Goal: Information Seeking & Learning: Learn about a topic

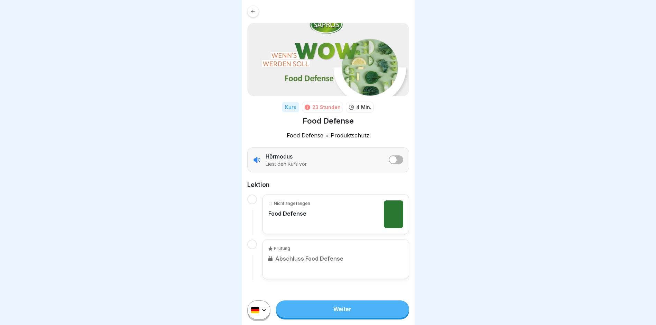
click at [332, 217] on div "Nicht angefangen Food Defense" at bounding box center [335, 214] width 135 height 28
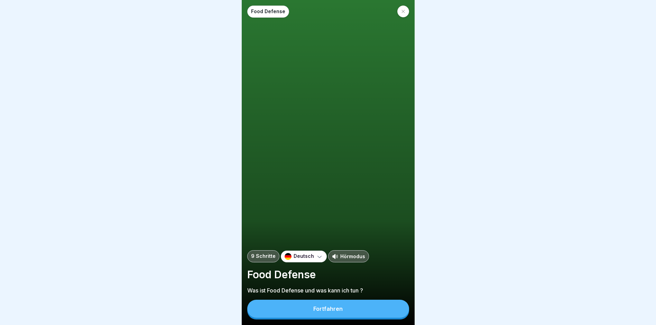
click at [302, 315] on button "Fortfahren" at bounding box center [328, 308] width 162 height 18
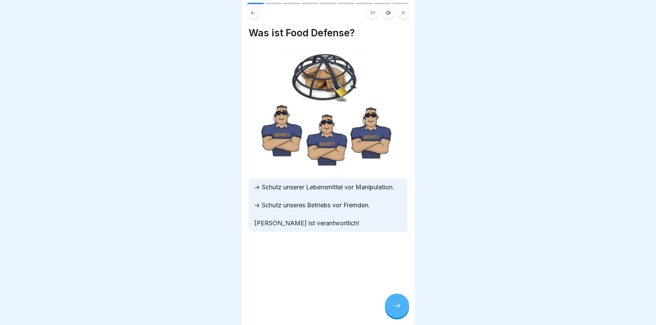
click at [387, 311] on div at bounding box center [397, 305] width 24 height 24
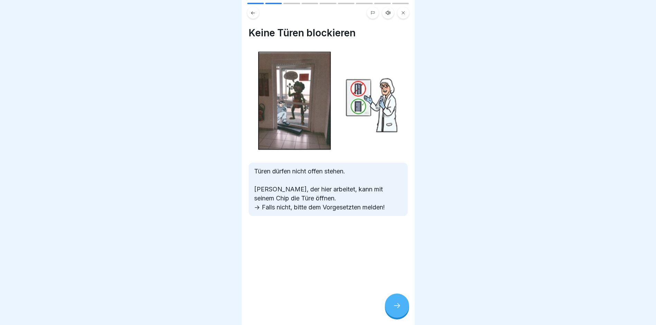
click at [387, 311] on div at bounding box center [397, 305] width 24 height 24
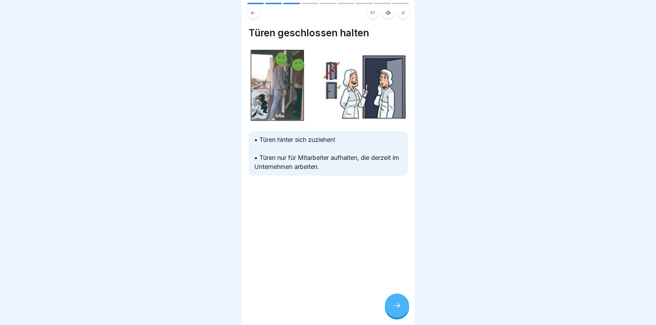
click at [387, 311] on div at bounding box center [397, 305] width 24 height 24
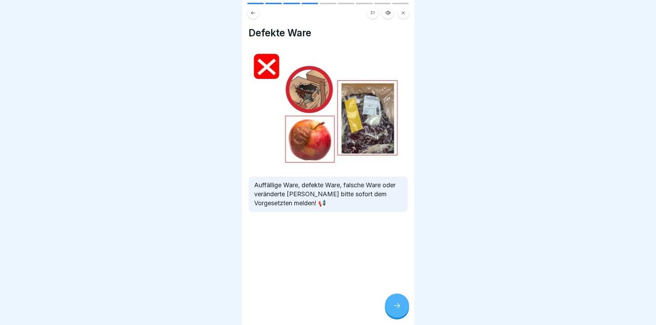
click at [387, 311] on div at bounding box center [397, 305] width 24 height 24
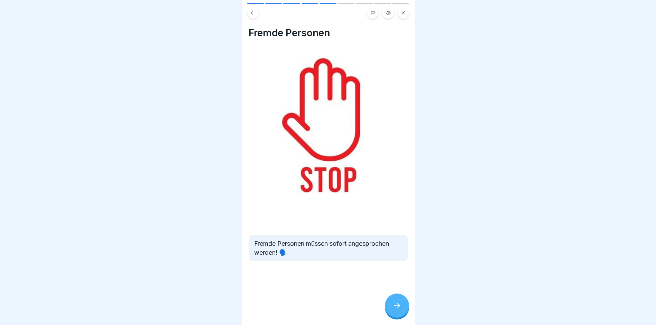
click at [387, 311] on div at bounding box center [397, 305] width 24 height 24
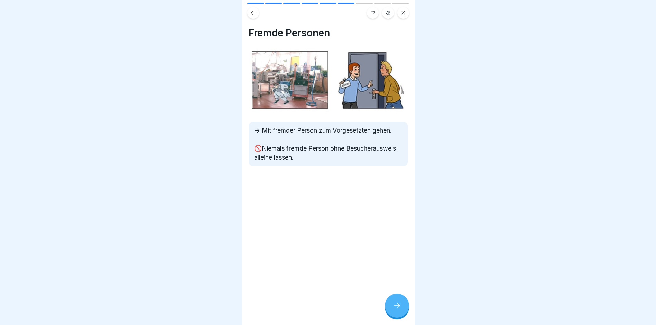
click at [387, 311] on div at bounding box center [397, 305] width 24 height 24
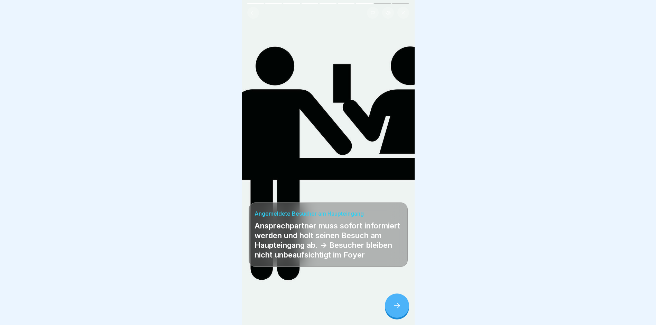
click at [387, 311] on div at bounding box center [397, 305] width 24 height 24
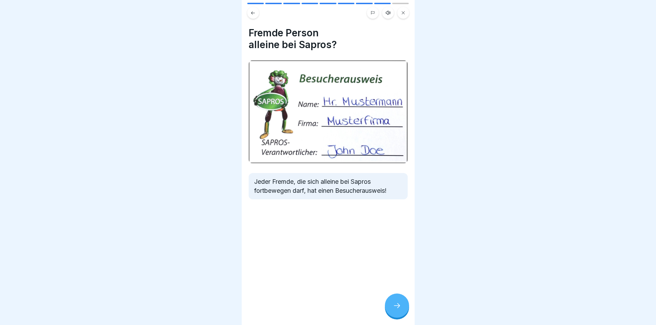
click at [387, 311] on div at bounding box center [397, 305] width 24 height 24
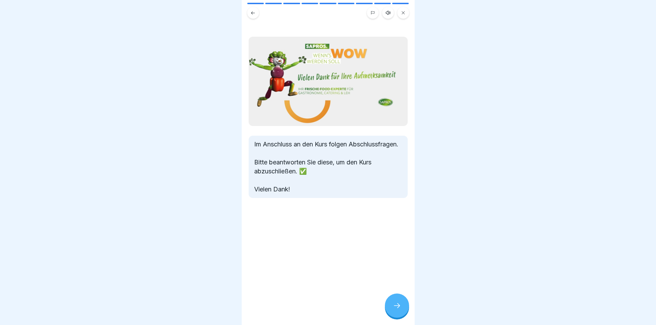
click at [387, 311] on div at bounding box center [397, 305] width 24 height 24
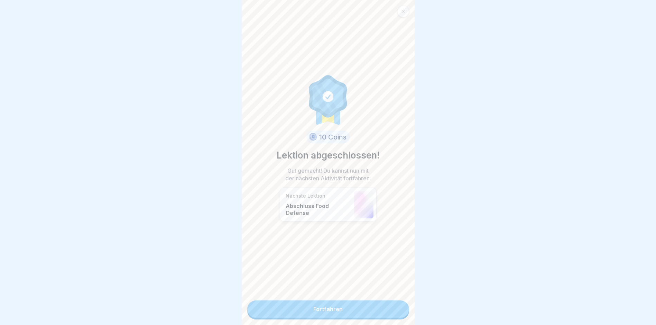
click at [368, 310] on link "Fortfahren" at bounding box center [328, 308] width 162 height 17
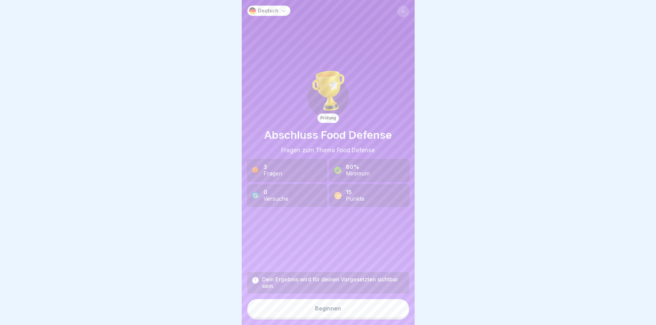
click at [309, 317] on button "Beginnen" at bounding box center [328, 308] width 162 height 19
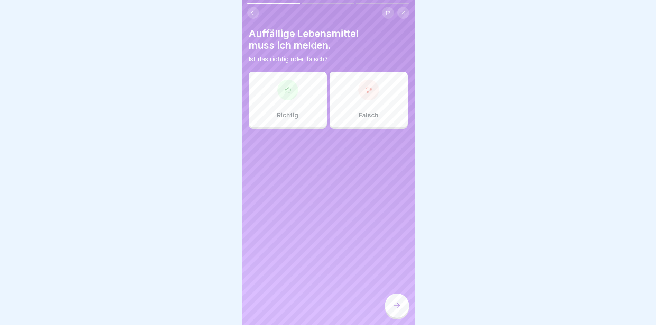
click at [302, 109] on div "Richtig" at bounding box center [287, 99] width 78 height 55
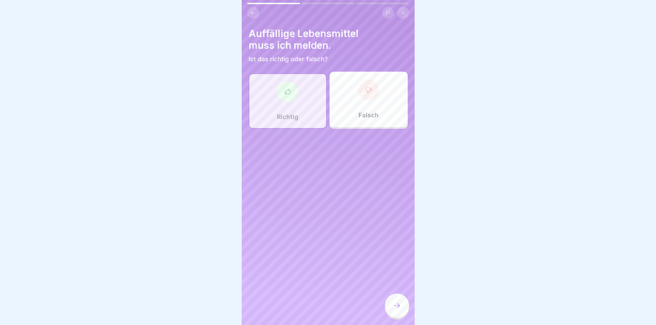
click at [397, 308] on icon at bounding box center [397, 305] width 8 height 8
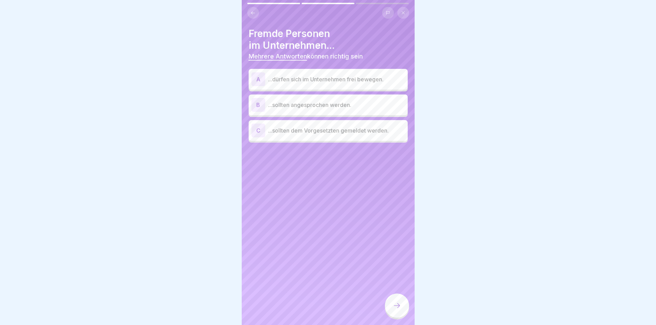
click at [288, 137] on div "C ...sollten dem Vorgesetzten gemeldet werden." at bounding box center [327, 130] width 153 height 14
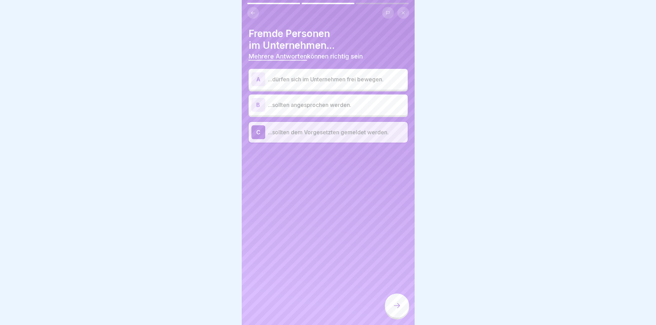
click at [293, 109] on div "B ...sollten angesprochen werden." at bounding box center [327, 105] width 153 height 14
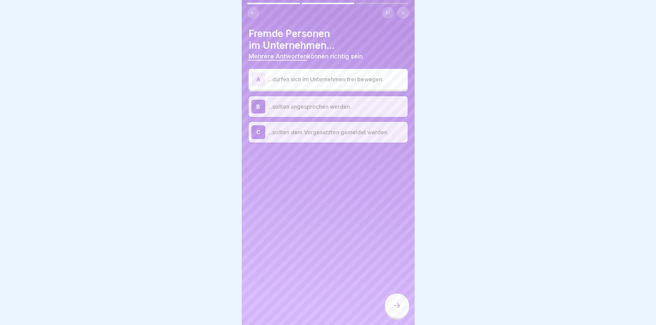
click at [387, 308] on div at bounding box center [397, 305] width 24 height 24
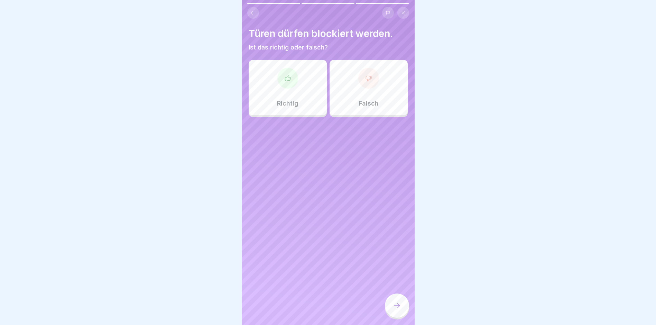
click at [366, 88] on div "Falsch" at bounding box center [368, 87] width 78 height 55
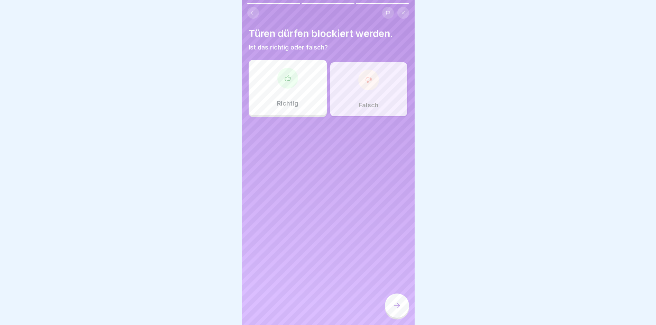
click at [395, 309] on icon at bounding box center [397, 305] width 8 height 8
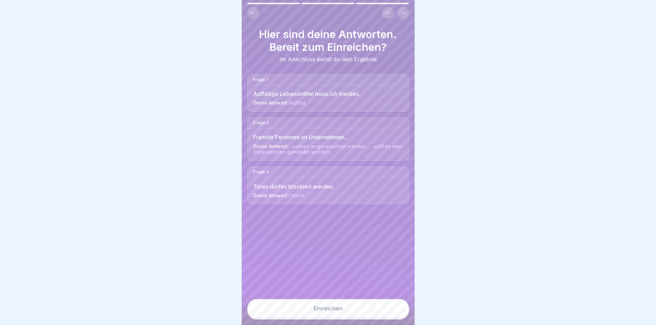
click at [310, 317] on button "Einreichen" at bounding box center [328, 308] width 162 height 19
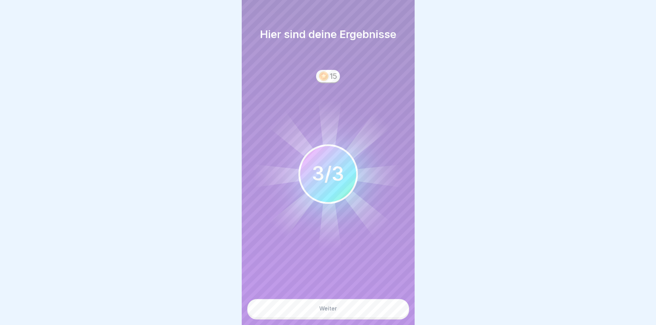
click at [340, 317] on button "Weiter" at bounding box center [328, 308] width 162 height 19
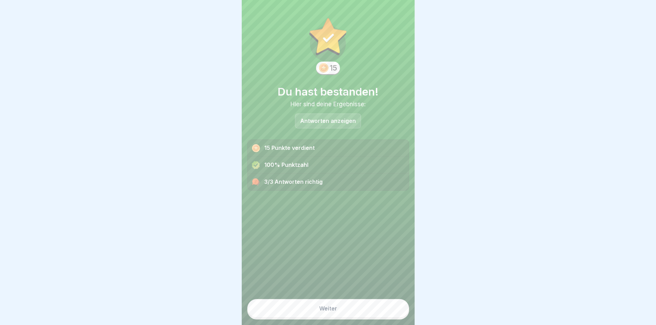
click at [308, 305] on button "Weiter" at bounding box center [328, 308] width 162 height 19
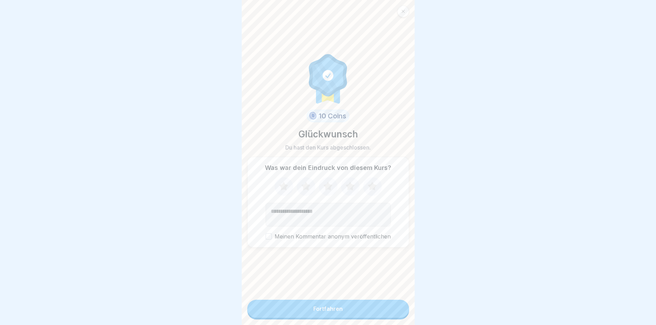
click at [323, 311] on div "Fortfahren" at bounding box center [327, 308] width 29 height 6
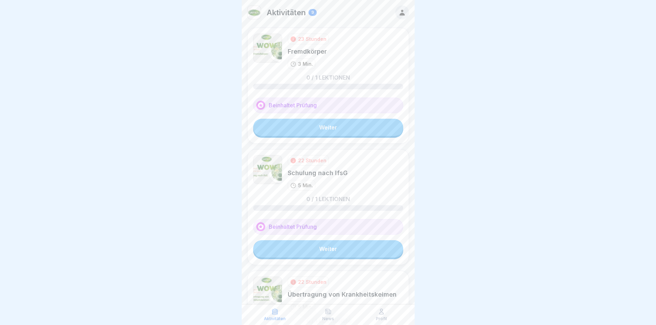
click at [298, 250] on link "Weiter" at bounding box center [328, 248] width 150 height 17
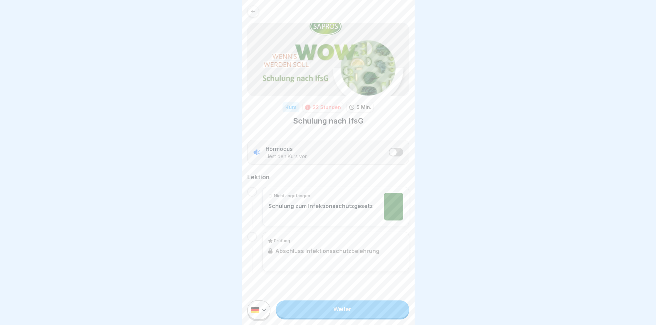
click at [332, 317] on link "Weiter" at bounding box center [342, 308] width 133 height 17
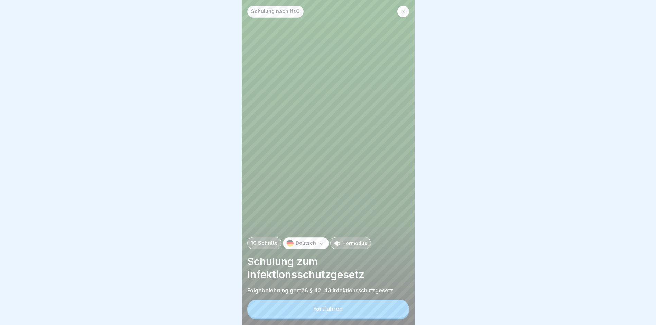
click at [334, 309] on button "Fortfahren" at bounding box center [328, 308] width 162 height 18
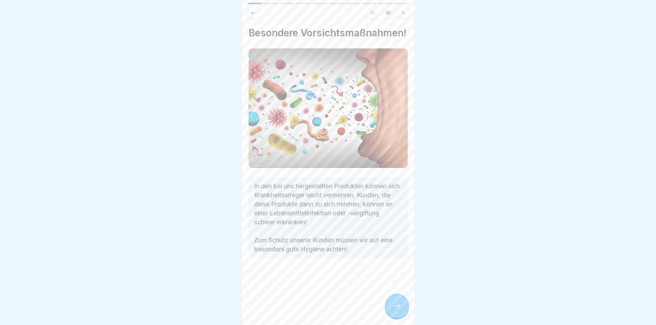
click at [388, 311] on div at bounding box center [397, 305] width 24 height 24
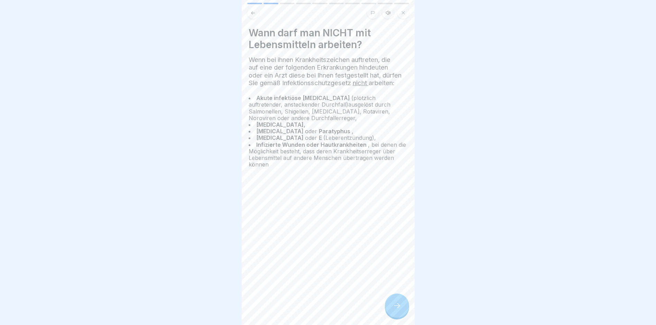
click at [389, 308] on div at bounding box center [397, 305] width 24 height 24
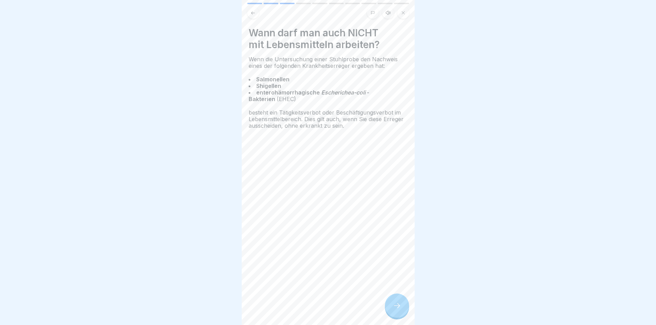
click at [399, 309] on icon at bounding box center [397, 305] width 8 height 8
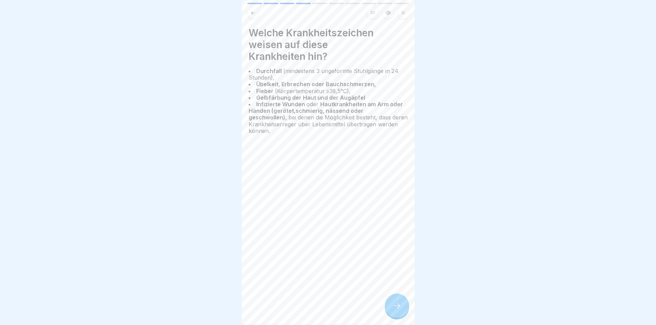
click at [399, 309] on icon at bounding box center [397, 305] width 8 height 8
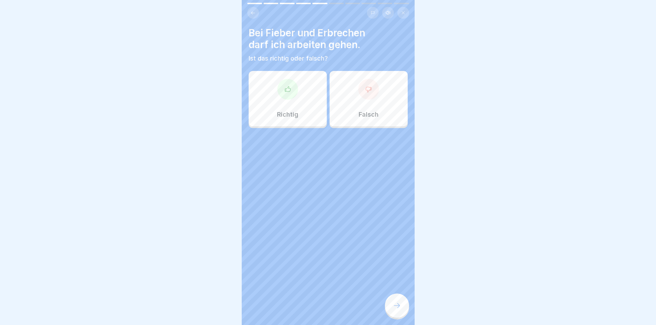
click at [250, 12] on button at bounding box center [253, 13] width 12 height 12
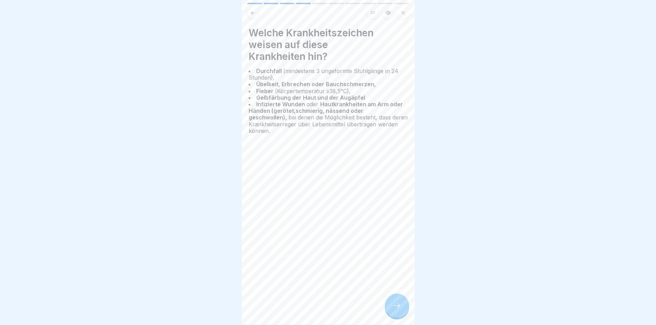
click at [250, 12] on button at bounding box center [253, 13] width 12 height 12
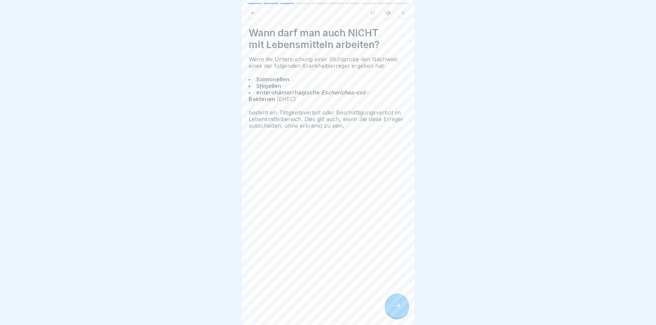
click at [250, 12] on button at bounding box center [253, 13] width 12 height 12
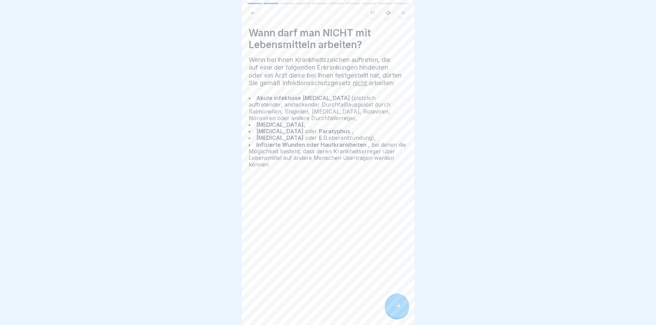
click at [250, 12] on button at bounding box center [253, 13] width 12 height 12
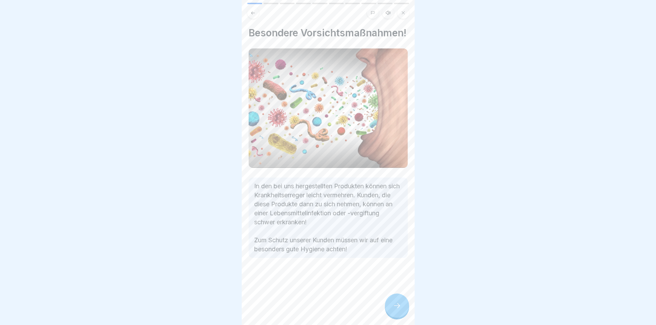
click at [396, 309] on icon at bounding box center [397, 305] width 8 height 8
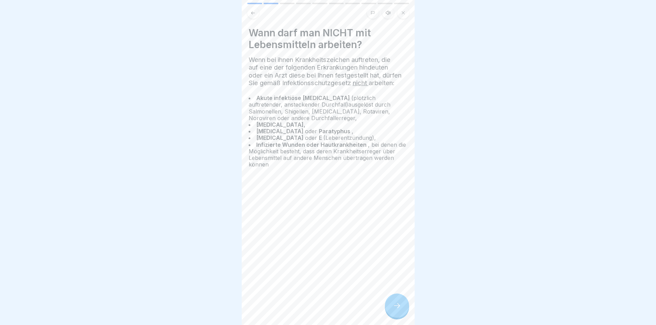
drag, startPoint x: 400, startPoint y: 309, endPoint x: 391, endPoint y: 303, distance: 11.4
click at [399, 308] on icon at bounding box center [397, 305] width 8 height 8
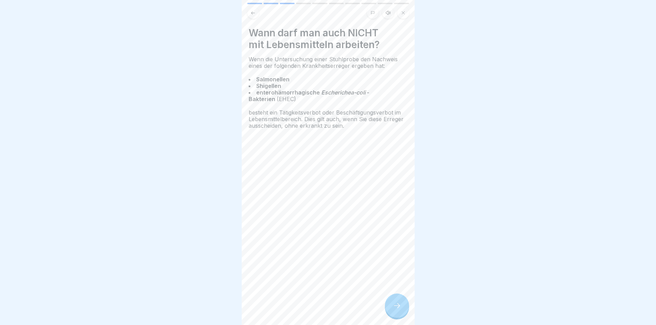
click at [391, 304] on div at bounding box center [397, 305] width 24 height 24
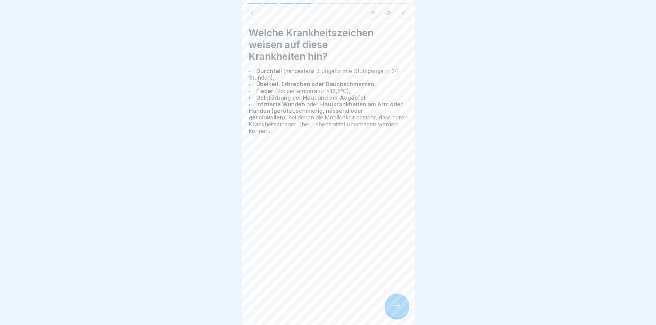
click at [396, 309] on icon at bounding box center [397, 305] width 8 height 8
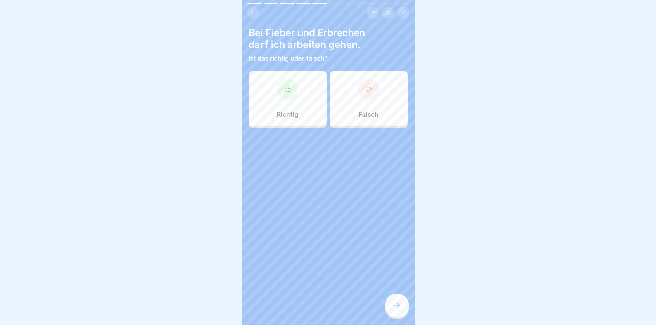
click at [359, 105] on div "Falsch" at bounding box center [368, 98] width 78 height 55
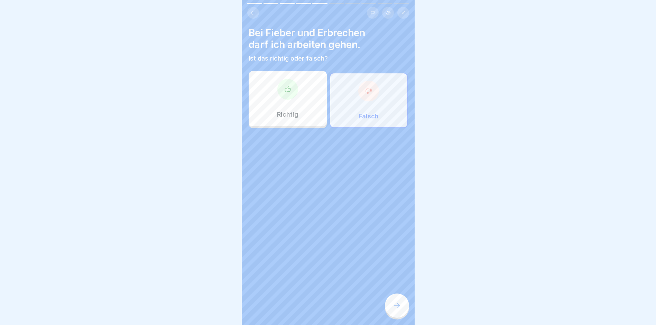
click at [396, 309] on icon at bounding box center [397, 305] width 8 height 8
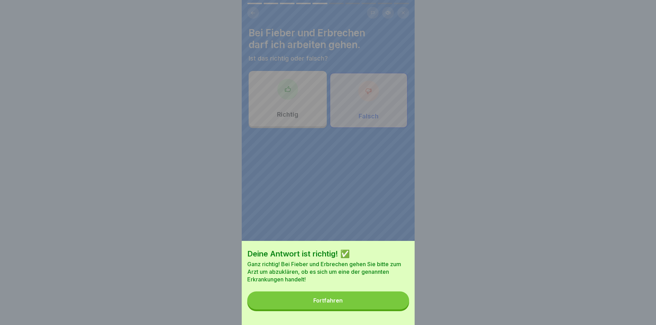
click at [305, 307] on button "Fortfahren" at bounding box center [328, 300] width 162 height 18
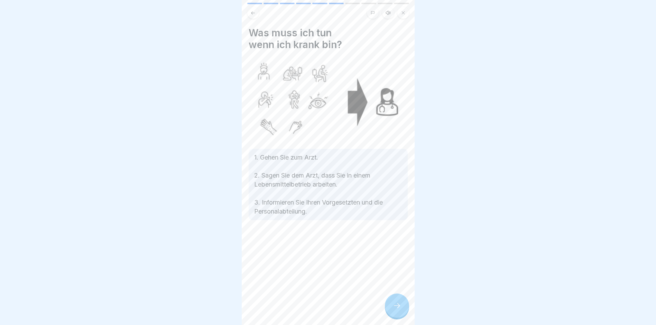
click at [392, 303] on div at bounding box center [397, 305] width 24 height 24
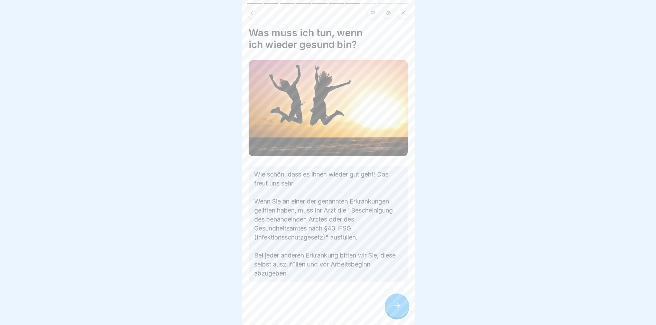
click at [399, 308] on icon at bounding box center [397, 305] width 8 height 8
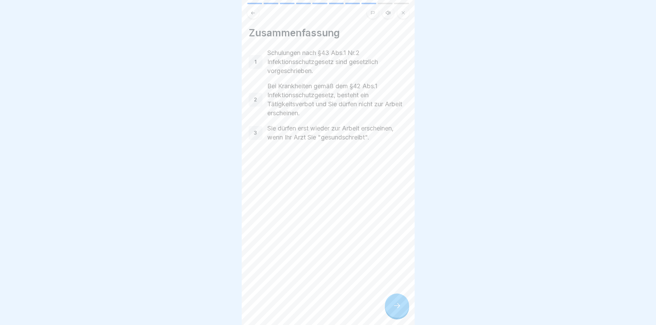
click at [393, 304] on div at bounding box center [397, 305] width 24 height 24
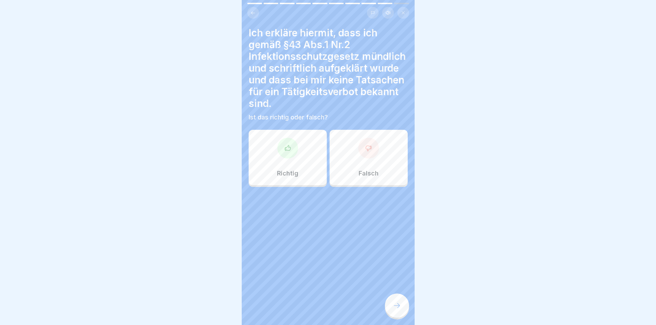
click at [285, 155] on div at bounding box center [287, 148] width 21 height 21
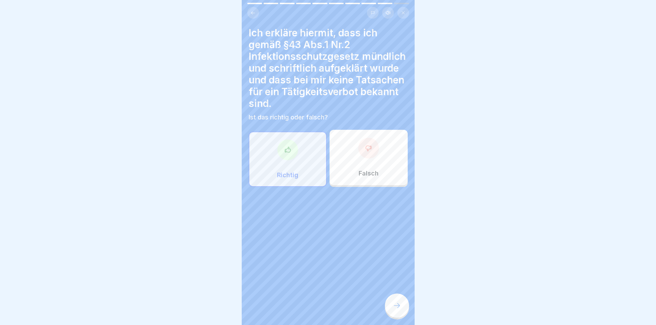
click at [406, 313] on div at bounding box center [397, 305] width 24 height 24
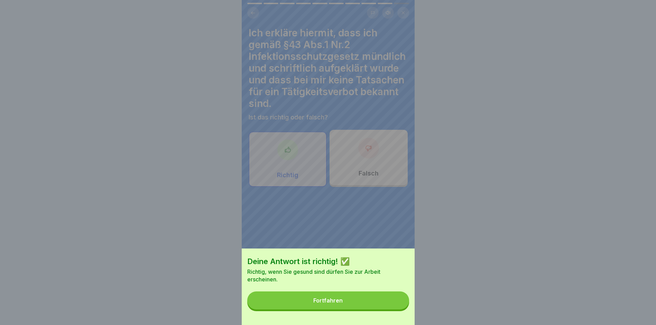
click at [357, 303] on button "Fortfahren" at bounding box center [328, 300] width 162 height 18
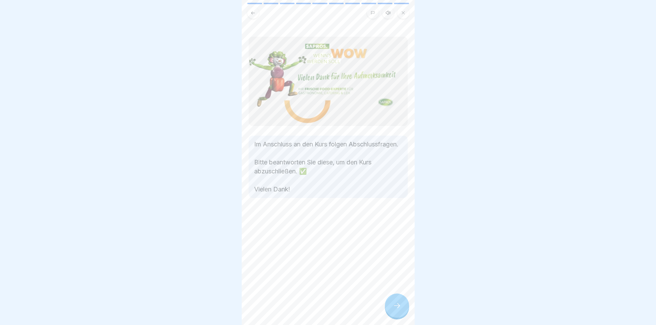
click at [388, 309] on div at bounding box center [397, 305] width 24 height 24
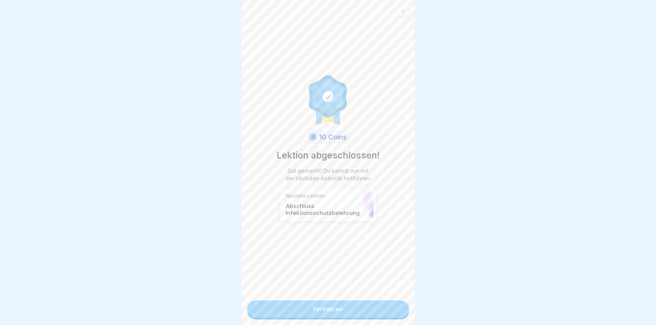
click at [338, 307] on link "Fortfahren" at bounding box center [328, 308] width 162 height 17
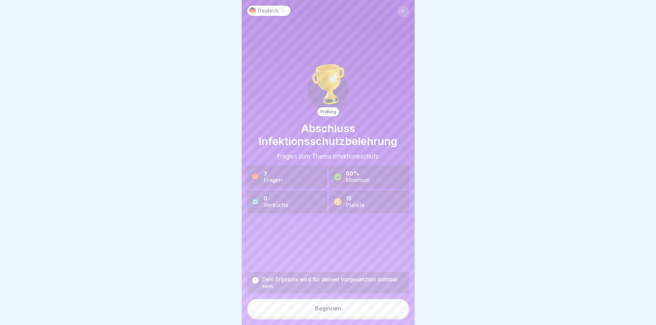
click at [318, 311] on div "Beginnen" at bounding box center [328, 308] width 26 height 6
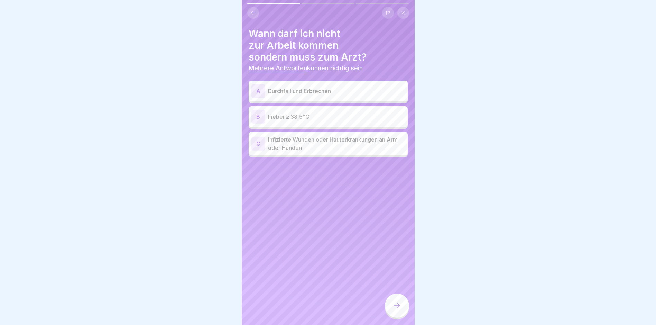
click at [277, 147] on p "Infizierte Wunden oder Hauterkrankungen an Arm oder Händen" at bounding box center [336, 143] width 137 height 17
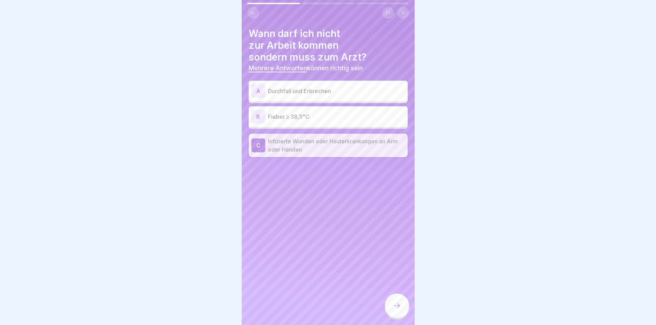
click at [284, 111] on div "B Fieber ≥ 38,5°C" at bounding box center [327, 117] width 153 height 14
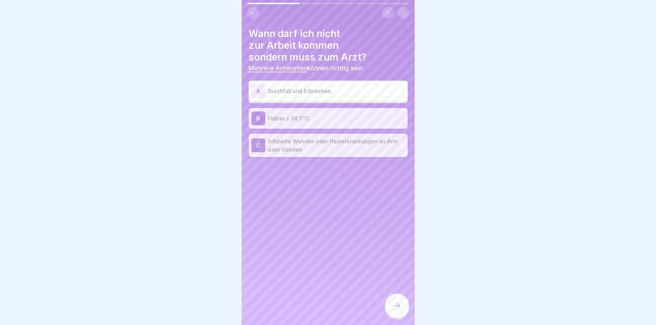
click at [283, 95] on p "Durchfall und Erbrechen" at bounding box center [336, 91] width 137 height 8
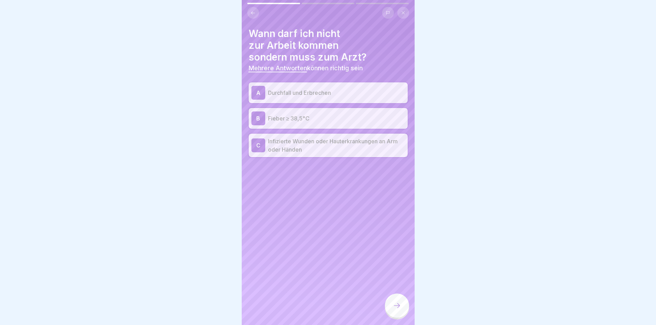
click at [398, 316] on div at bounding box center [397, 305] width 24 height 24
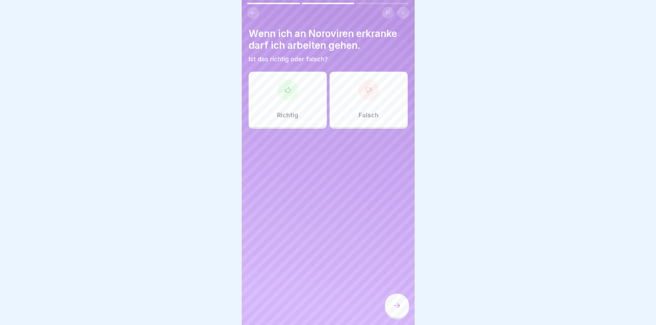
click at [339, 98] on div "Falsch" at bounding box center [368, 99] width 78 height 55
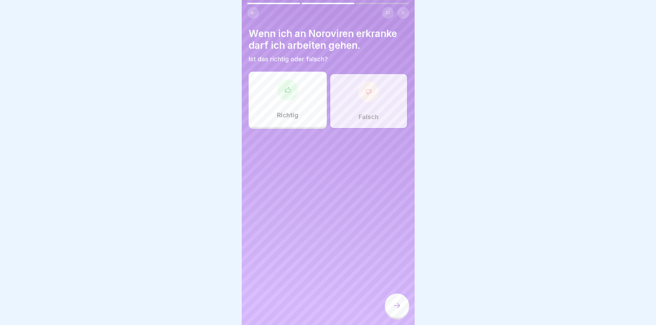
click at [392, 314] on div at bounding box center [397, 305] width 24 height 24
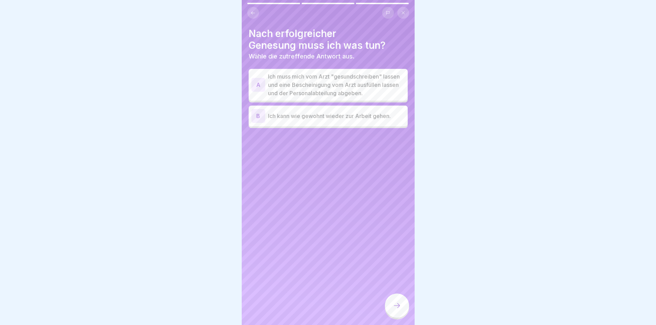
click at [291, 87] on p "Ich muss mich vom Arzt "gesundschreiben" lassen und eine Bescheinigung vom Arzt…" at bounding box center [336, 84] width 137 height 25
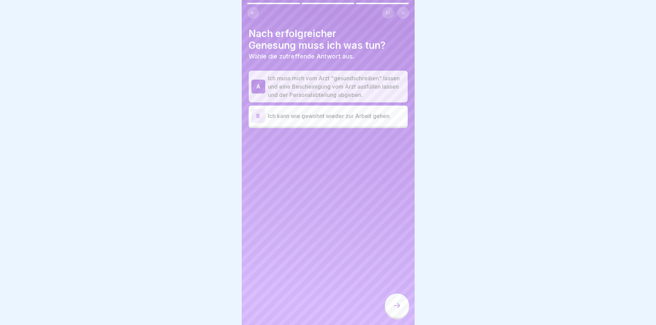
click at [393, 308] on icon at bounding box center [397, 305] width 8 height 8
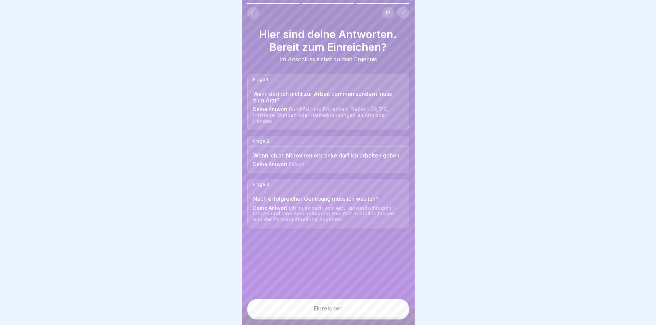
click at [325, 317] on button "Einreichen" at bounding box center [328, 308] width 162 height 19
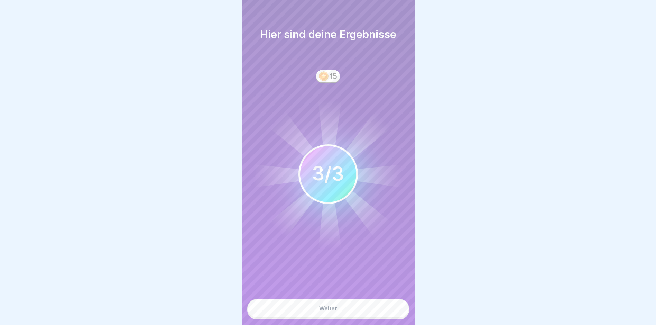
click at [318, 317] on button "Weiter" at bounding box center [328, 308] width 162 height 19
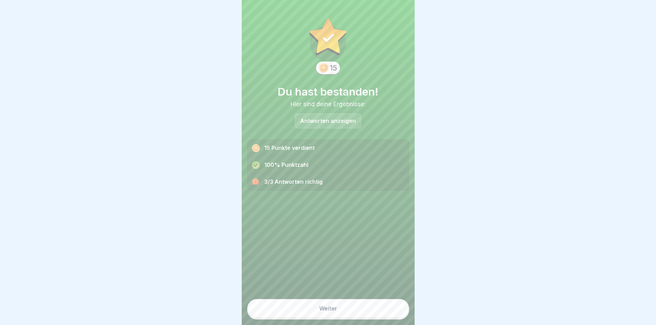
click at [326, 317] on button "Weiter" at bounding box center [328, 308] width 162 height 19
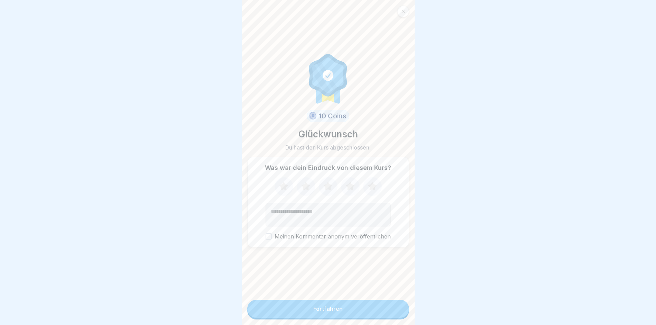
click at [327, 317] on button "Fortfahren" at bounding box center [328, 308] width 162 height 18
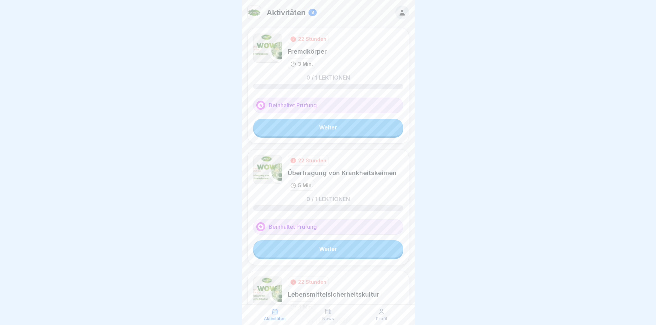
click at [306, 132] on link "Weiter" at bounding box center [328, 127] width 150 height 17
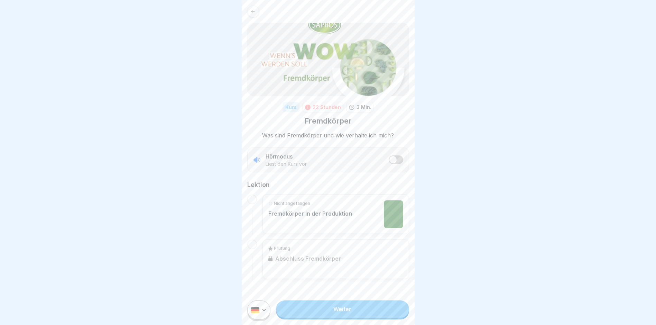
click at [322, 316] on link "Weiter" at bounding box center [342, 308] width 133 height 17
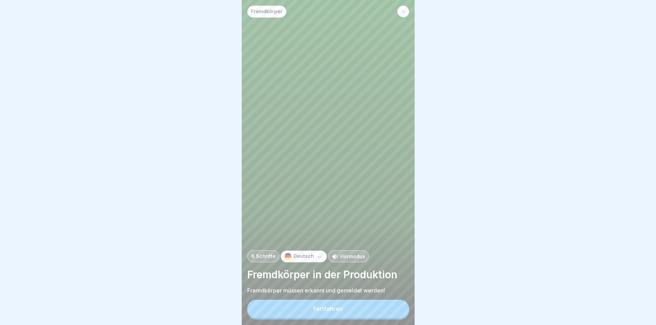
click at [335, 311] on div "Fortfahren" at bounding box center [327, 308] width 29 height 6
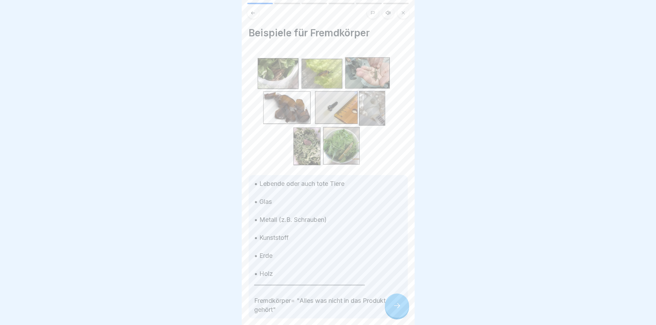
click at [391, 310] on div at bounding box center [397, 305] width 24 height 24
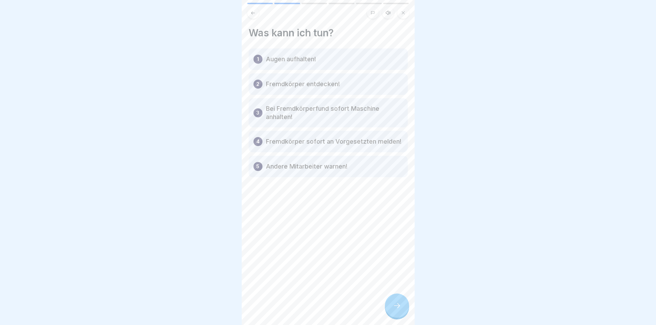
click at [394, 308] on icon at bounding box center [397, 305] width 8 height 8
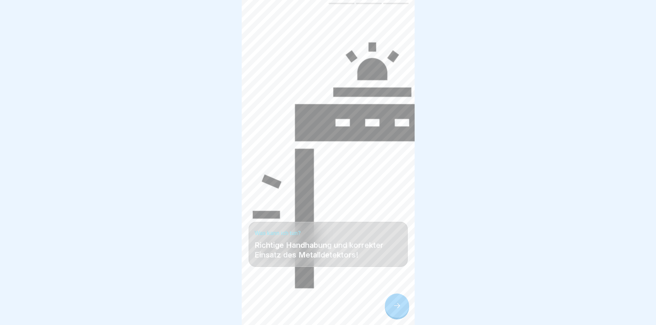
click at [393, 309] on icon at bounding box center [397, 305] width 8 height 8
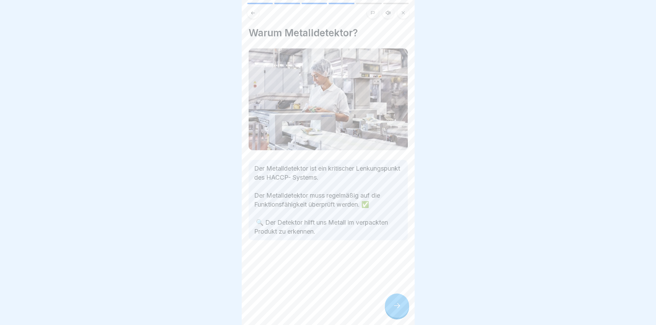
click at [402, 313] on div at bounding box center [397, 305] width 24 height 24
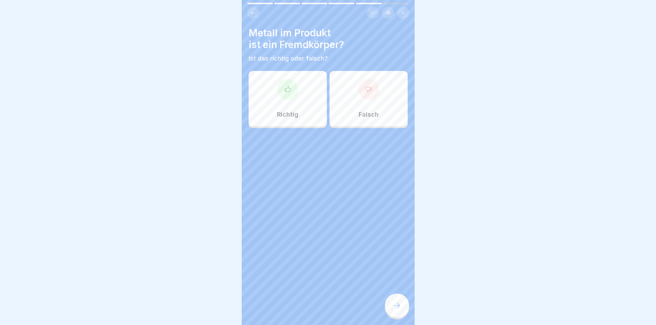
click at [301, 90] on div "Richtig" at bounding box center [287, 98] width 78 height 55
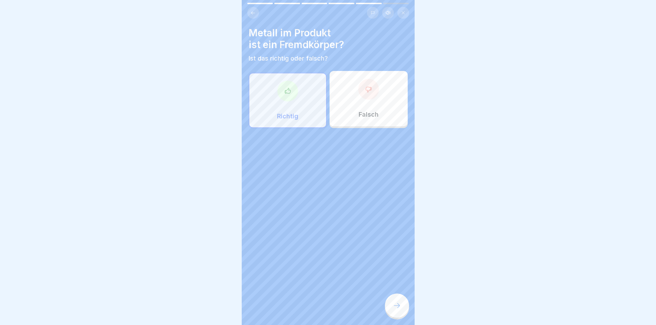
click at [394, 309] on icon at bounding box center [397, 305] width 8 height 8
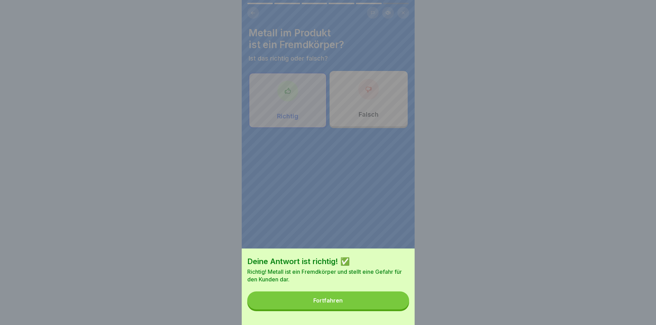
click at [294, 303] on button "Fortfahren" at bounding box center [328, 300] width 162 height 18
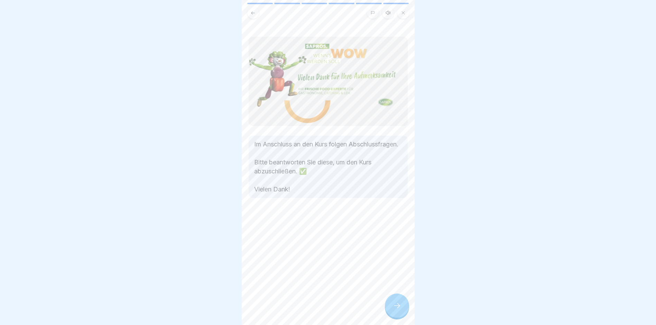
click at [390, 307] on div at bounding box center [397, 305] width 24 height 24
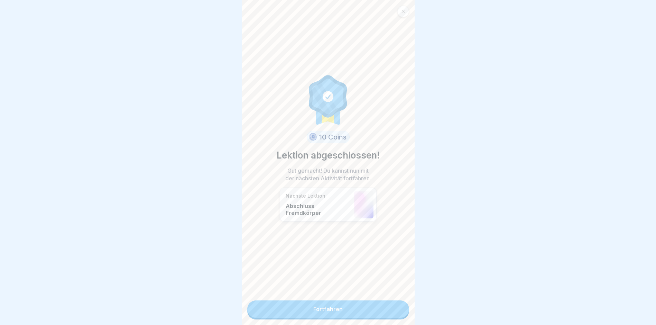
click at [322, 302] on link "Fortfahren" at bounding box center [328, 308] width 162 height 17
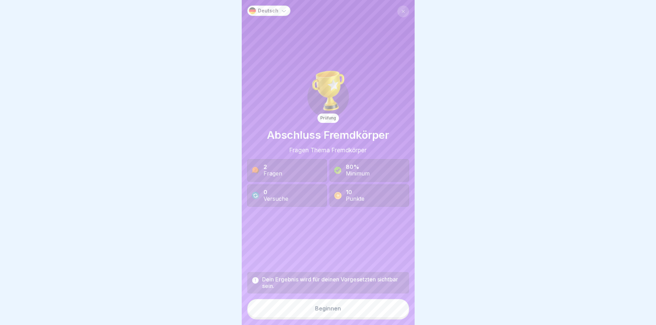
click at [293, 316] on div "Dein Ergebnis wird für deinen Vorgesetzten sichtbar sein. Beginnen" at bounding box center [328, 295] width 162 height 47
click at [293, 316] on button "Beginnen" at bounding box center [328, 308] width 162 height 19
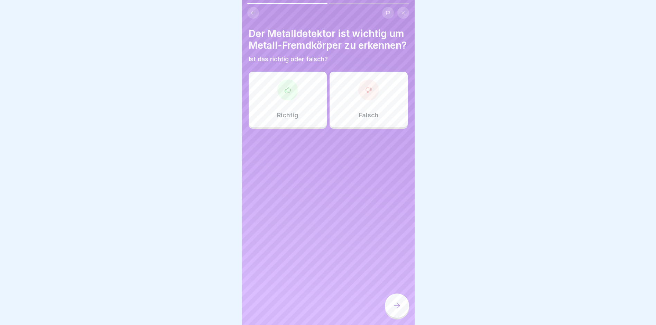
click at [278, 100] on div at bounding box center [287, 89] width 21 height 21
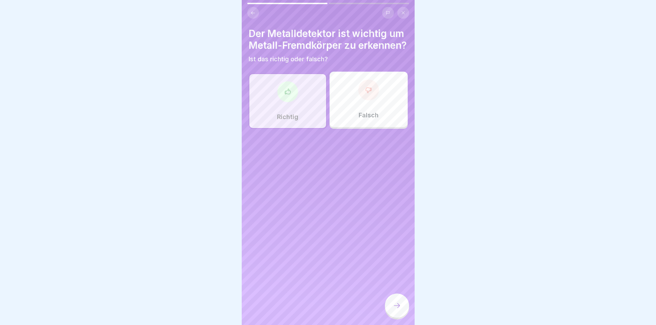
click at [397, 317] on div at bounding box center [397, 305] width 24 height 24
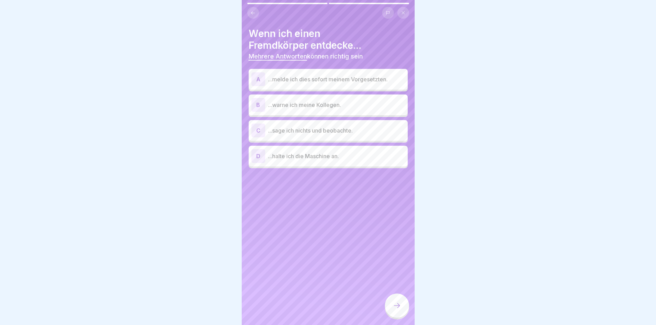
click at [300, 82] on p "...melde ich dies sofort meinem Vorgesetzten." at bounding box center [336, 79] width 137 height 8
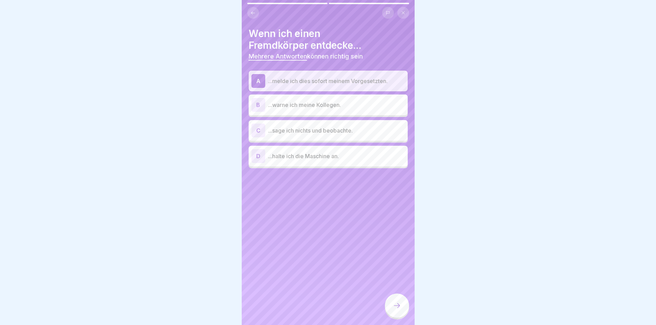
click at [288, 103] on p "...warne ich meine Kollegen." at bounding box center [336, 105] width 137 height 8
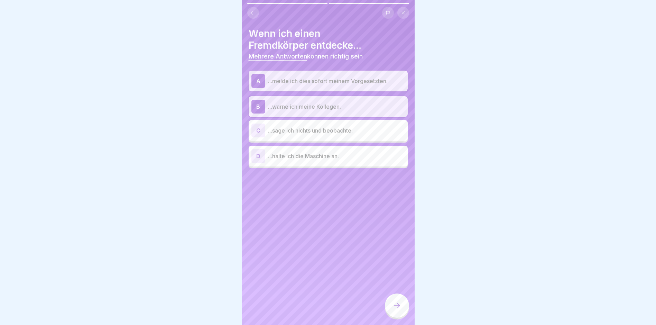
click at [331, 163] on div "D ...halte ich die Maschine an." at bounding box center [327, 156] width 159 height 21
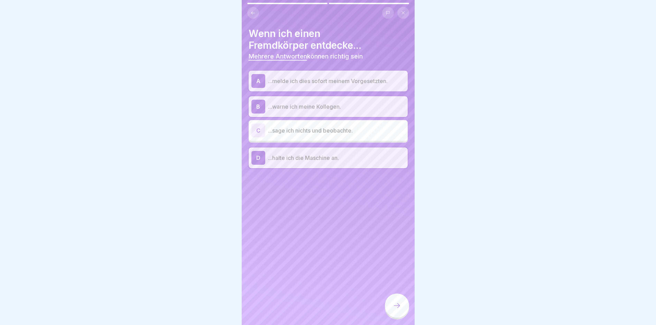
click at [390, 317] on div at bounding box center [397, 305] width 24 height 24
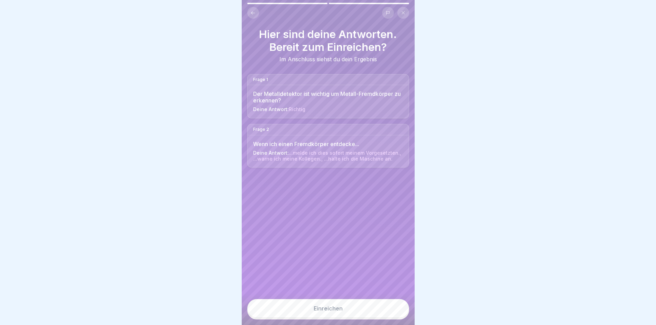
click at [324, 311] on div "Einreichen" at bounding box center [327, 308] width 29 height 6
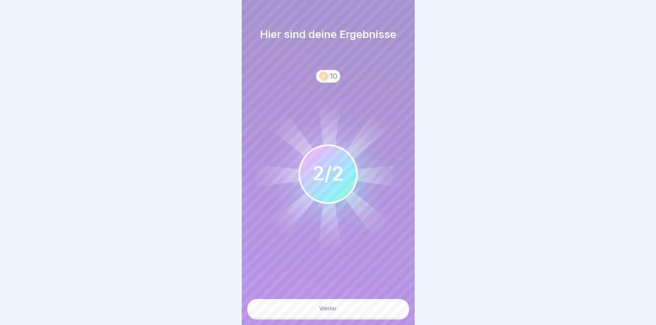
click at [330, 311] on div "Weiter" at bounding box center [328, 308] width 18 height 6
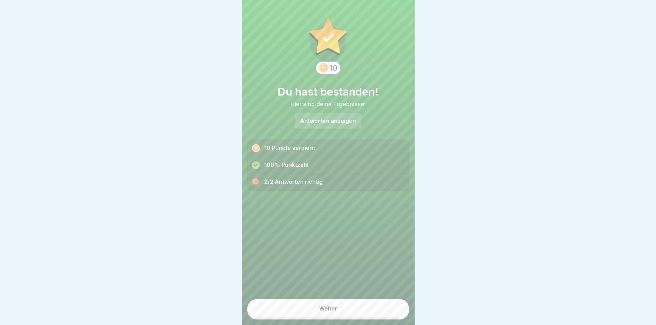
click at [313, 313] on button "Weiter" at bounding box center [328, 308] width 162 height 19
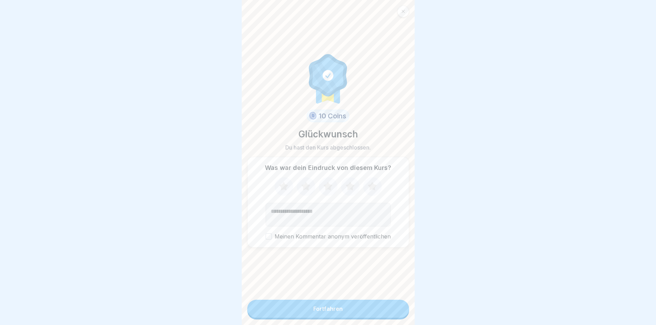
click at [331, 311] on div "Fortfahren" at bounding box center [327, 308] width 29 height 6
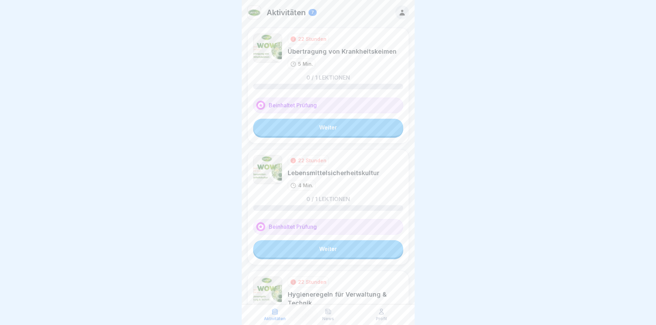
click at [304, 126] on link "Weiter" at bounding box center [328, 127] width 150 height 17
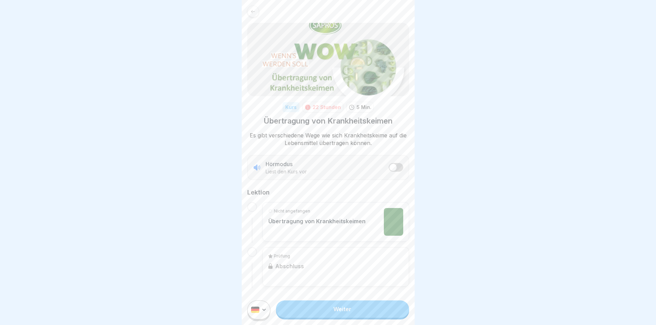
click at [310, 317] on link "Weiter" at bounding box center [342, 308] width 133 height 17
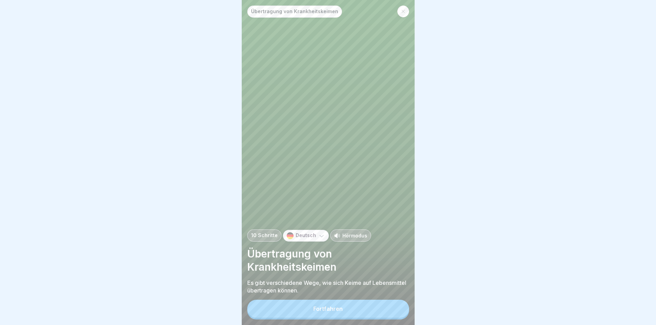
click at [347, 317] on button "Fortfahren" at bounding box center [328, 308] width 162 height 18
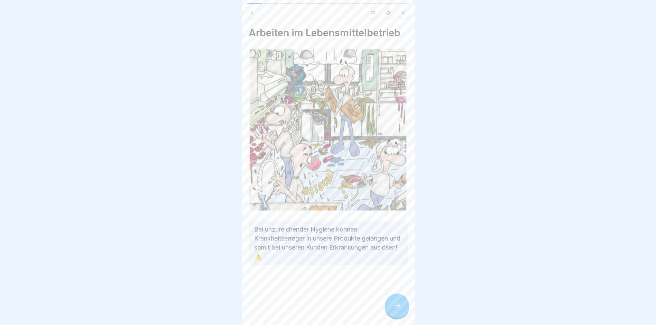
click at [398, 307] on icon at bounding box center [397, 305] width 8 height 8
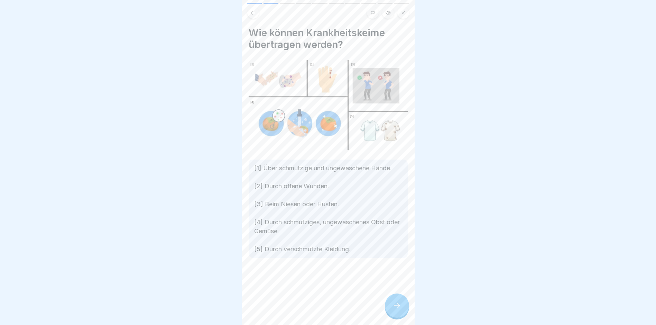
click at [398, 309] on icon at bounding box center [397, 305] width 8 height 8
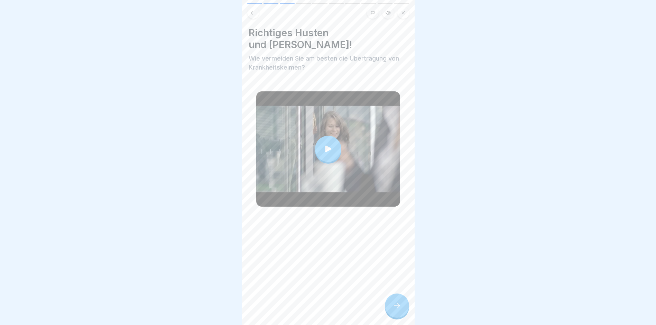
click at [389, 304] on div at bounding box center [397, 305] width 24 height 24
click at [385, 310] on div at bounding box center [397, 305] width 24 height 24
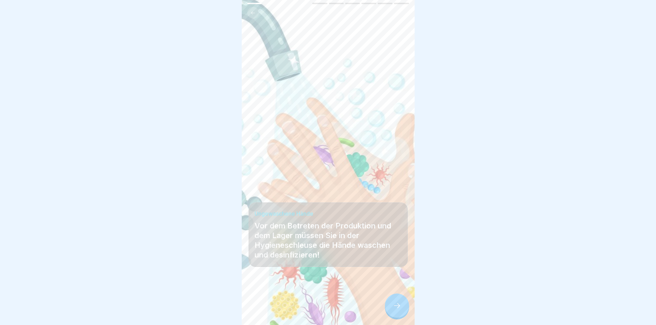
click at [389, 304] on div at bounding box center [397, 305] width 24 height 24
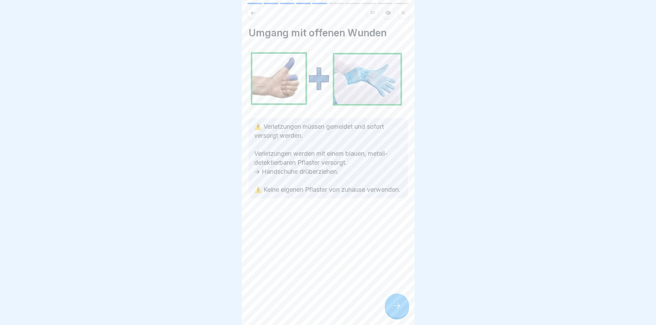
click at [392, 308] on div at bounding box center [397, 305] width 24 height 24
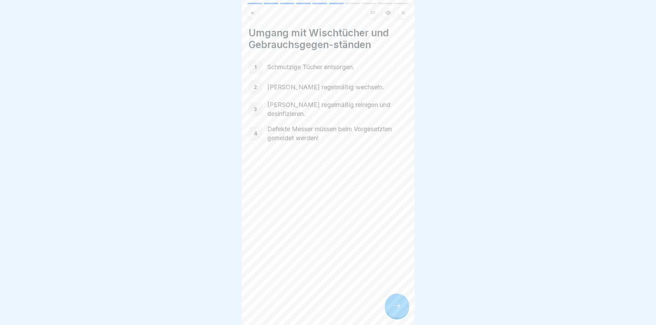
click at [392, 308] on div at bounding box center [397, 305] width 24 height 24
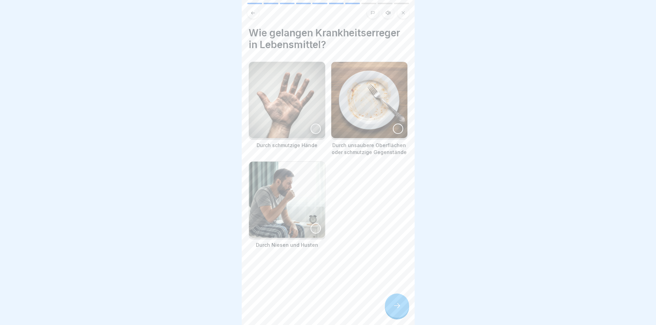
click at [264, 87] on img at bounding box center [287, 100] width 76 height 76
click at [344, 98] on img at bounding box center [369, 100] width 76 height 76
click at [262, 202] on img at bounding box center [287, 199] width 76 height 76
click at [396, 309] on icon at bounding box center [397, 305] width 8 height 8
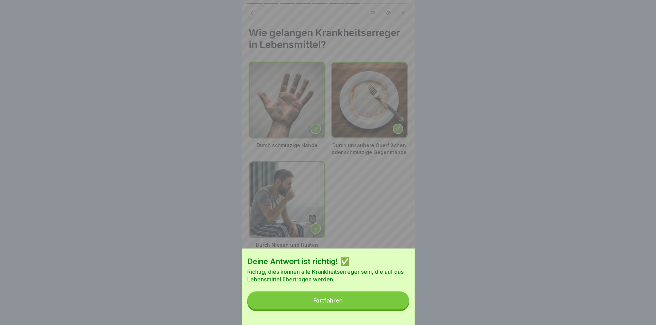
click at [330, 300] on button "Fortfahren" at bounding box center [328, 300] width 162 height 18
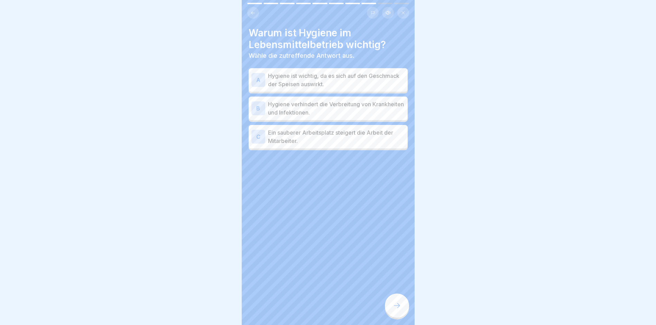
click at [302, 107] on p "Hygiene verhindert die Verbreitung von Krankheiten und Infektionen." at bounding box center [336, 108] width 137 height 17
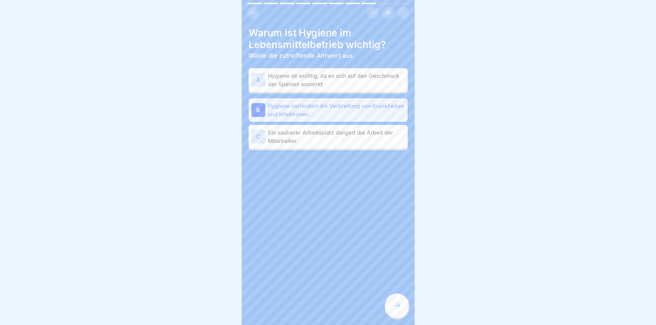
click at [317, 82] on p "Hygiene ist wichtig, da es sich auf den Geschmack der Speisen auswirkt." at bounding box center [336, 80] width 137 height 17
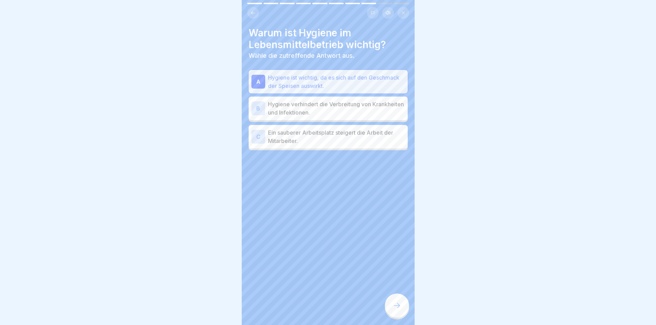
click at [312, 103] on p "Hygiene verhindert die Verbreitung von Krankheiten und Infektionen." at bounding box center [336, 108] width 137 height 17
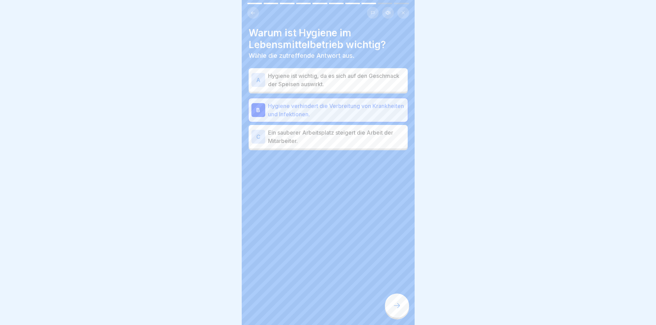
click at [399, 317] on div at bounding box center [397, 305] width 24 height 24
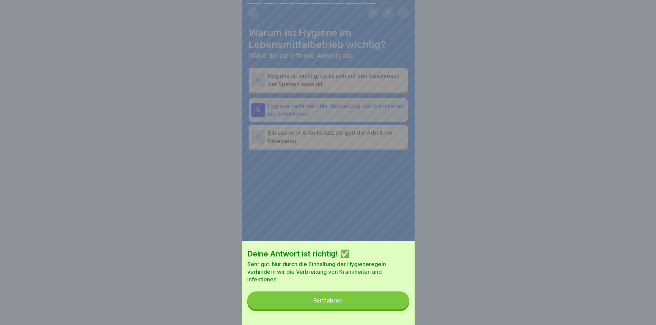
click at [311, 307] on button "Fortfahren" at bounding box center [328, 300] width 162 height 18
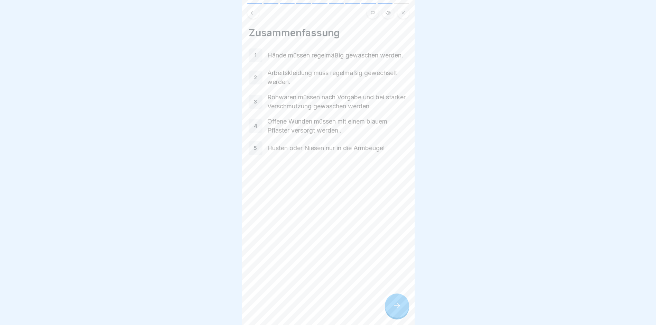
click at [400, 315] on div at bounding box center [397, 305] width 24 height 24
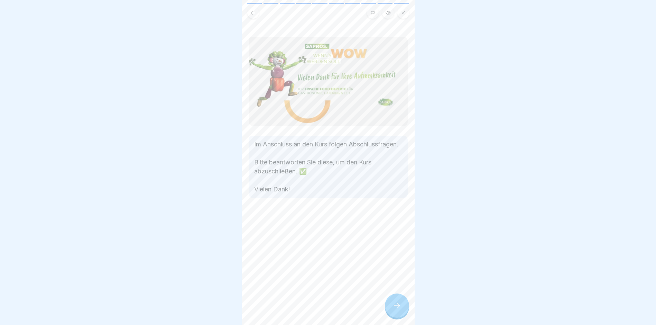
click at [389, 314] on div at bounding box center [397, 305] width 24 height 24
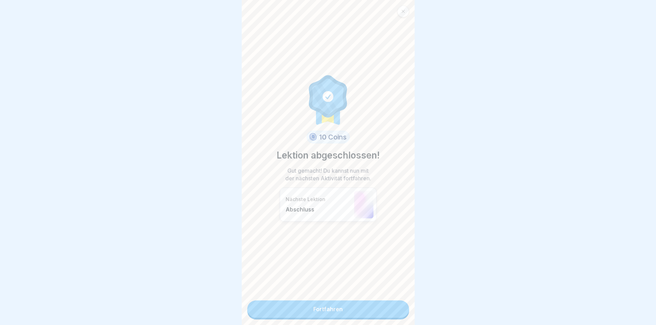
click at [301, 313] on link "Fortfahren" at bounding box center [328, 308] width 162 height 17
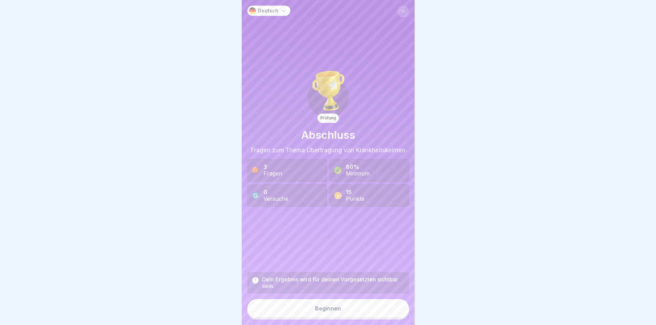
click at [315, 311] on div "Beginnen" at bounding box center [328, 308] width 26 height 6
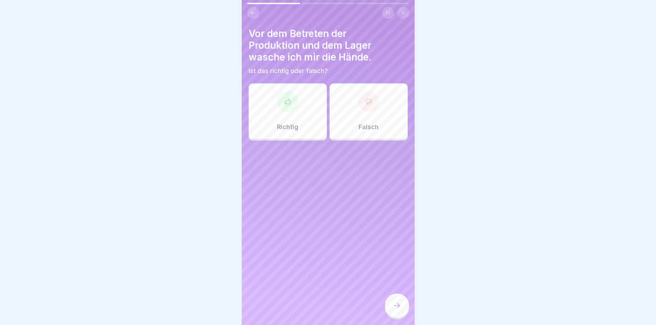
click at [289, 115] on div "Richtig" at bounding box center [287, 110] width 78 height 55
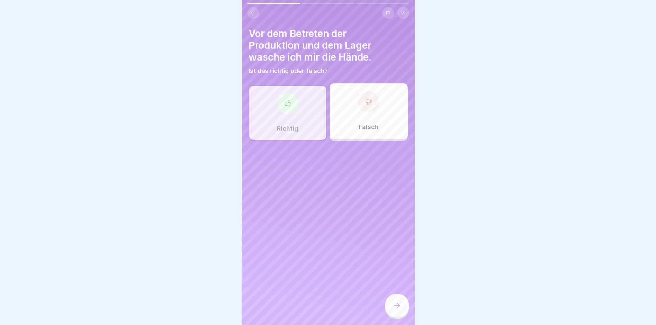
click at [390, 315] on div at bounding box center [397, 305] width 24 height 24
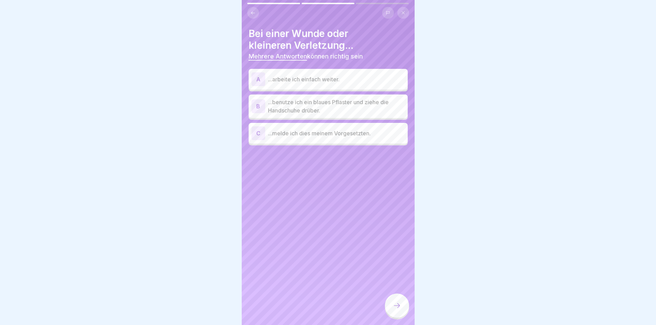
click at [302, 106] on p "...benutze ich ein blaues Pflaster und ziehe die Handschuhe drüber." at bounding box center [336, 106] width 137 height 17
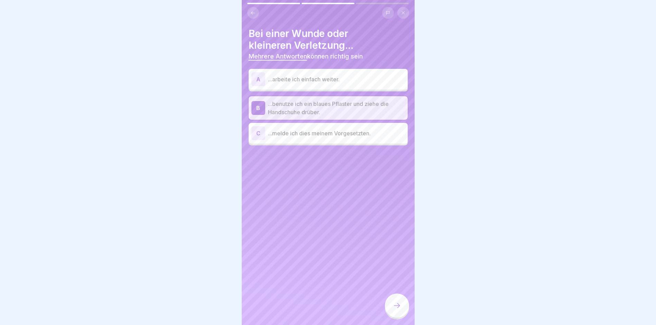
click at [291, 132] on p "...melde ich dies meinem Vorgesetzten." at bounding box center [336, 133] width 137 height 8
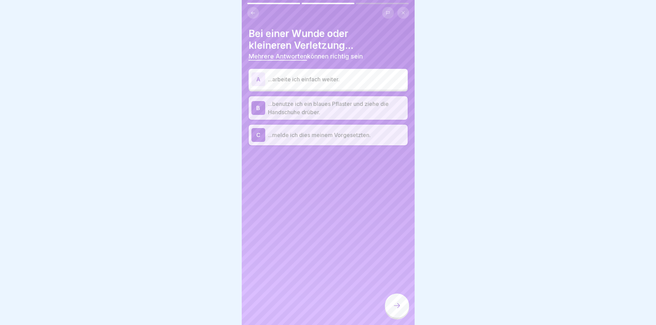
click at [393, 309] on icon at bounding box center [397, 305] width 8 height 8
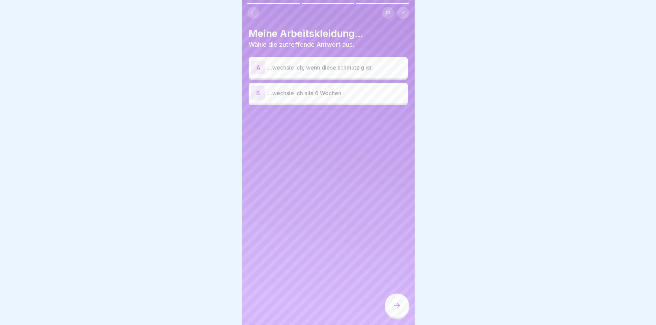
click at [333, 69] on p "...wechsle ich, wenn diese schmutzig ist." at bounding box center [336, 67] width 137 height 8
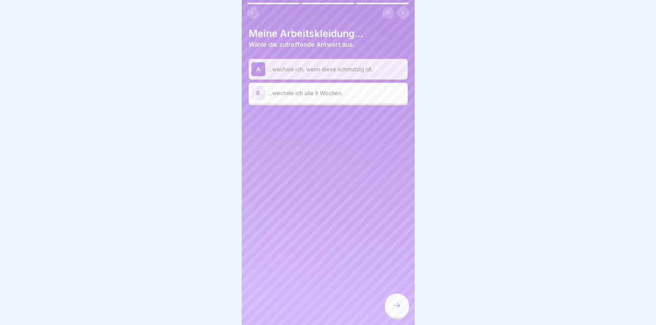
click at [393, 309] on icon at bounding box center [397, 305] width 8 height 8
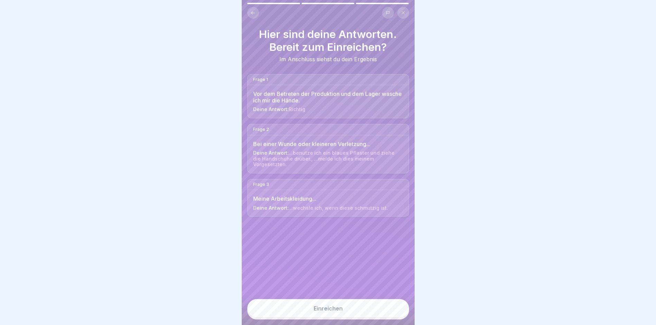
click at [322, 317] on button "Einreichen" at bounding box center [328, 308] width 162 height 19
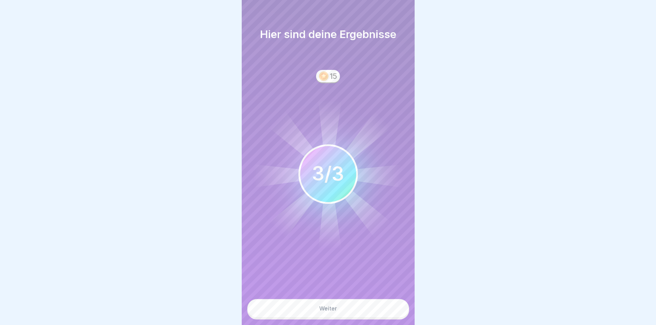
click at [339, 314] on button "Weiter" at bounding box center [328, 308] width 162 height 19
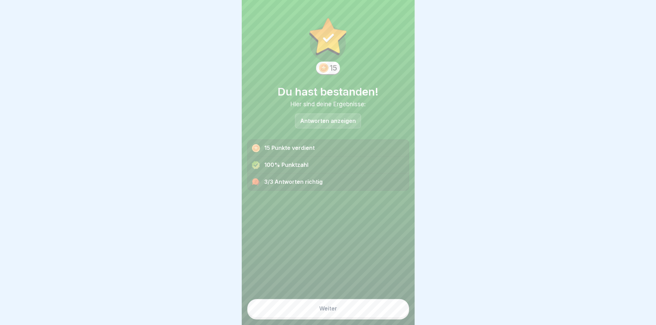
click at [335, 312] on button "Weiter" at bounding box center [328, 308] width 162 height 19
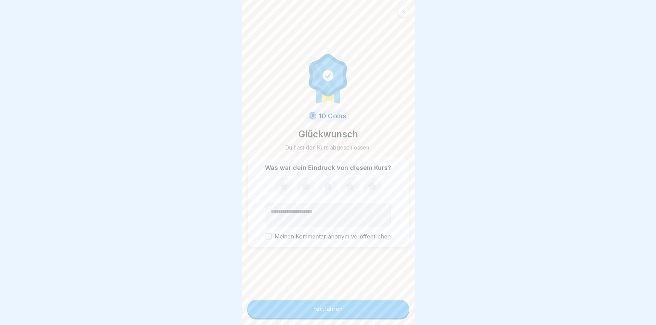
drag, startPoint x: 316, startPoint y: 322, endPoint x: 314, endPoint y: 315, distance: 7.0
click at [315, 317] on button "Fortfahren" at bounding box center [328, 308] width 162 height 18
click at [318, 309] on button "Fortfahren" at bounding box center [328, 308] width 162 height 18
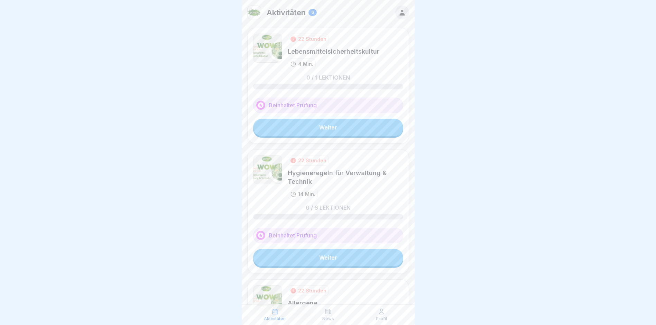
click at [326, 124] on link "Weiter" at bounding box center [328, 127] width 150 height 17
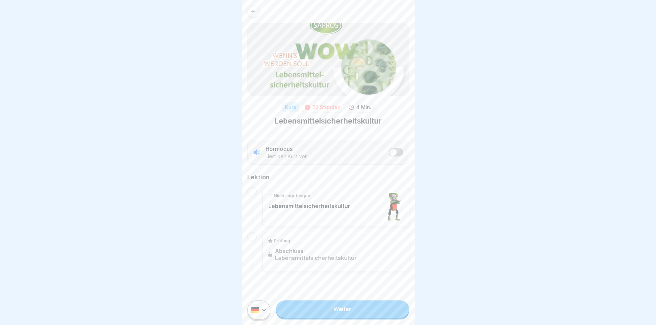
click at [322, 310] on link "Weiter" at bounding box center [342, 308] width 133 height 17
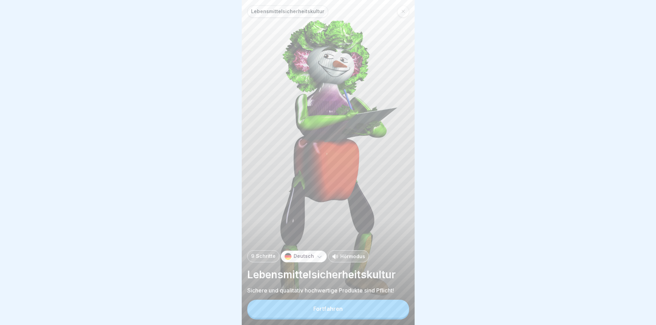
click at [323, 317] on button "Fortfahren" at bounding box center [328, 308] width 162 height 18
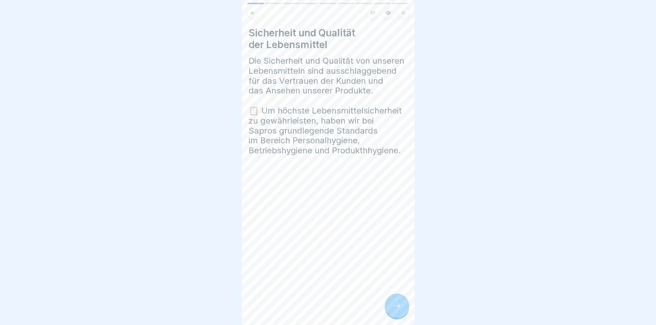
click at [392, 304] on div at bounding box center [397, 305] width 24 height 24
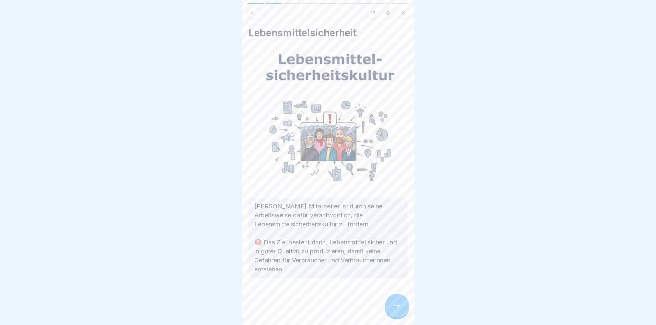
click at [401, 317] on div at bounding box center [397, 305] width 24 height 24
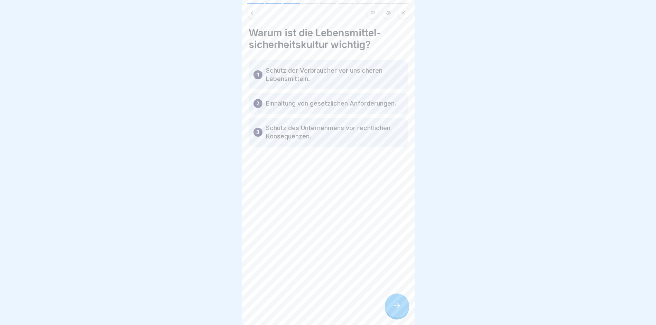
click at [395, 309] on icon at bounding box center [397, 305] width 8 height 8
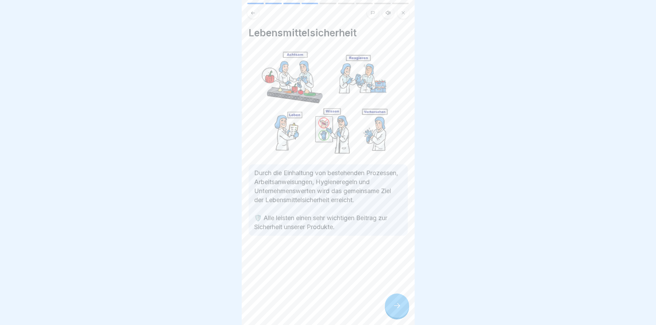
click at [401, 308] on div "Lebensmittelsicherheitskultur 9 Schritte Deutsch Hörmodus Lebensmittelsicherhei…" at bounding box center [328, 162] width 173 height 325
click at [401, 308] on icon at bounding box center [397, 305] width 8 height 8
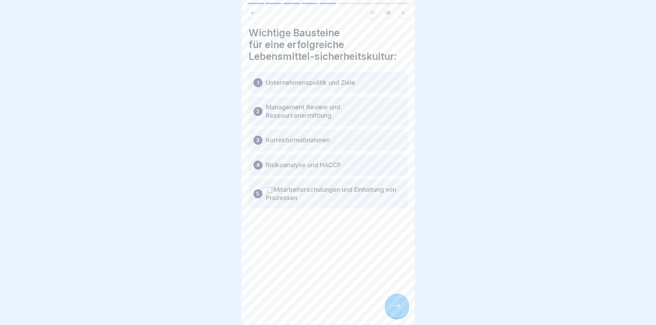
click at [306, 116] on p "Management Review und Ressourcenermittlung" at bounding box center [334, 111] width 137 height 17
click at [284, 135] on div "3 Korrekturmaßnahmen" at bounding box center [327, 139] width 159 height 21
click at [284, 178] on div "1 Unternehmenspolitik und Ziele 2 Management Review und Ressourcenermittlung 3 …" at bounding box center [327, 140] width 159 height 136
click at [284, 160] on div "4 Risikoanalyse und HACCP" at bounding box center [327, 164] width 159 height 21
click at [397, 307] on div at bounding box center [397, 305] width 24 height 24
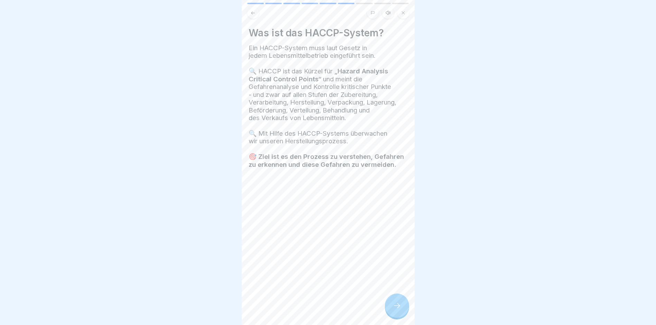
click at [397, 307] on div at bounding box center [397, 305] width 24 height 24
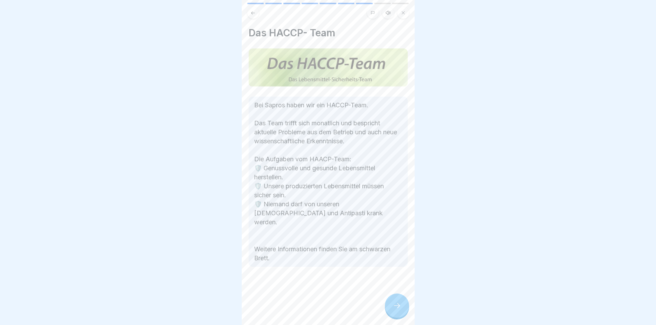
click at [397, 307] on div at bounding box center [397, 305] width 24 height 24
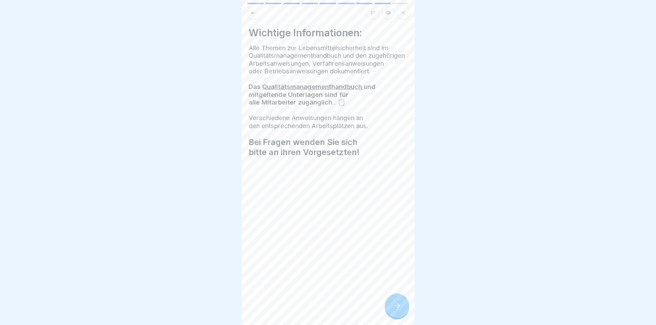
click at [397, 307] on div at bounding box center [397, 305] width 24 height 24
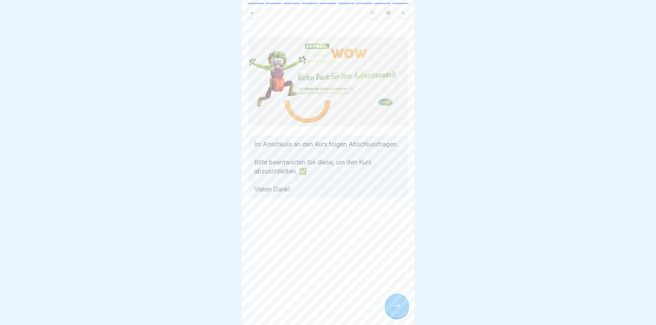
click at [397, 307] on div at bounding box center [397, 305] width 24 height 24
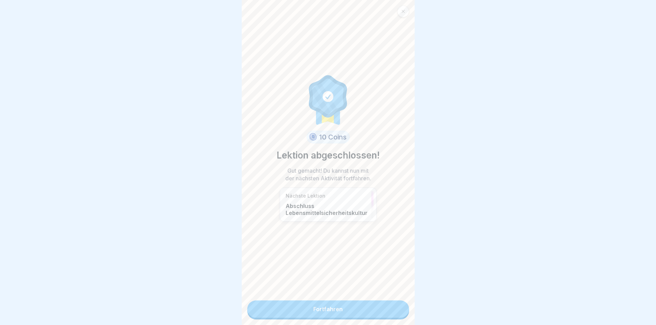
click at [364, 303] on link "Fortfahren" at bounding box center [328, 308] width 162 height 17
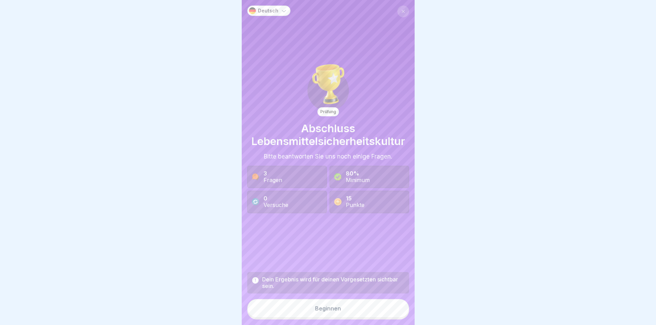
click at [315, 311] on div "Beginnen" at bounding box center [328, 308] width 26 height 6
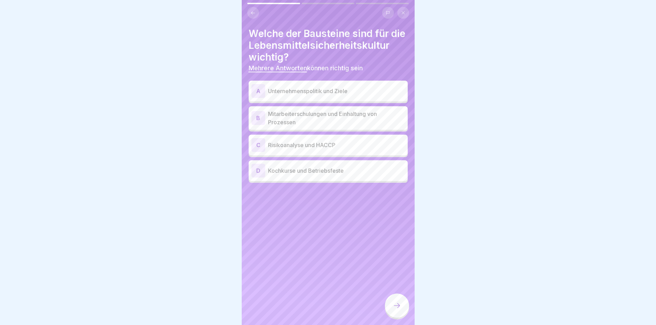
click at [300, 126] on p "Mitarbeiterschulungen und Einhaltung von Prozessen" at bounding box center [336, 118] width 137 height 17
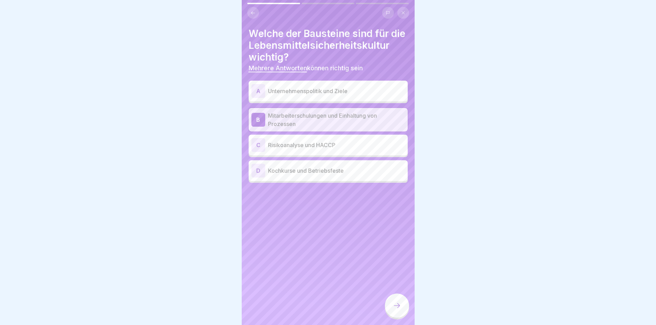
click at [304, 149] on p "Risikoanalyse und HACCP" at bounding box center [336, 145] width 137 height 8
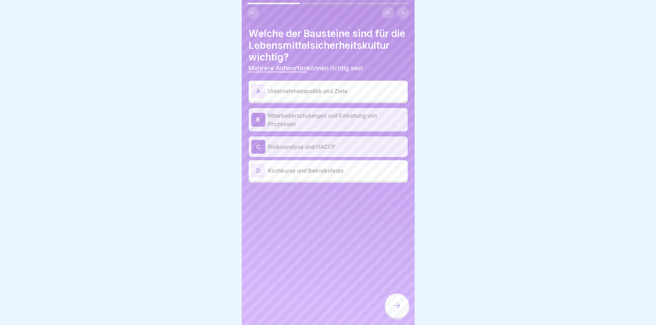
click at [252, 12] on icon at bounding box center [252, 12] width 5 height 5
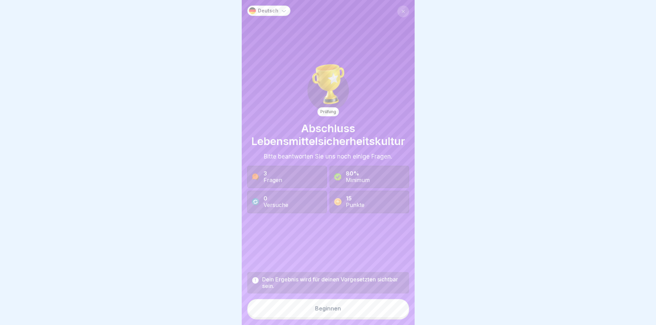
click at [252, 12] on img at bounding box center [252, 10] width 7 height 7
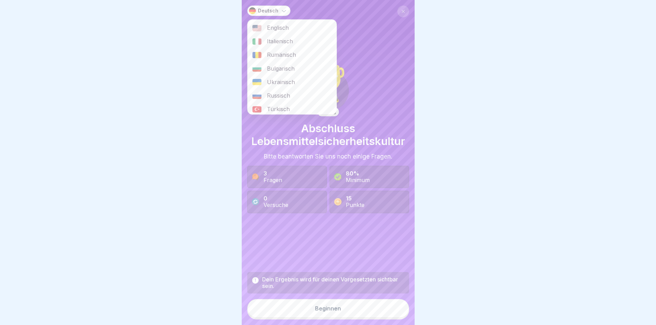
click at [252, 12] on img at bounding box center [252, 10] width 7 height 7
click at [278, 310] on button "Beginnen" at bounding box center [328, 308] width 162 height 19
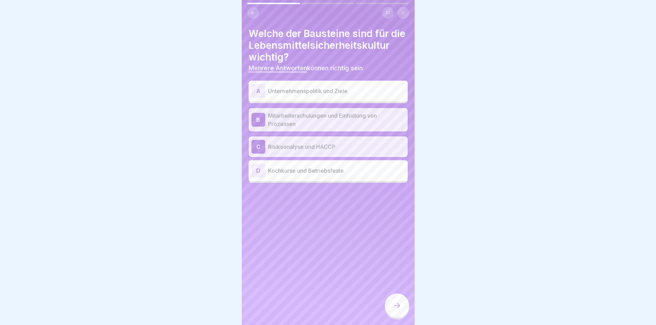
click at [308, 95] on p "Unternehmenspolitik und Ziele" at bounding box center [336, 91] width 137 height 8
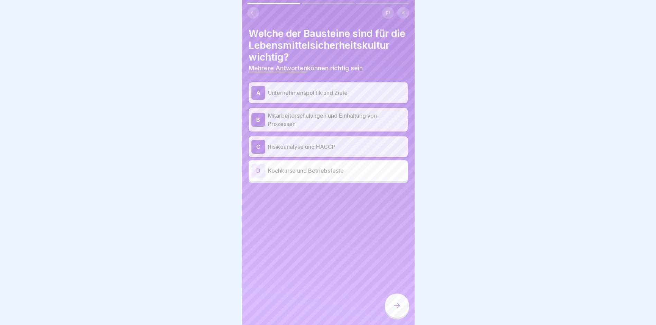
click at [390, 309] on div at bounding box center [397, 305] width 24 height 24
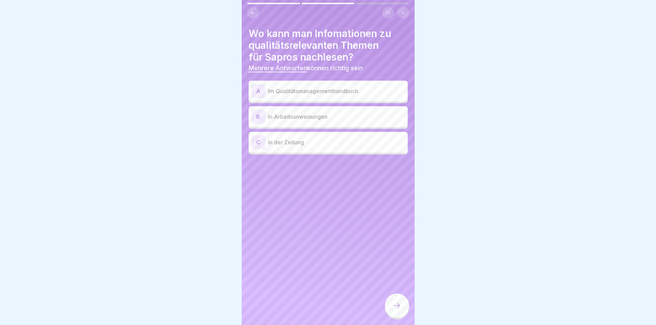
click at [288, 91] on p "Im Qualitätsmanagementhandbuch" at bounding box center [336, 91] width 137 height 8
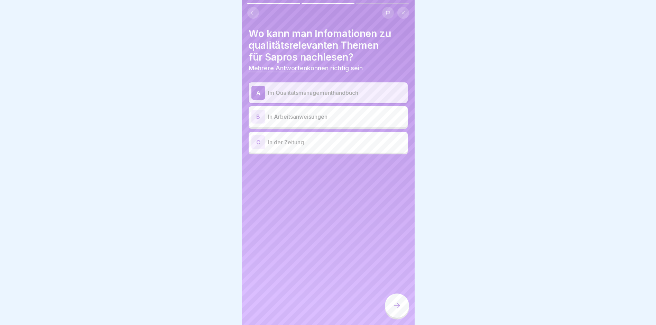
click at [280, 115] on p "In Arbeitsanweisungen" at bounding box center [336, 116] width 137 height 8
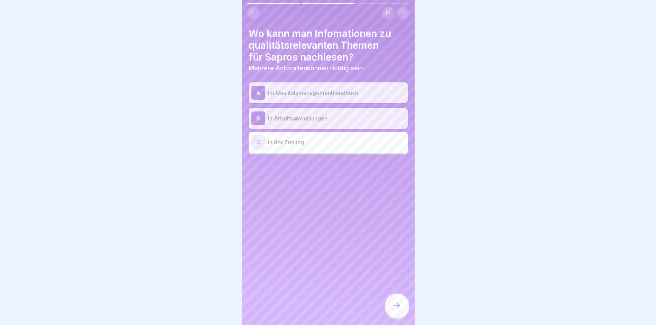
click at [401, 309] on icon at bounding box center [397, 305] width 8 height 8
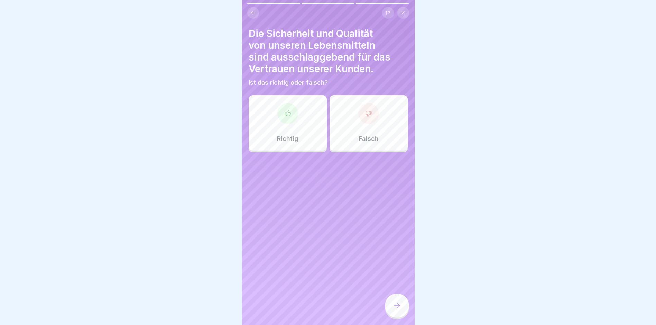
click at [284, 105] on div at bounding box center [287, 113] width 21 height 21
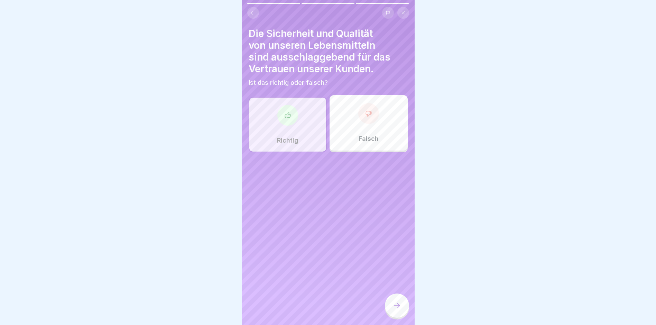
drag, startPoint x: 402, startPoint y: 312, endPoint x: 394, endPoint y: 309, distance: 8.5
click at [401, 311] on div at bounding box center [397, 305] width 24 height 24
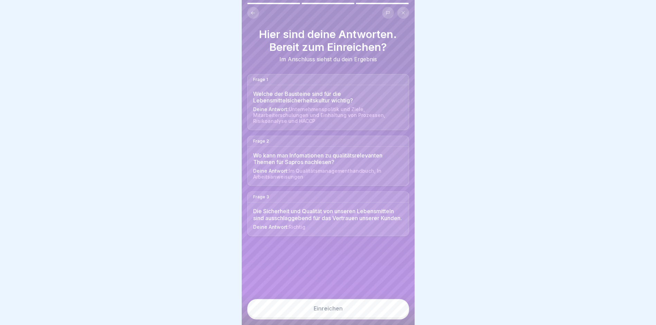
drag, startPoint x: 321, startPoint y: 317, endPoint x: 315, endPoint y: 313, distance: 6.8
click at [320, 317] on button "Einreichen" at bounding box center [328, 308] width 162 height 19
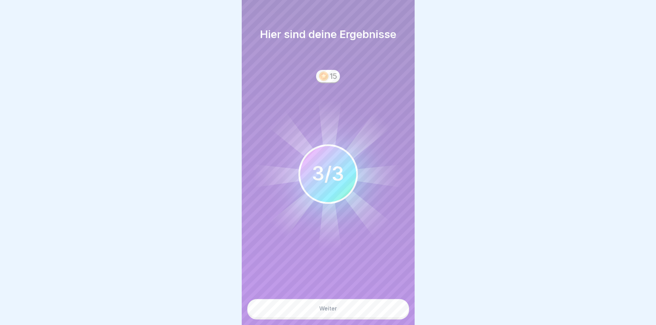
click at [305, 307] on button "Weiter" at bounding box center [328, 308] width 162 height 19
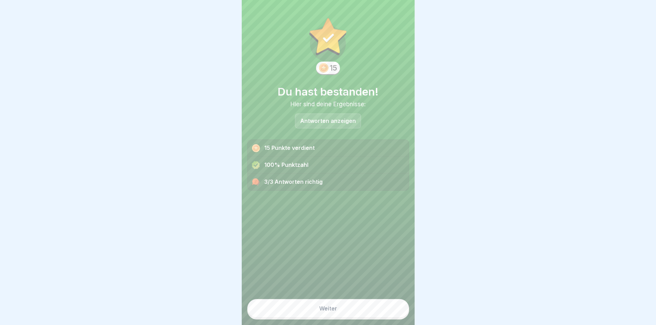
click at [324, 311] on div "Weiter" at bounding box center [328, 308] width 18 height 6
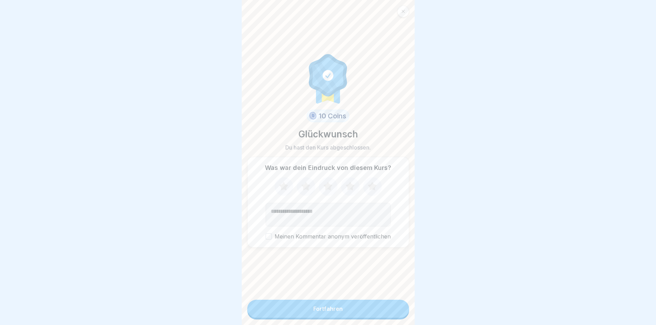
click at [388, 313] on button "Fortfahren" at bounding box center [328, 308] width 162 height 18
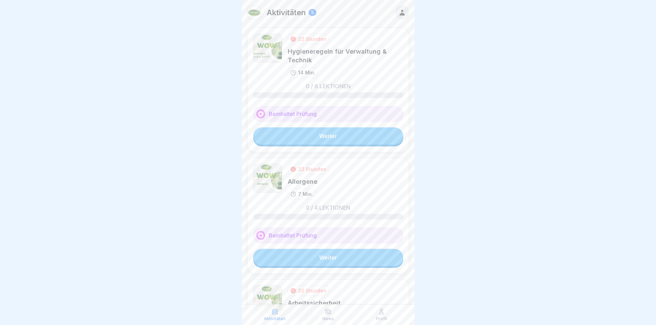
click at [280, 131] on link "Weiter" at bounding box center [328, 135] width 150 height 17
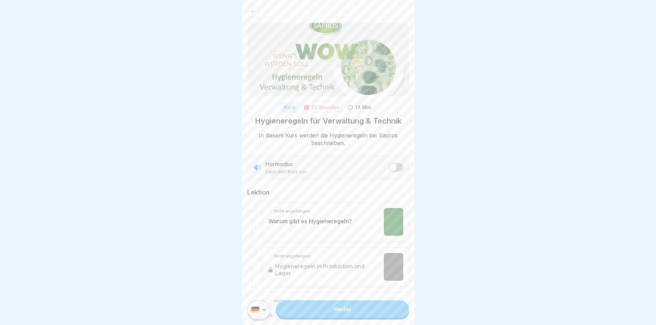
click at [304, 317] on link "Weiter" at bounding box center [342, 308] width 133 height 17
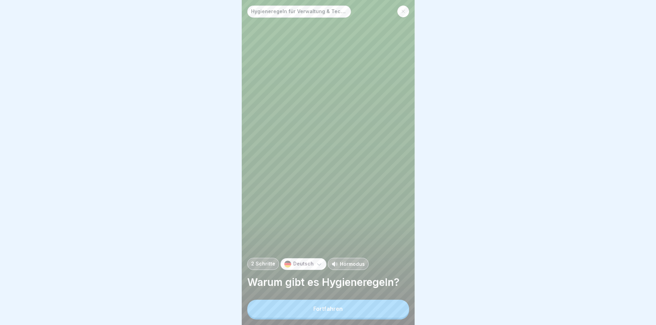
click at [313, 317] on button "Fortfahren" at bounding box center [328, 308] width 162 height 18
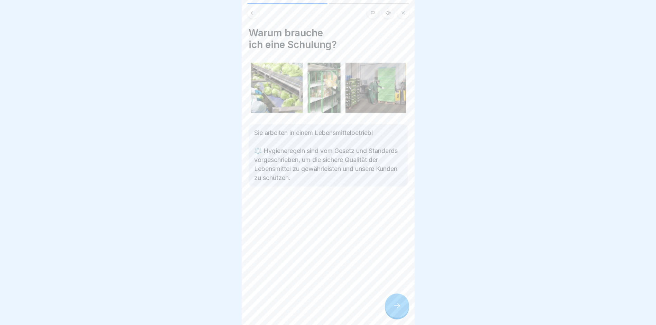
click at [393, 309] on icon at bounding box center [397, 305] width 8 height 8
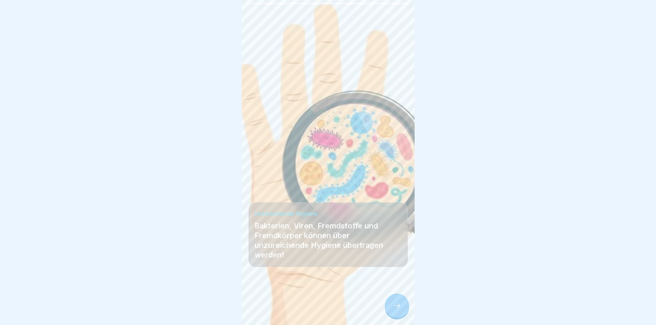
click at [388, 294] on div at bounding box center [327, 303] width 159 height 41
click at [395, 317] on div at bounding box center [397, 305] width 24 height 24
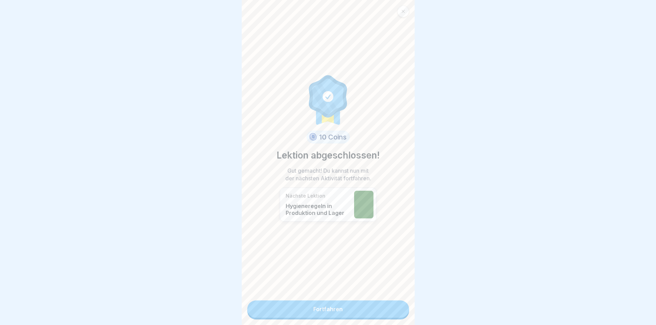
click at [364, 308] on link "Fortfahren" at bounding box center [328, 308] width 162 height 17
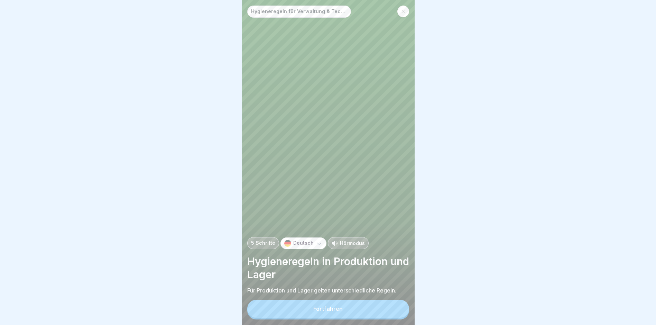
click at [315, 311] on div "Fortfahren" at bounding box center [327, 308] width 29 height 6
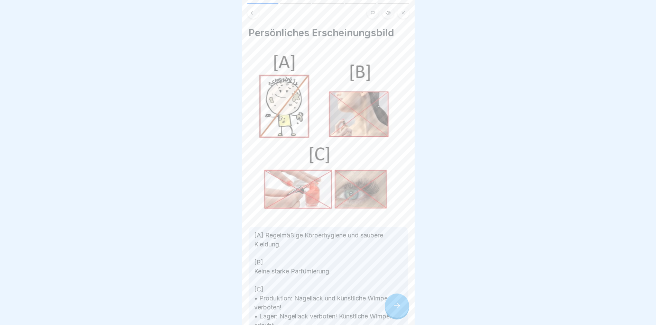
click at [396, 309] on icon at bounding box center [397, 305] width 8 height 8
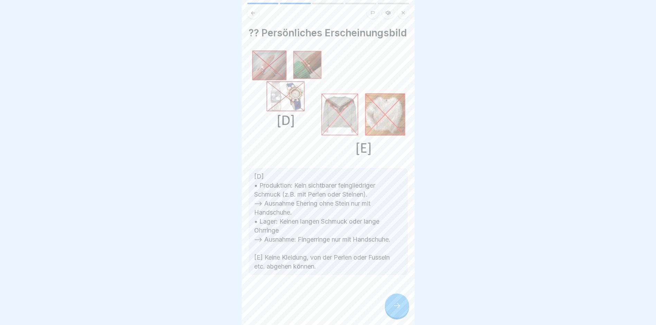
click at [392, 302] on div at bounding box center [397, 305] width 24 height 24
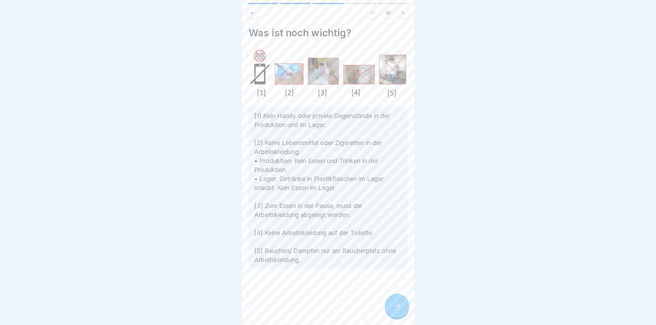
click at [392, 302] on div at bounding box center [397, 305] width 24 height 24
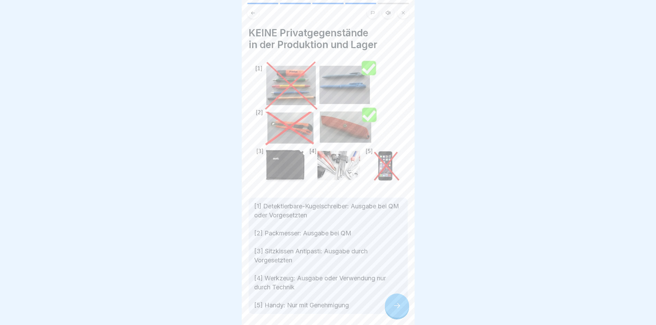
click at [392, 302] on div at bounding box center [397, 305] width 24 height 24
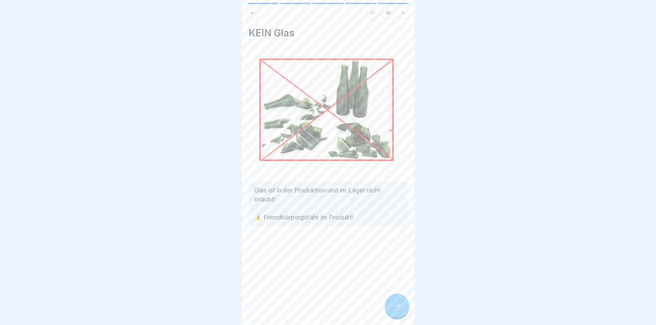
click at [392, 302] on div at bounding box center [397, 305] width 24 height 24
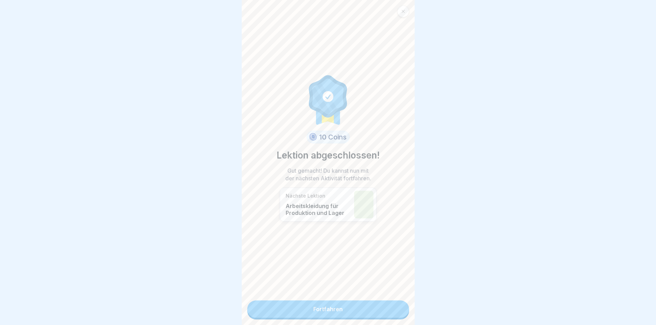
click at [356, 305] on link "Fortfahren" at bounding box center [328, 308] width 162 height 17
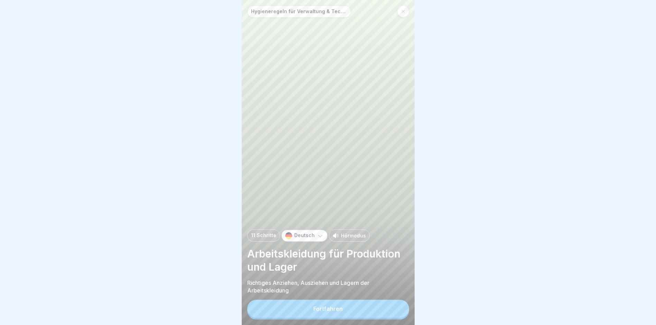
click at [323, 311] on div "Fortfahren" at bounding box center [327, 308] width 29 height 6
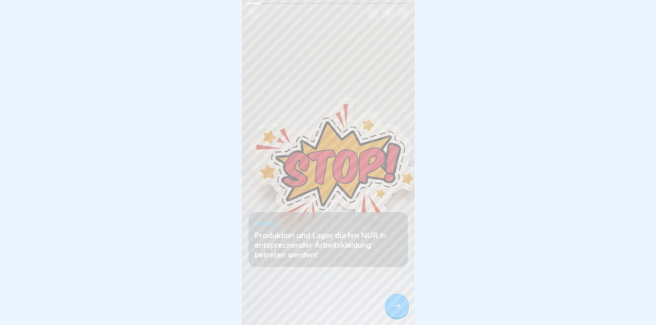
drag, startPoint x: 389, startPoint y: 311, endPoint x: 377, endPoint y: 311, distance: 12.5
click at [389, 312] on div at bounding box center [397, 305] width 24 height 24
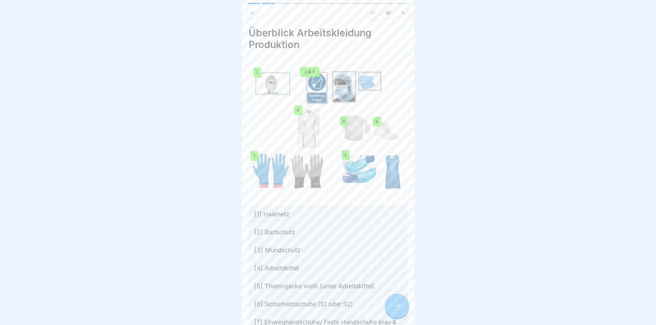
click at [393, 308] on icon at bounding box center [397, 305] width 8 height 8
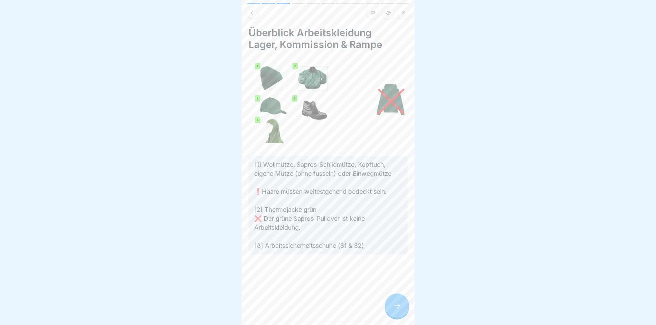
click at [393, 307] on icon at bounding box center [397, 305] width 8 height 8
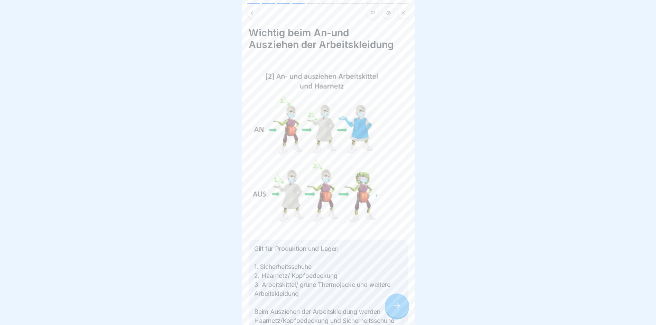
click at [393, 307] on icon at bounding box center [397, 305] width 8 height 8
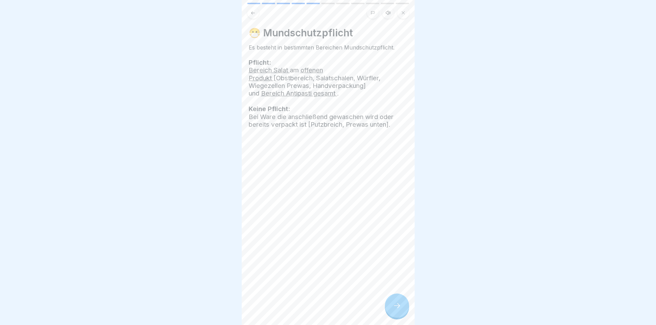
click at [392, 307] on div at bounding box center [397, 305] width 24 height 24
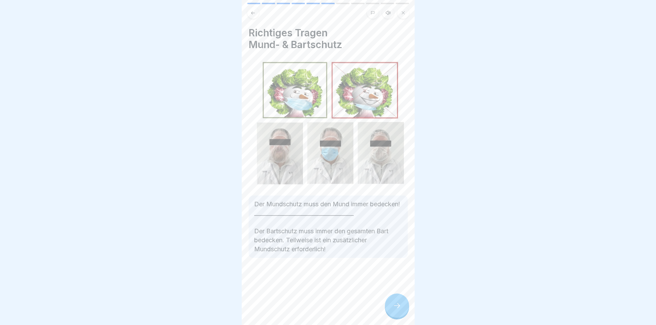
click at [392, 307] on div at bounding box center [397, 305] width 24 height 24
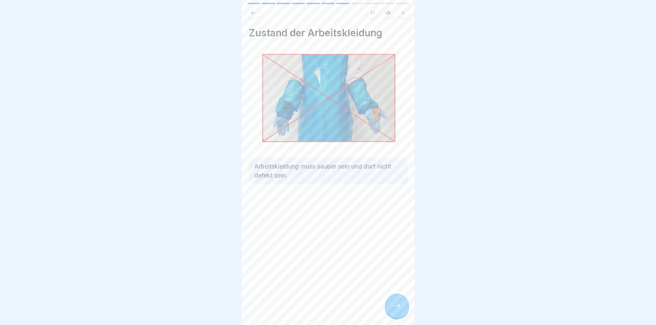
click at [392, 307] on div at bounding box center [397, 305] width 24 height 24
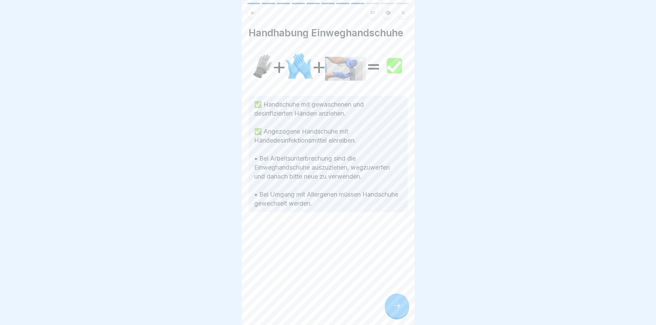
click at [392, 307] on div at bounding box center [397, 305] width 24 height 24
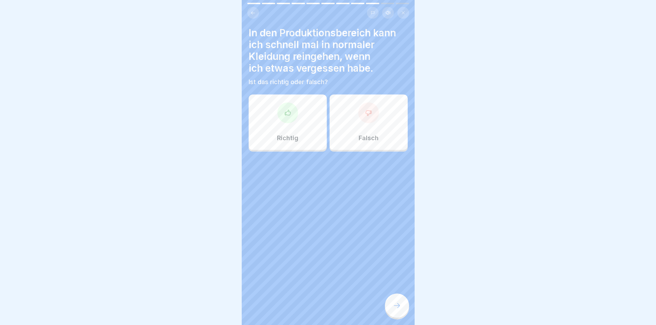
click at [392, 307] on div at bounding box center [397, 305] width 24 height 24
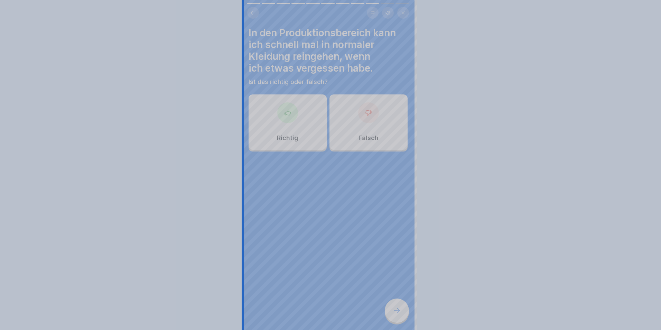
click at [291, 295] on div at bounding box center [330, 165] width 661 height 330
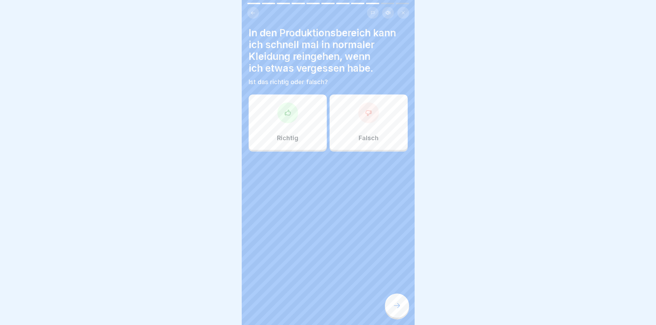
click at [371, 122] on div "Falsch" at bounding box center [368, 121] width 78 height 55
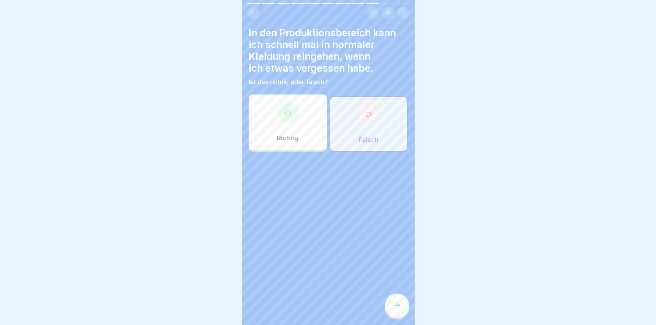
click at [395, 309] on icon at bounding box center [397, 305] width 8 height 8
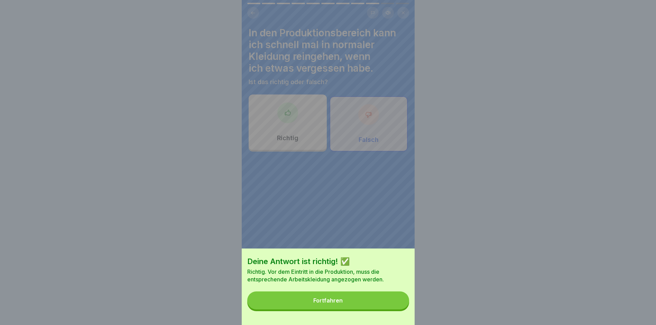
click at [310, 309] on button "Fortfahren" at bounding box center [328, 300] width 162 height 18
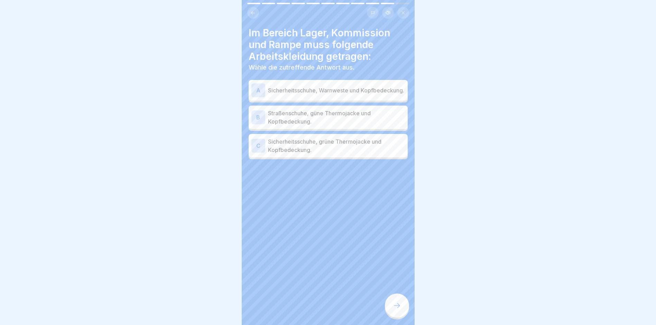
click at [290, 144] on p "Sicherheitsschuhe, grüne Thermojacke und Kopfbedeckung." at bounding box center [336, 145] width 137 height 17
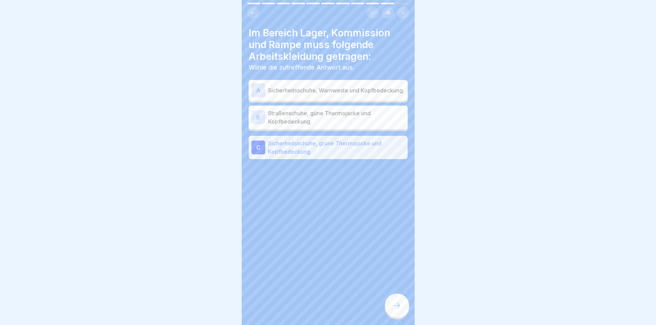
click at [394, 303] on div at bounding box center [397, 305] width 24 height 24
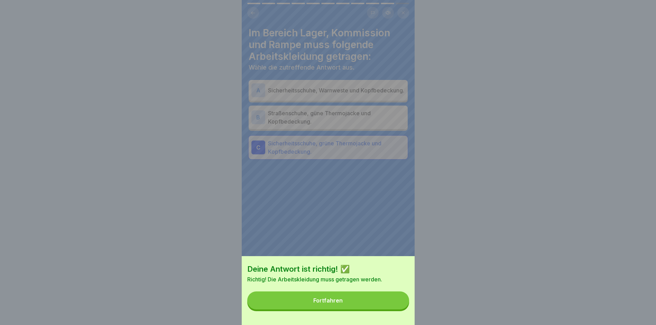
drag, startPoint x: 326, startPoint y: 315, endPoint x: 326, endPoint y: 309, distance: 5.2
click at [326, 310] on div "Deine Antwort ist richtig! ✅ Richtig! Die Arbeitskleidung muss getragen werden.…" at bounding box center [328, 290] width 173 height 69
click at [326, 309] on button "Fortfahren" at bounding box center [328, 300] width 162 height 18
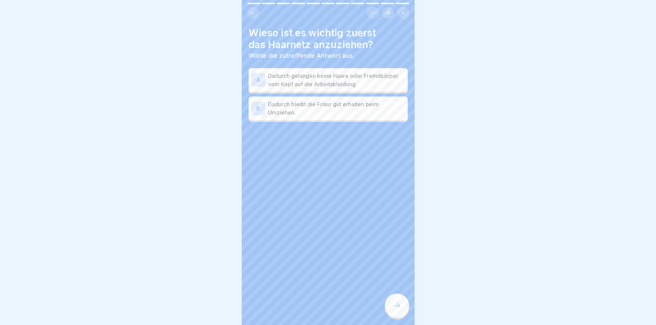
click at [288, 86] on p "Dadurch gelangen keine Haare oder Fremdkörper vom Kopf auf die Arbeitskleidung." at bounding box center [336, 80] width 137 height 17
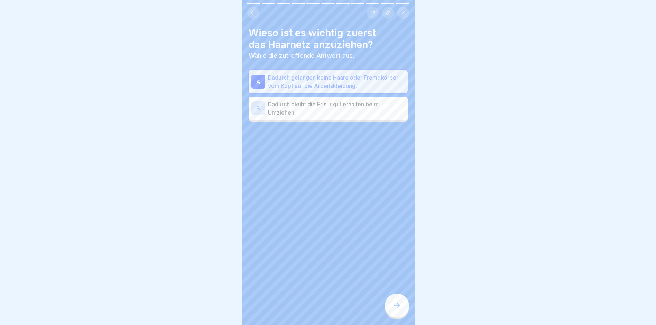
click at [396, 309] on icon at bounding box center [397, 305] width 8 height 8
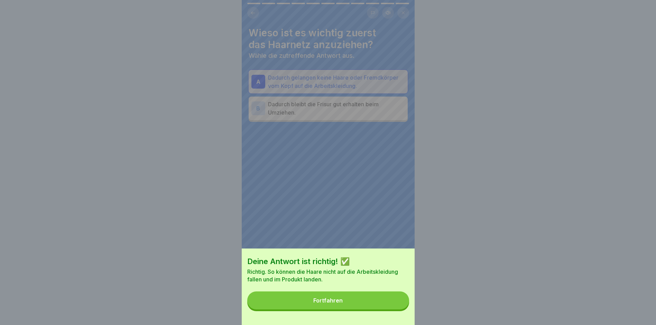
click at [317, 303] on div "Fortfahren" at bounding box center [327, 300] width 29 height 6
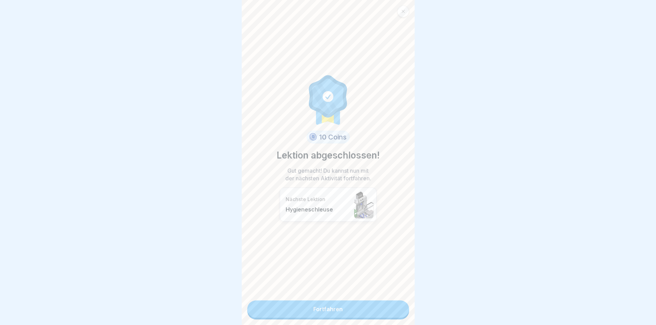
click at [298, 318] on div "10 Coins Lektion abgeschlossen! Gut gemacht! Du kannst nun mit der nächsten Akt…" at bounding box center [328, 162] width 173 height 325
click at [299, 311] on link "Fortfahren" at bounding box center [328, 308] width 162 height 17
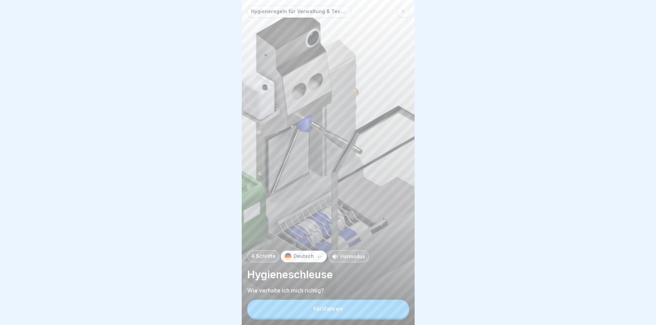
click at [306, 317] on button "Fortfahren" at bounding box center [328, 308] width 162 height 18
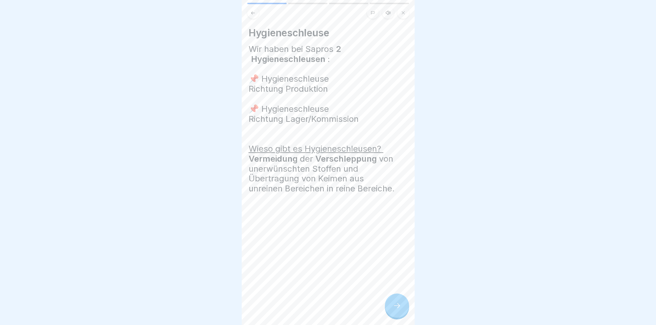
click at [390, 307] on div at bounding box center [397, 305] width 24 height 24
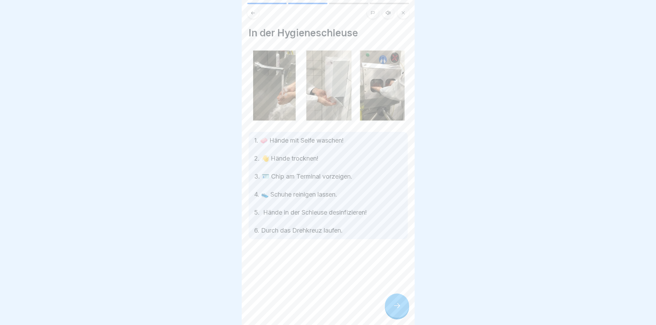
click at [397, 306] on div at bounding box center [397, 305] width 24 height 24
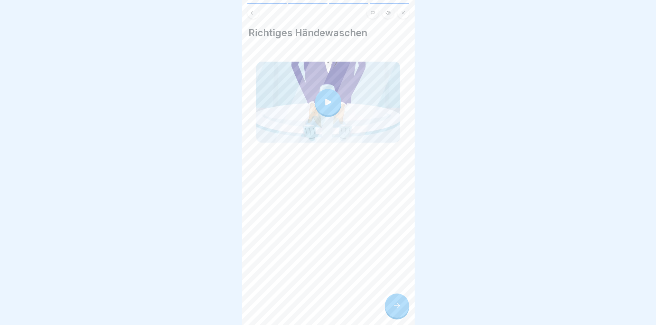
click at [397, 306] on div at bounding box center [397, 305] width 24 height 24
click at [397, 306] on video at bounding box center [328, 162] width 173 height 325
click at [406, 316] on div at bounding box center [397, 305] width 24 height 24
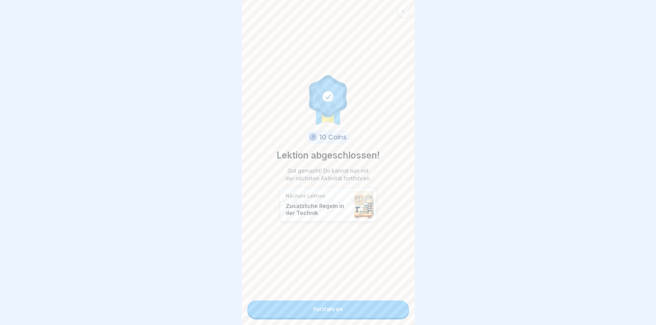
click at [368, 311] on link "Fortfahren" at bounding box center [328, 308] width 162 height 17
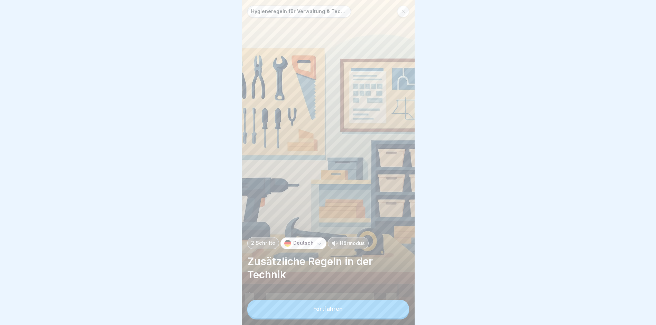
click at [327, 310] on button "Fortfahren" at bounding box center [328, 308] width 162 height 18
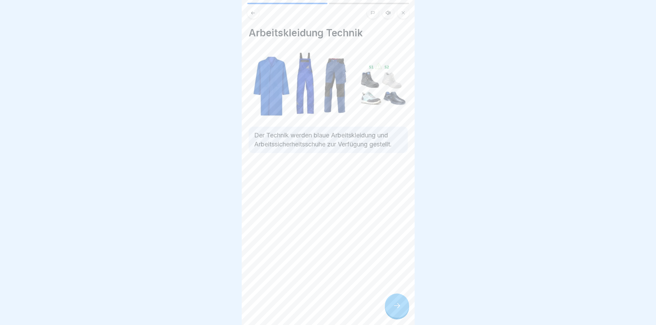
click at [396, 307] on icon at bounding box center [397, 305] width 8 height 8
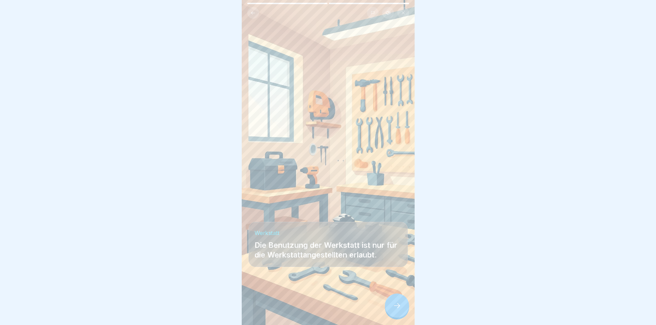
click at [394, 307] on div at bounding box center [397, 305] width 24 height 24
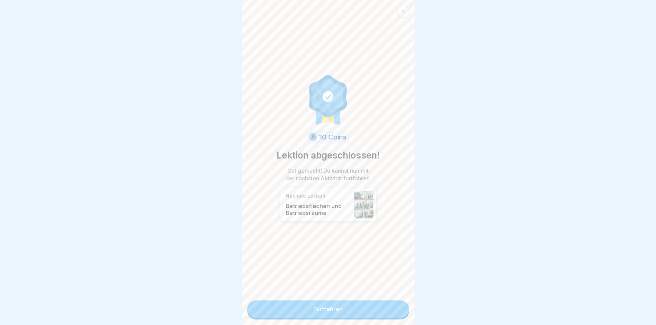
click at [365, 313] on link "Fortfahren" at bounding box center [328, 308] width 162 height 17
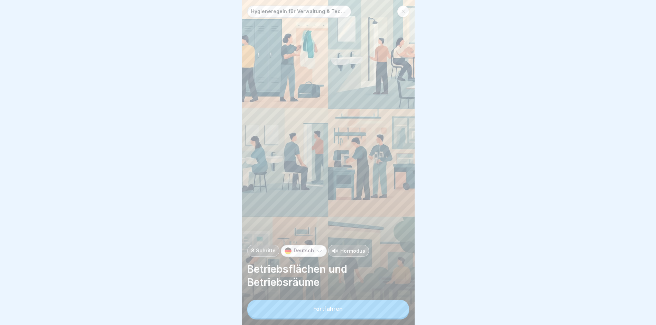
click at [364, 312] on button "Fortfahren" at bounding box center [328, 308] width 162 height 18
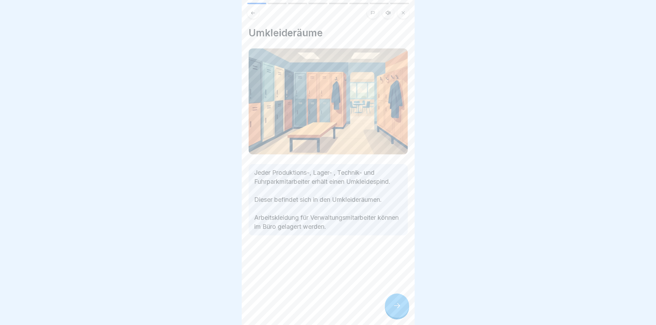
click at [393, 309] on icon at bounding box center [397, 305] width 8 height 8
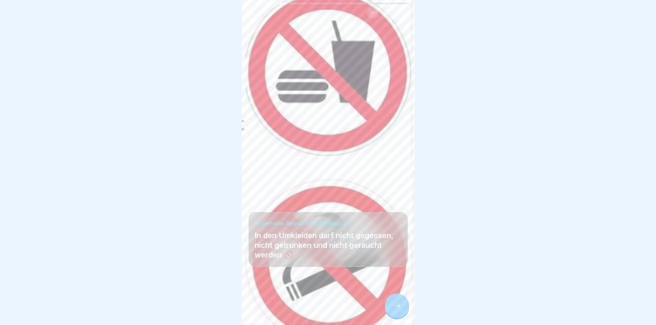
click at [393, 309] on icon at bounding box center [397, 305] width 8 height 8
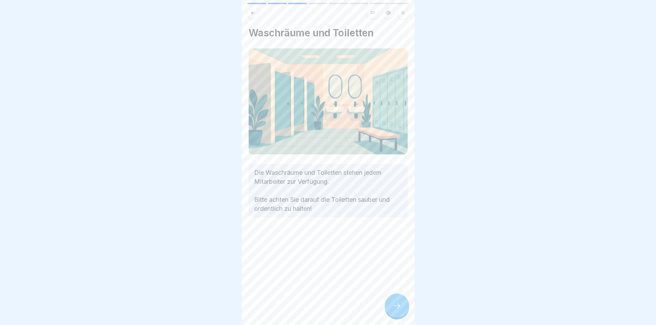
click at [393, 309] on icon at bounding box center [397, 305] width 8 height 8
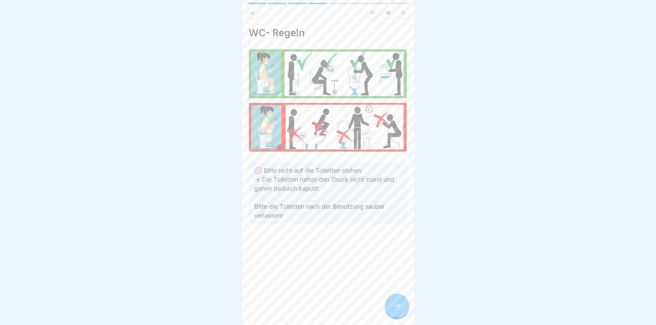
click at [393, 309] on icon at bounding box center [397, 305] width 8 height 8
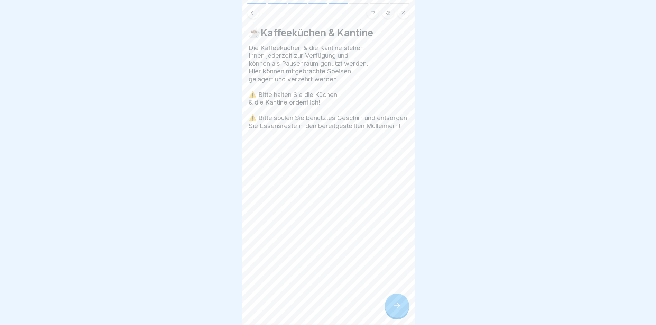
click at [393, 309] on icon at bounding box center [397, 305] width 8 height 8
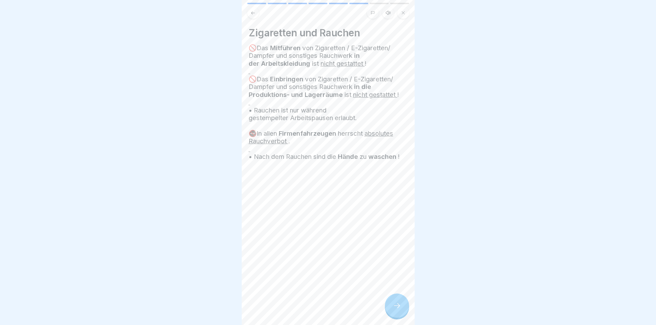
click at [393, 309] on icon at bounding box center [397, 305] width 8 height 8
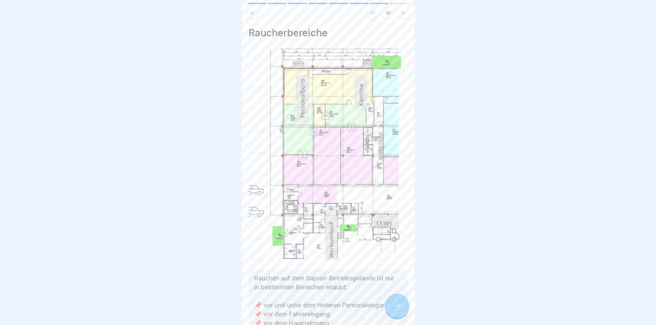
click at [393, 309] on icon at bounding box center [397, 305] width 8 height 8
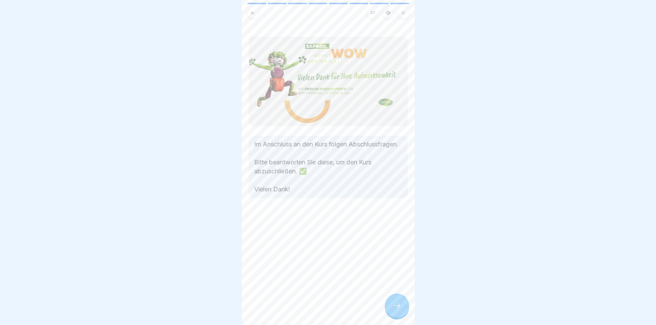
click at [393, 309] on icon at bounding box center [397, 305] width 8 height 8
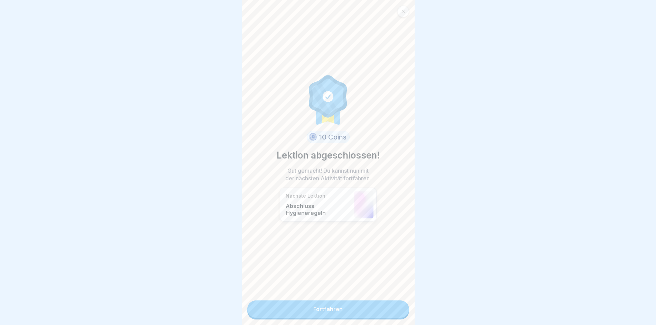
click at [360, 308] on link "Fortfahren" at bounding box center [328, 308] width 162 height 17
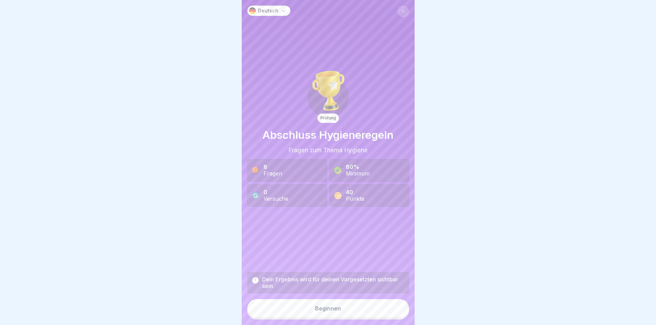
click at [303, 316] on button "Beginnen" at bounding box center [328, 308] width 162 height 19
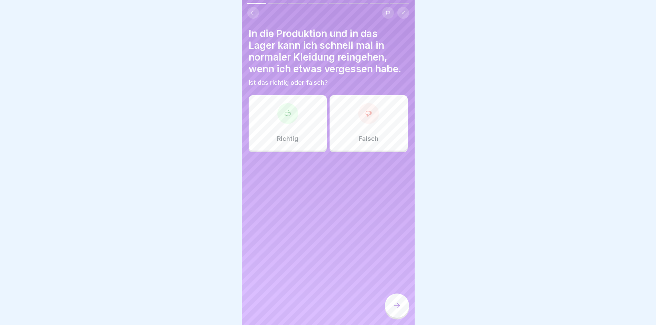
click at [358, 115] on div at bounding box center [368, 113] width 21 height 21
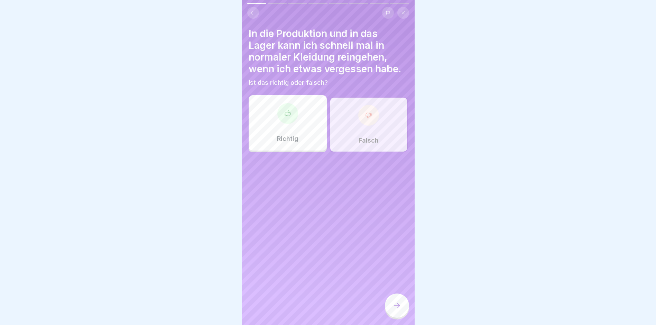
click at [397, 317] on div at bounding box center [397, 305] width 24 height 24
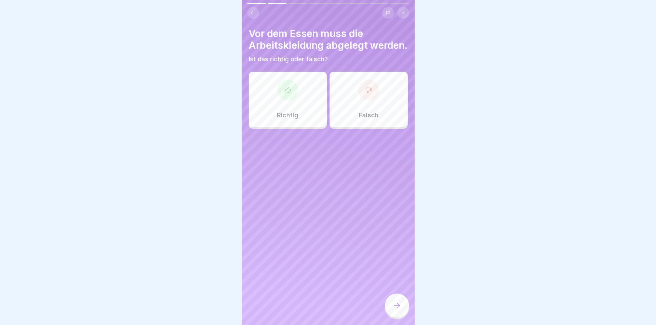
click at [281, 112] on div "Richtig" at bounding box center [287, 99] width 78 height 55
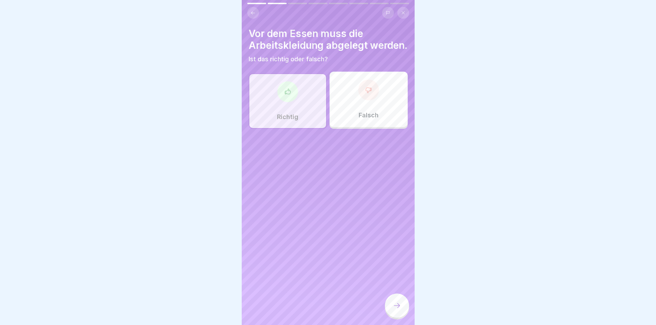
click at [393, 306] on div at bounding box center [397, 305] width 24 height 24
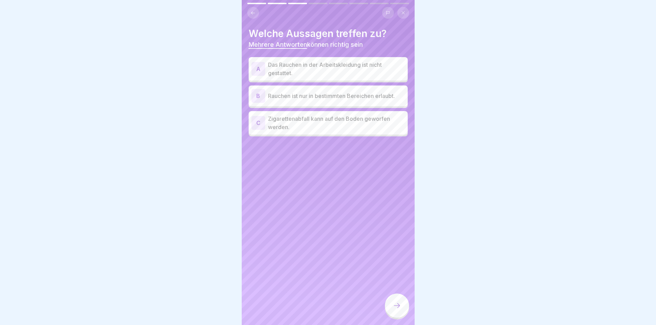
click at [324, 66] on p "Das Rauchen in der Arbeitskleidung ist nicht gestattet." at bounding box center [336, 68] width 137 height 17
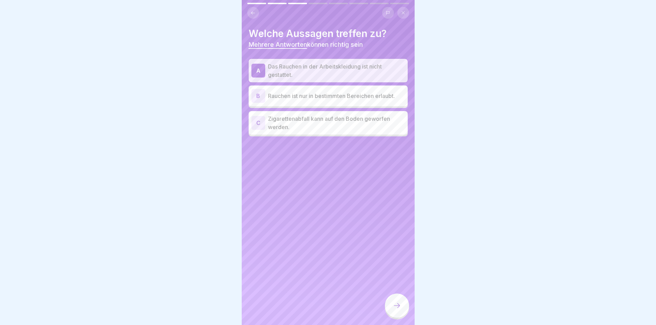
click at [332, 100] on p "Rauchen ist nur in bestimmten Bereichen erlaubt." at bounding box center [336, 96] width 137 height 8
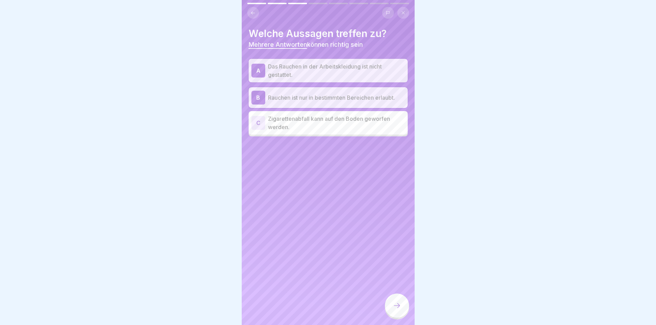
click at [395, 307] on icon at bounding box center [397, 305] width 8 height 8
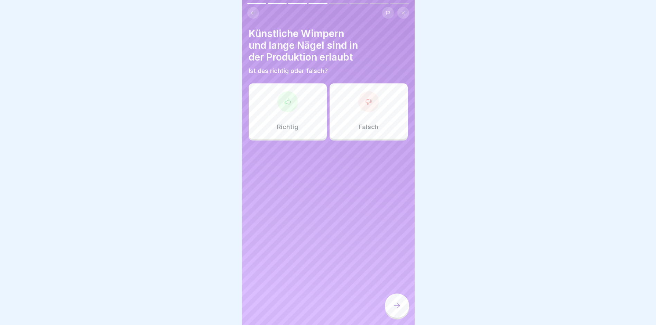
click at [361, 105] on div at bounding box center [368, 101] width 21 height 21
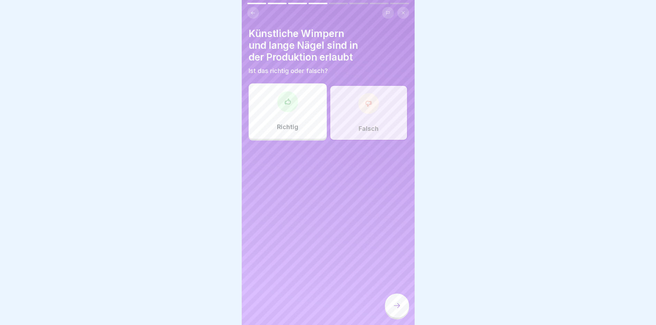
click at [395, 309] on icon at bounding box center [397, 305] width 8 height 8
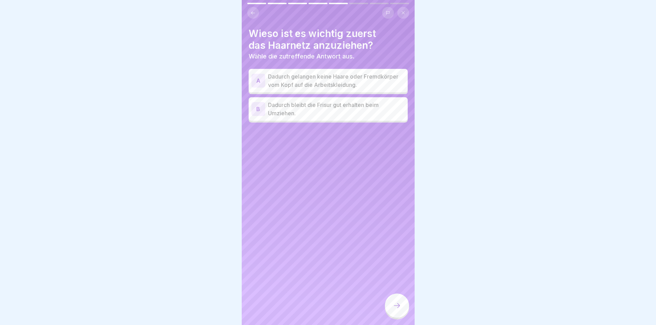
click at [299, 86] on p "Dadurch gelangen keine Haare oder Fremdkörper vom Kopf auf die Arbeitskleidung." at bounding box center [336, 80] width 137 height 17
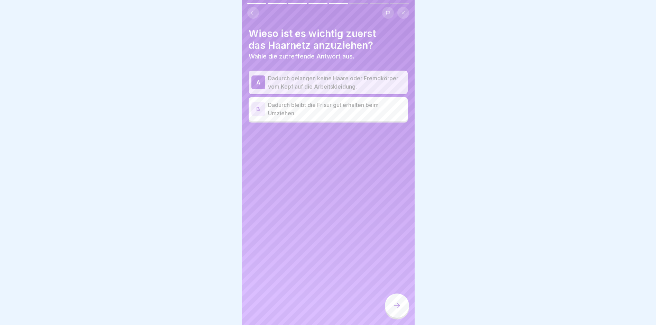
click at [400, 309] on icon at bounding box center [397, 305] width 8 height 8
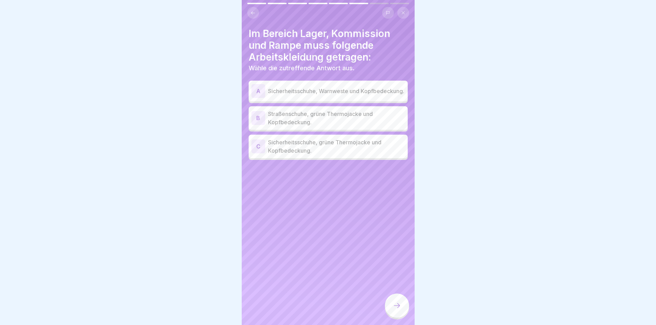
click at [306, 147] on p "Sicherheitsschuhe, grüne Thermojacke und Kopfbedeckung." at bounding box center [336, 146] width 137 height 17
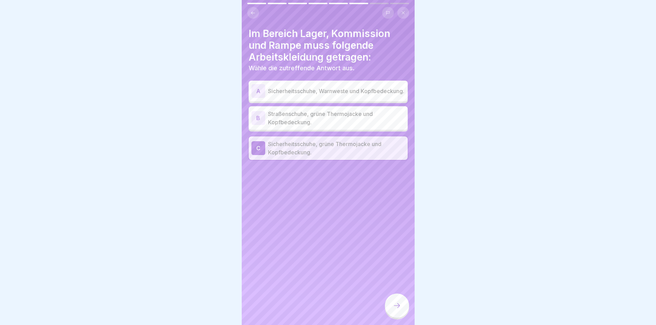
click at [398, 317] on div at bounding box center [397, 305] width 24 height 24
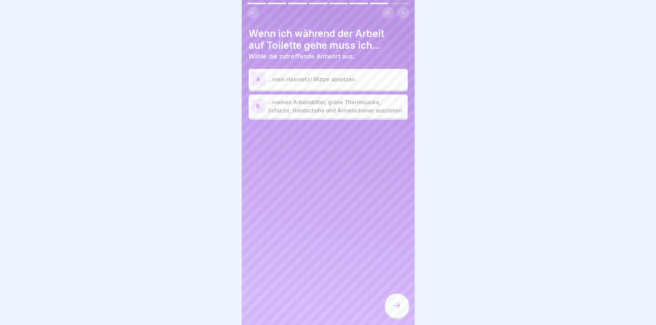
click at [290, 114] on p "...meinen Arbeitskittel, grüne Thermojacke, Schürze, Handschuhe und Ärmelschone…" at bounding box center [336, 106] width 137 height 17
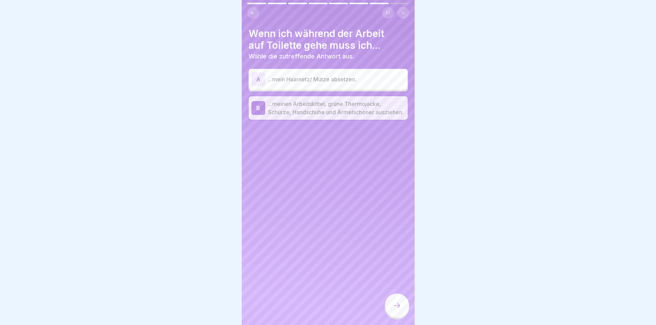
click at [298, 83] on div "A ...mein Haarnetz/ Mütze absetzen." at bounding box center [327, 79] width 153 height 14
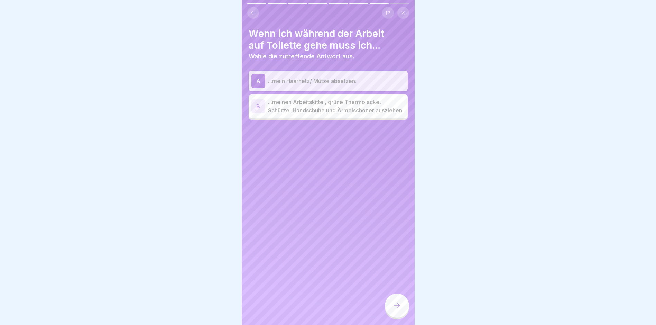
click at [299, 111] on p "...meinen Arbeitskittel, grüne Thermojacke, Schürze, Handschuhe und Ärmelschone…" at bounding box center [336, 106] width 137 height 17
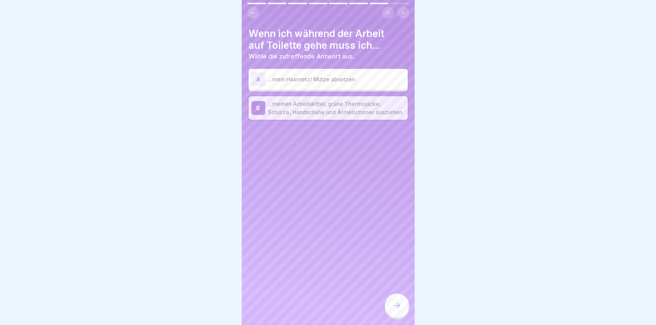
click at [396, 309] on icon at bounding box center [397, 305] width 8 height 8
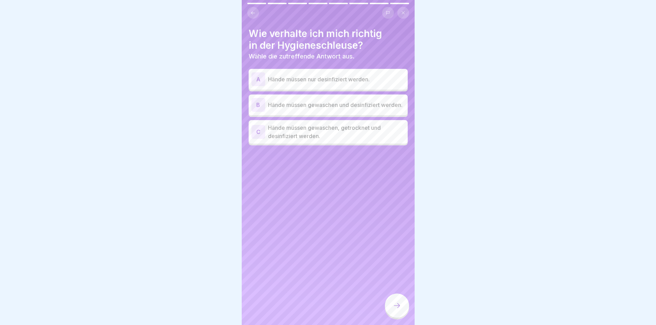
click at [298, 135] on p "Hände müssen gewaschen, getrocknet und desinfiziert werden." at bounding box center [336, 131] width 137 height 17
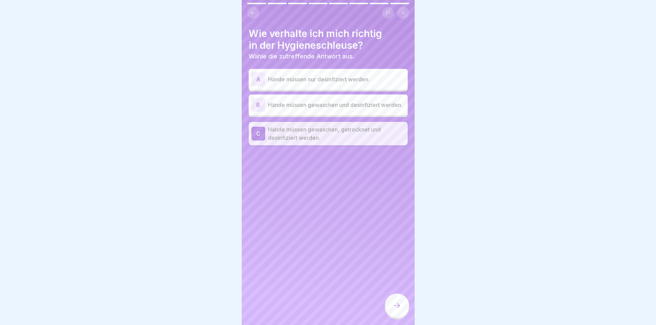
click at [289, 101] on p "Hände müssen gewaschen und desinfiziert werden." at bounding box center [336, 105] width 137 height 8
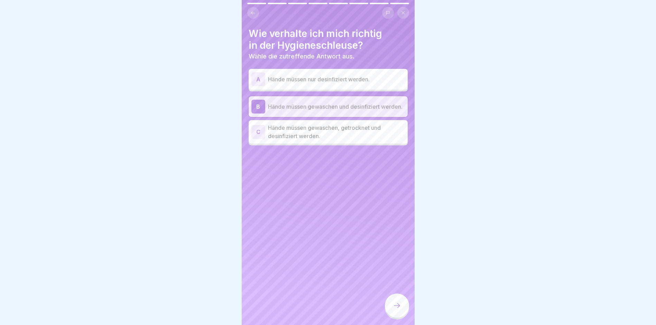
click at [292, 81] on p "Hände müssen nur desinfiziert werden." at bounding box center [336, 79] width 137 height 8
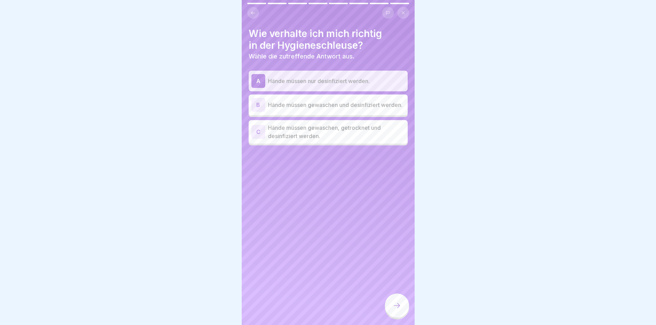
click at [295, 143] on div "C Hände müssen gewaschen, getrocknet und desinfiziert werden." at bounding box center [327, 132] width 159 height 24
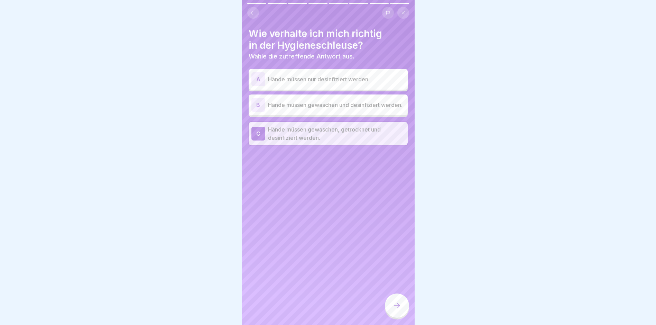
click at [397, 309] on icon at bounding box center [397, 305] width 8 height 8
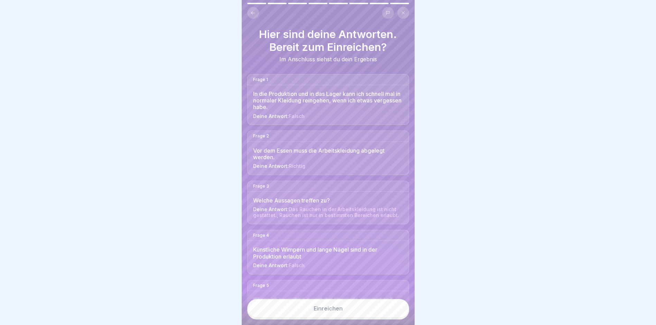
click at [326, 309] on button "Einreichen" at bounding box center [328, 308] width 162 height 19
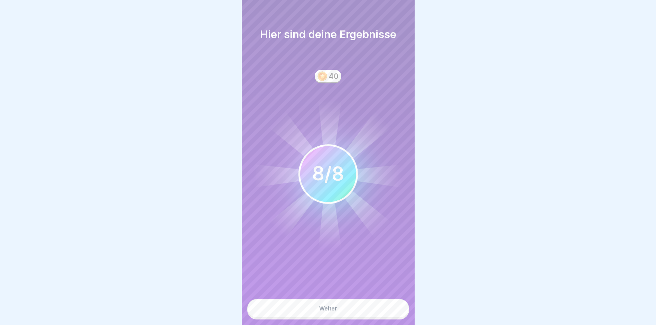
click at [345, 317] on button "Weiter" at bounding box center [328, 308] width 162 height 19
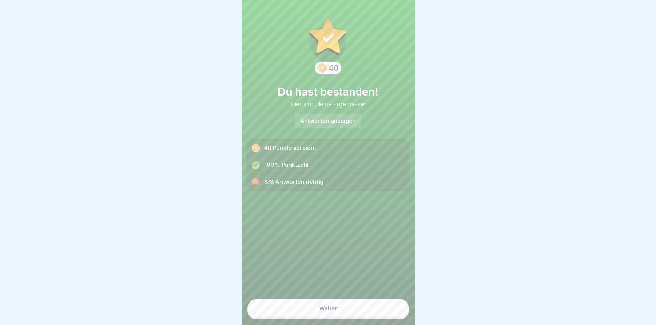
click at [340, 312] on button "Weiter" at bounding box center [328, 308] width 162 height 19
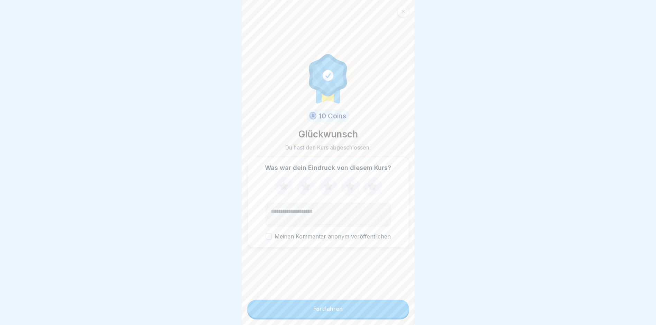
click at [349, 316] on button "Fortfahren" at bounding box center [328, 308] width 162 height 18
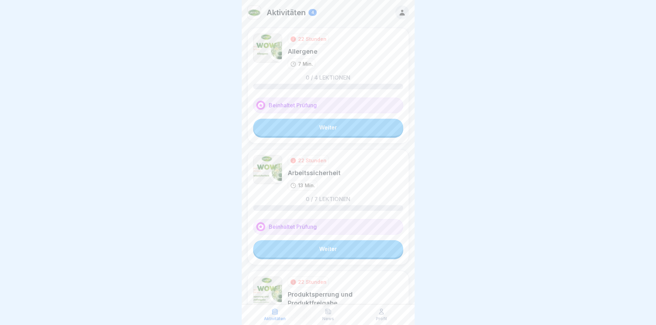
click at [316, 129] on link "Weiter" at bounding box center [328, 127] width 150 height 17
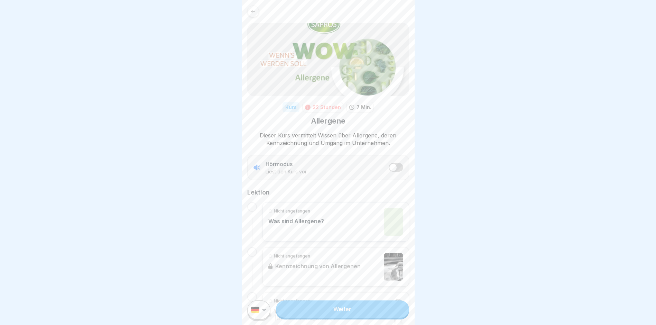
click at [334, 317] on link "Weiter" at bounding box center [342, 308] width 133 height 17
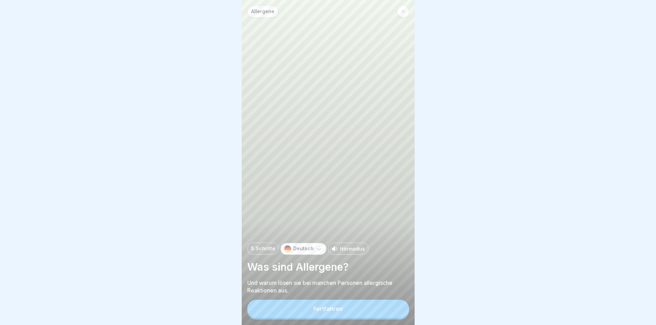
click at [306, 308] on button "Fortfahren" at bounding box center [328, 308] width 162 height 18
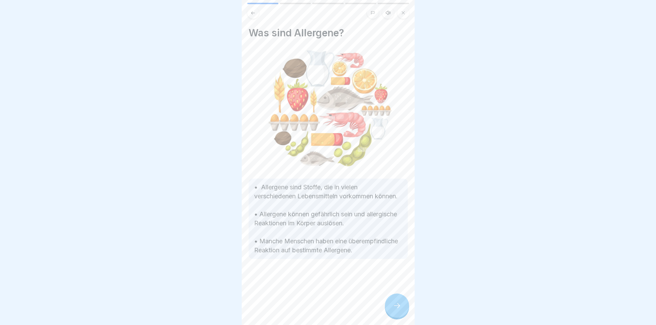
drag, startPoint x: 393, startPoint y: 309, endPoint x: 393, endPoint y: 289, distance: 20.4
click at [393, 308] on icon at bounding box center [397, 305] width 8 height 8
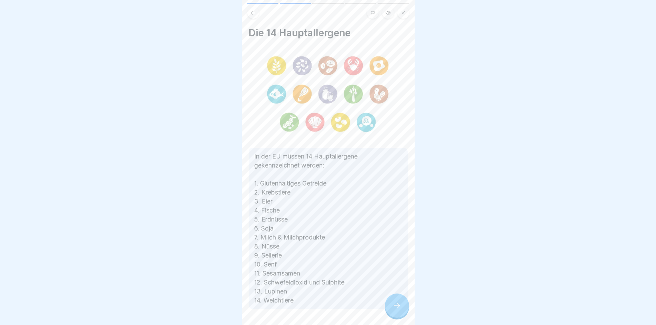
click at [395, 309] on icon at bounding box center [397, 305] width 8 height 8
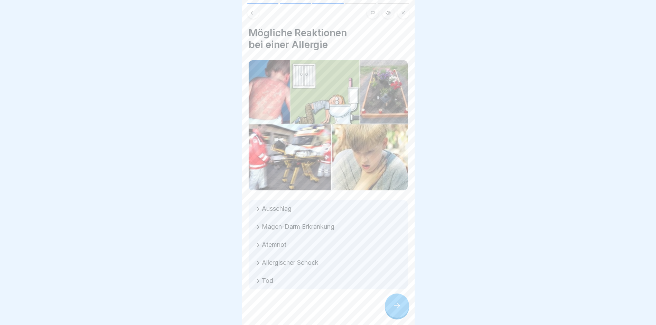
click at [401, 312] on div at bounding box center [397, 305] width 24 height 24
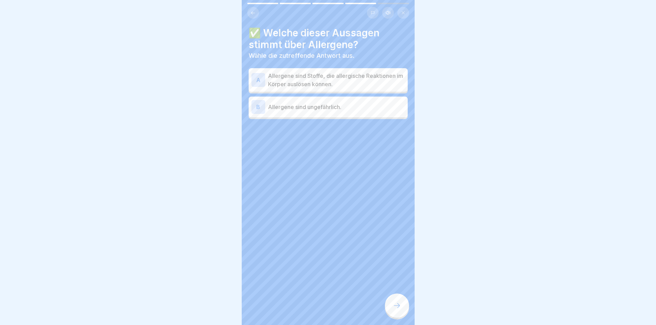
click at [254, 11] on icon at bounding box center [252, 12] width 5 height 5
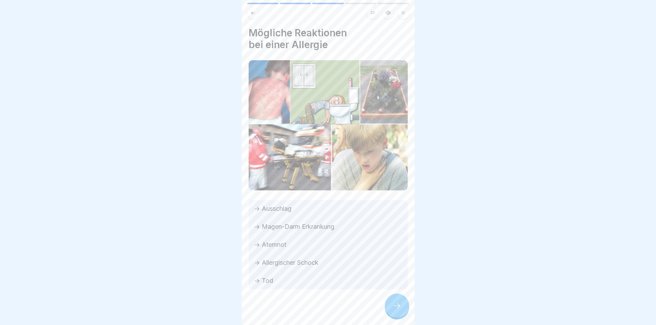
click at [402, 316] on div at bounding box center [397, 305] width 24 height 24
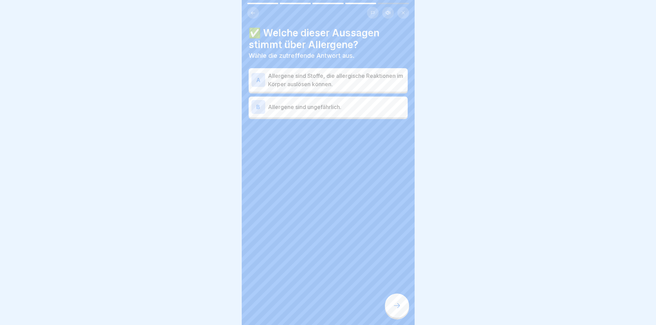
click at [252, 8] on button at bounding box center [253, 13] width 12 height 12
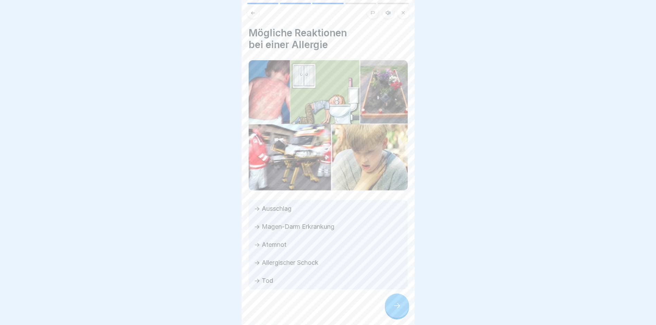
click at [391, 316] on div at bounding box center [397, 305] width 24 height 24
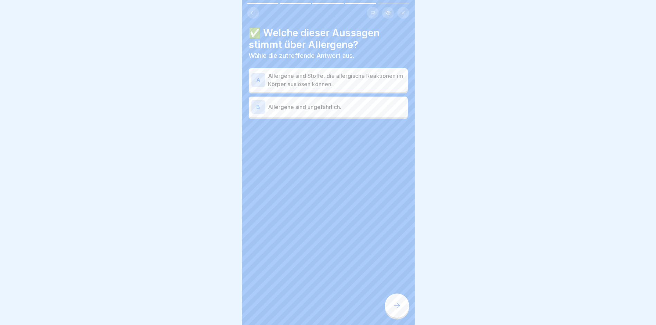
click at [335, 75] on p "Allergene sind Stoffe, die allergische Reaktionen im Körper auslösen können." at bounding box center [336, 80] width 137 height 17
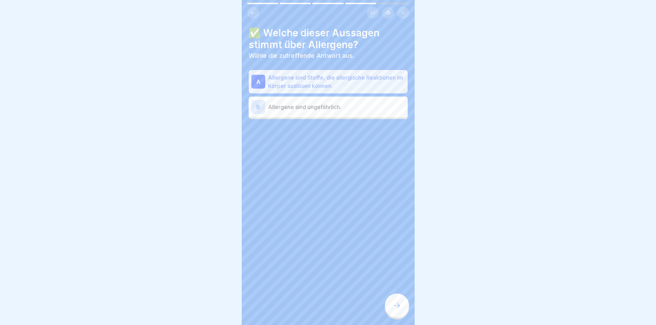
click at [394, 306] on div at bounding box center [397, 305] width 24 height 24
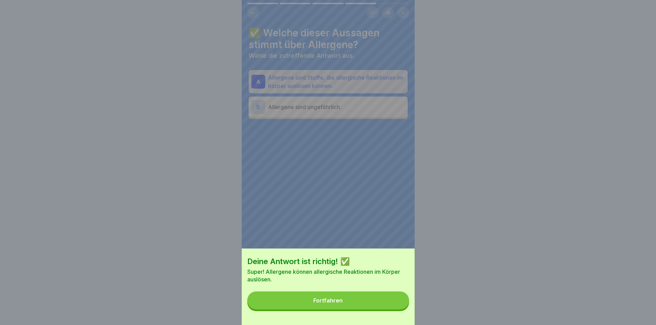
click at [334, 316] on div "Deine Antwort ist richtig! ✅ Super! Allergene können allergische Reaktionen im …" at bounding box center [328, 286] width 173 height 76
click at [334, 309] on button "Fortfahren" at bounding box center [328, 300] width 162 height 18
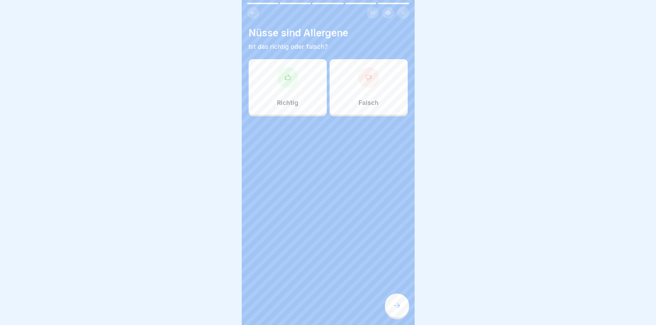
click at [277, 96] on div "Richtig" at bounding box center [287, 86] width 78 height 55
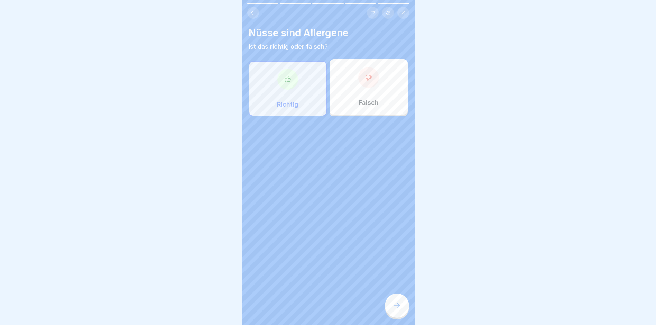
click at [397, 309] on icon at bounding box center [397, 305] width 8 height 8
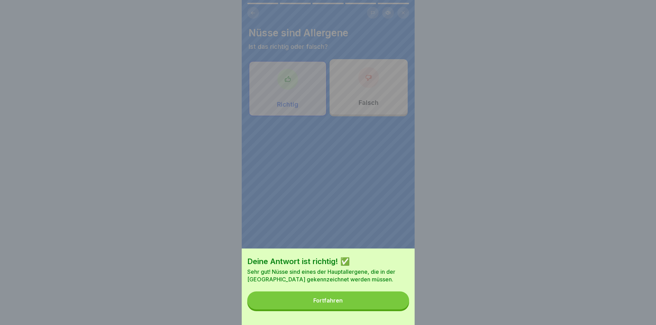
click at [324, 309] on button "Fortfahren" at bounding box center [328, 300] width 162 height 18
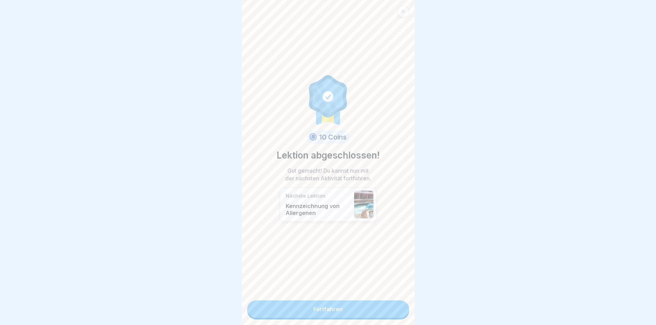
click at [324, 314] on link "Fortfahren" at bounding box center [328, 308] width 162 height 17
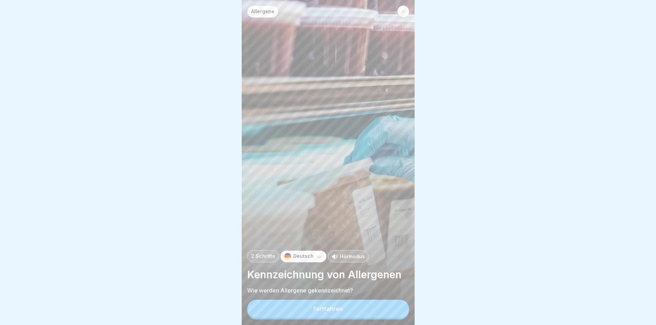
click at [316, 311] on div "Fortfahren" at bounding box center [327, 308] width 29 height 6
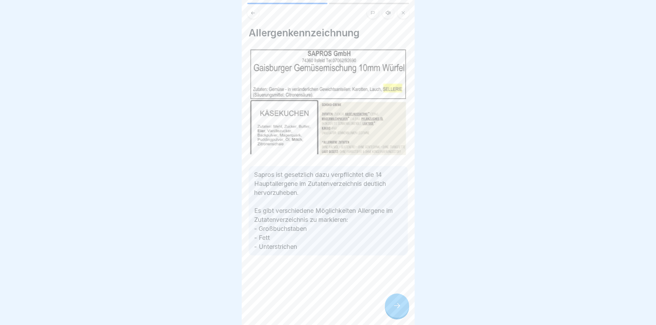
click at [393, 309] on icon at bounding box center [397, 305] width 8 height 8
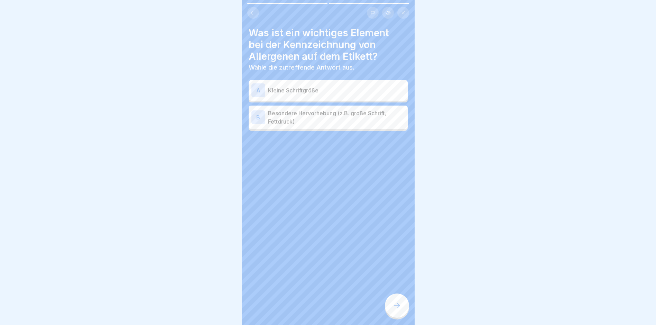
click at [323, 123] on p "Besondere Hervorhebung (z.B. große Schrift, Fettdruck)" at bounding box center [336, 117] width 137 height 17
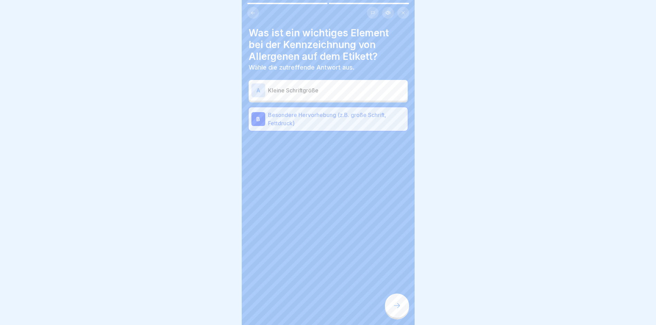
click at [401, 309] on icon at bounding box center [397, 305] width 8 height 8
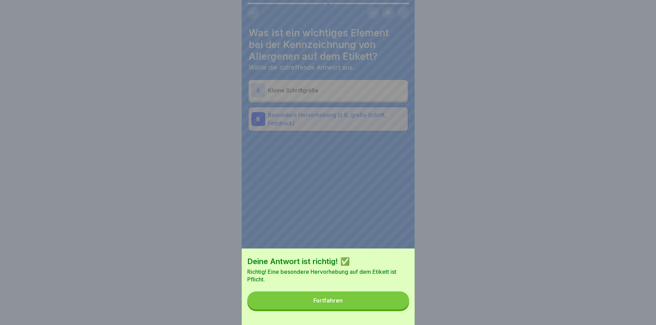
click at [317, 303] on div "Fortfahren" at bounding box center [327, 300] width 29 height 6
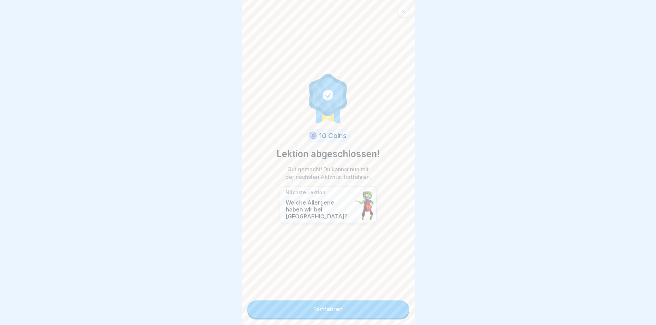
click at [304, 315] on link "Fortfahren" at bounding box center [328, 308] width 162 height 17
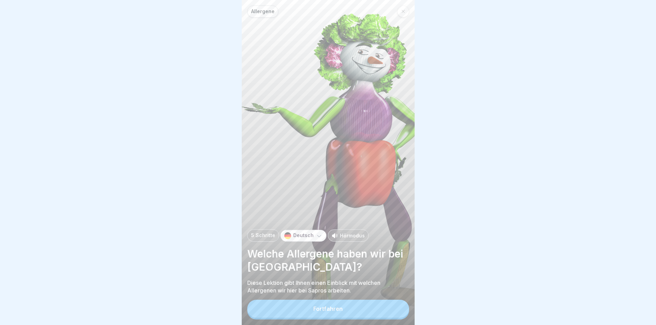
click at [306, 319] on div "Fortfahren" at bounding box center [328, 309] width 162 height 20
click at [306, 317] on button "Fortfahren" at bounding box center [328, 308] width 162 height 18
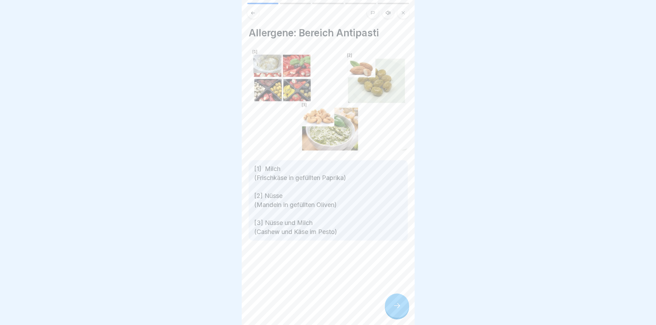
scroll to position [5, 0]
click at [391, 298] on div at bounding box center [397, 305] width 24 height 24
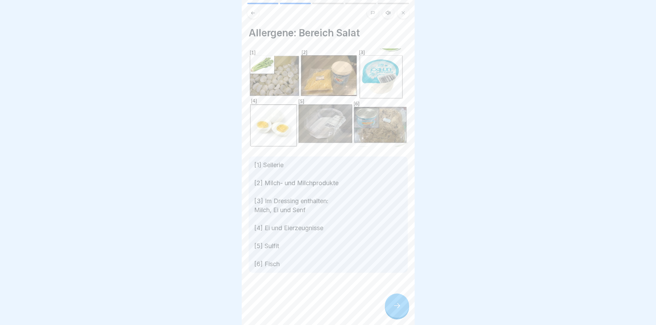
click at [395, 306] on icon at bounding box center [397, 305] width 8 height 8
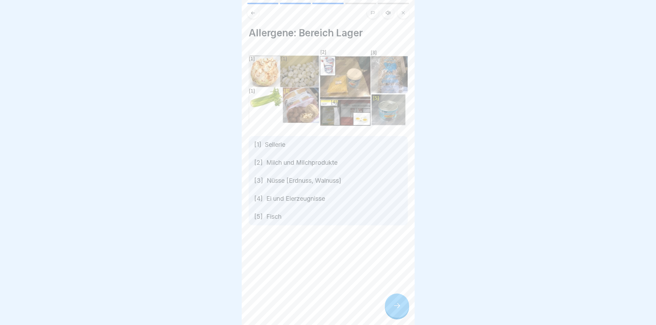
click at [395, 306] on icon at bounding box center [397, 305] width 8 height 8
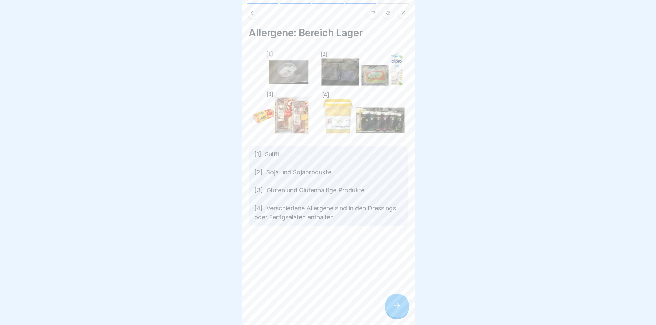
click at [395, 306] on icon at bounding box center [397, 305] width 8 height 8
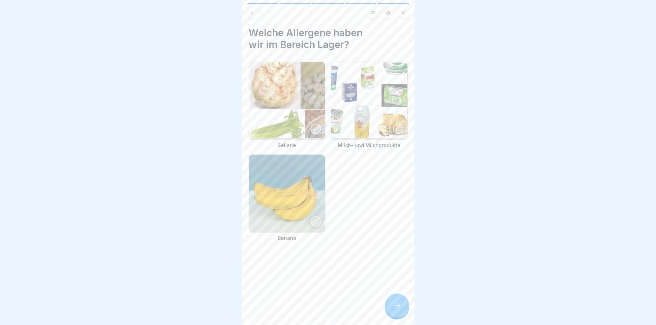
click at [395, 306] on icon at bounding box center [397, 305] width 8 height 8
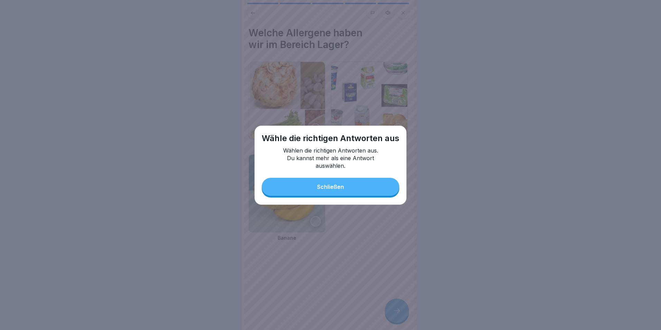
click at [347, 188] on button "Schließen" at bounding box center [331, 187] width 138 height 18
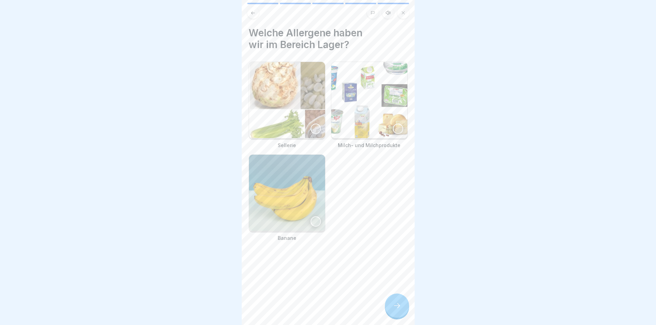
click at [266, 110] on img at bounding box center [287, 100] width 76 height 76
click at [280, 194] on img at bounding box center [287, 192] width 76 height 76
click at [362, 105] on img at bounding box center [369, 100] width 76 height 76
click at [397, 306] on div at bounding box center [397, 305] width 24 height 24
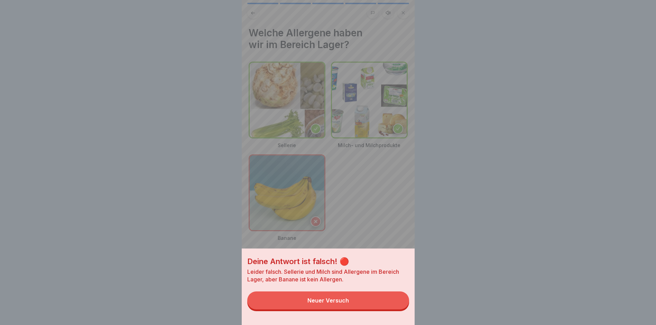
click at [322, 303] on div "Neuer Versuch" at bounding box center [327, 300] width 41 height 6
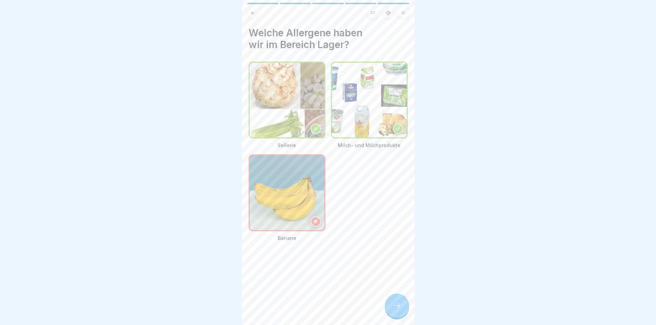
click at [298, 192] on img at bounding box center [287, 192] width 75 height 75
click at [250, 11] on button at bounding box center [253, 13] width 12 height 12
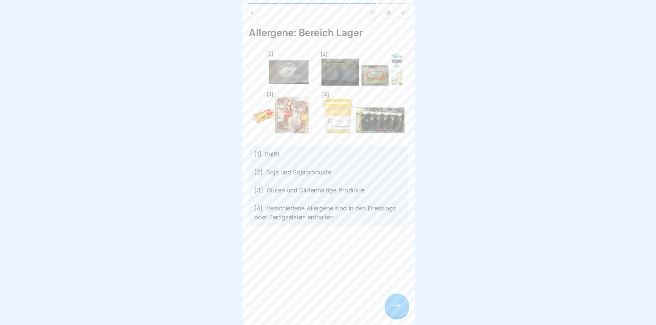
click at [391, 311] on div at bounding box center [397, 305] width 24 height 24
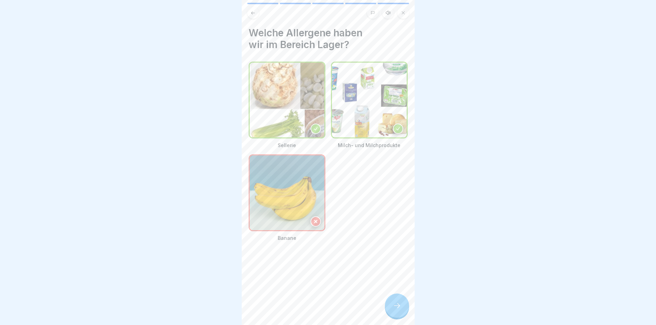
click at [307, 207] on img at bounding box center [287, 192] width 75 height 75
click at [314, 220] on icon at bounding box center [315, 221] width 3 height 3
click at [391, 309] on div at bounding box center [397, 305] width 24 height 24
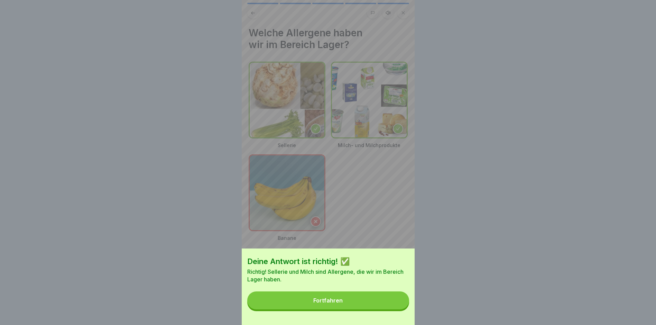
click at [293, 300] on button "Fortfahren" at bounding box center [328, 300] width 162 height 18
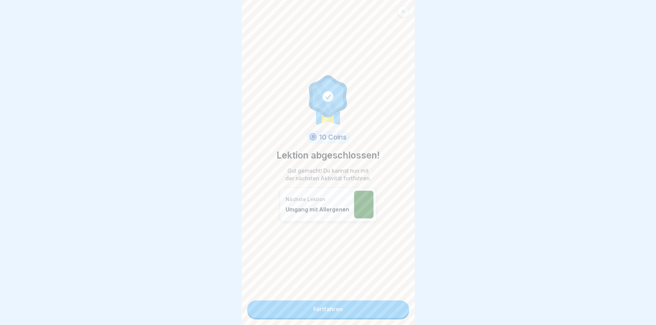
click at [320, 302] on link "Fortfahren" at bounding box center [328, 308] width 162 height 17
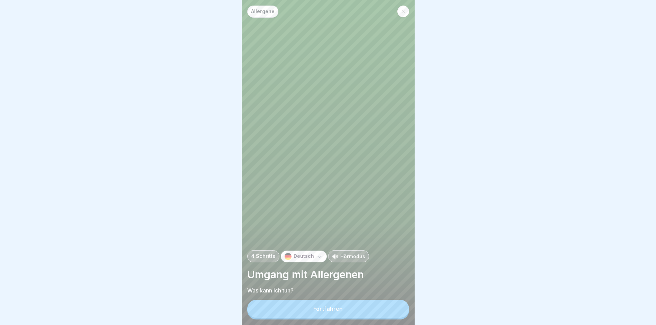
click at [317, 311] on div "Fortfahren" at bounding box center [327, 308] width 29 height 6
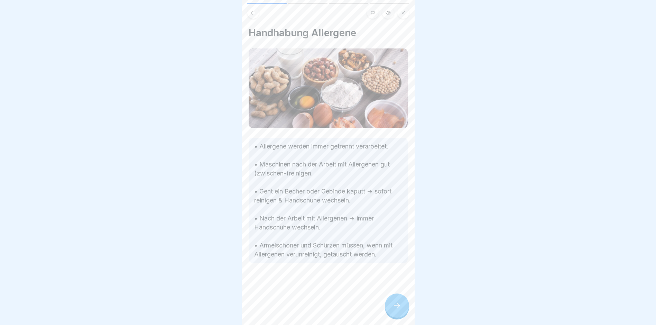
click at [390, 300] on div "Allergene 4 Schritte Deutsch Hörmodus Umgang mit Allergenen Was kann ich tun? F…" at bounding box center [328, 162] width 173 height 325
click at [393, 309] on icon at bounding box center [397, 305] width 8 height 8
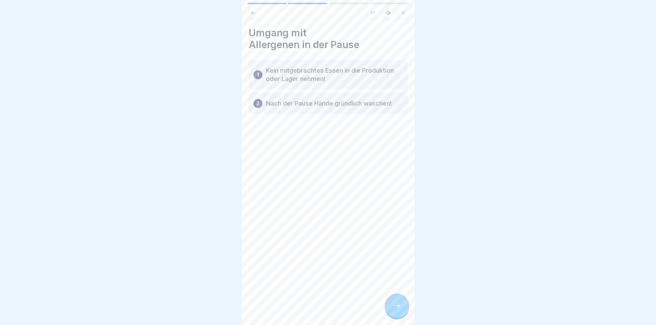
click at [390, 308] on div at bounding box center [397, 305] width 24 height 24
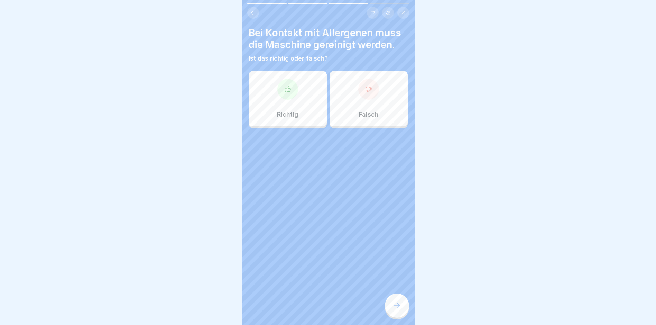
click at [289, 99] on div "Richtig" at bounding box center [287, 98] width 78 height 55
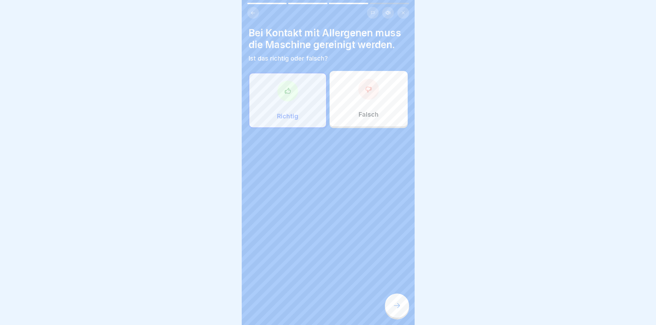
click at [402, 308] on div at bounding box center [397, 305] width 24 height 24
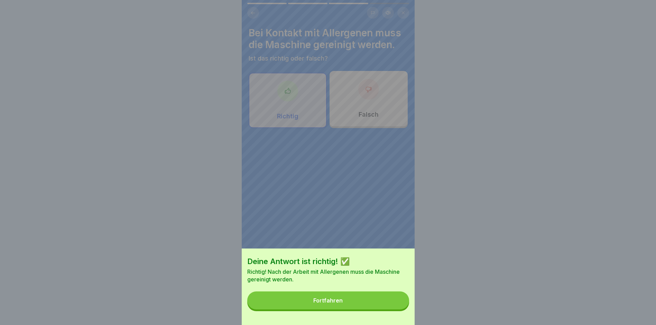
click at [320, 309] on button "Fortfahren" at bounding box center [328, 300] width 162 height 18
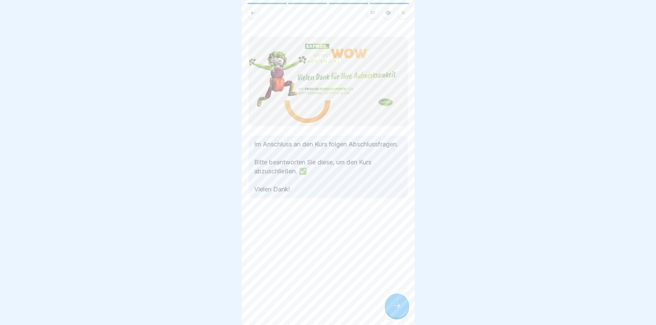
click at [396, 309] on icon at bounding box center [397, 305] width 8 height 8
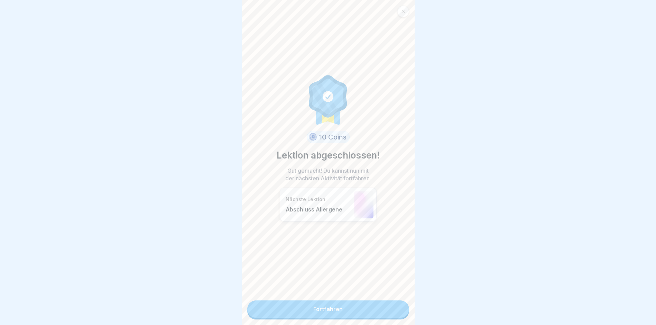
click at [314, 304] on link "Fortfahren" at bounding box center [328, 308] width 162 height 17
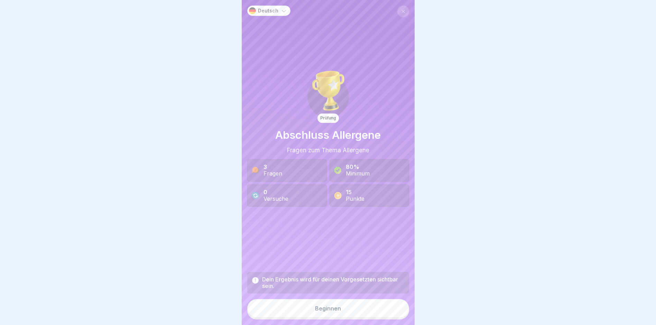
click at [325, 289] on div "Dein Ergebnis wird für deinen Vorgesetzten sichtbar sein." at bounding box center [333, 282] width 142 height 13
click at [325, 311] on div "Beginnen" at bounding box center [328, 308] width 26 height 6
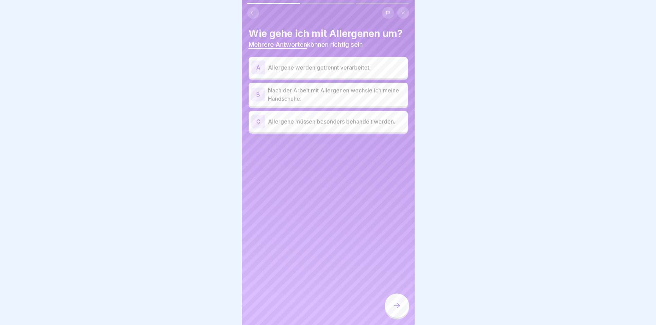
click at [297, 126] on div "C Allergene müssen besonders behandelt werden." at bounding box center [327, 121] width 153 height 14
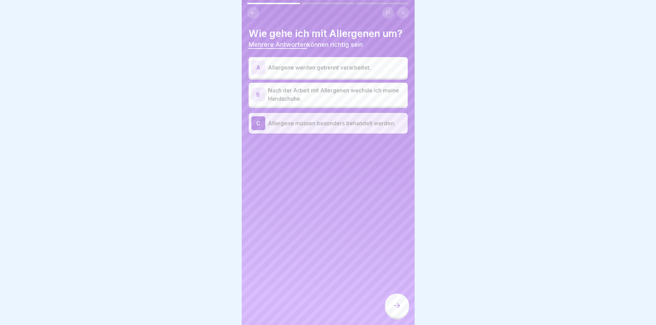
click at [287, 72] on div "A Allergene werden getrennt verarbeitet." at bounding box center [327, 67] width 153 height 14
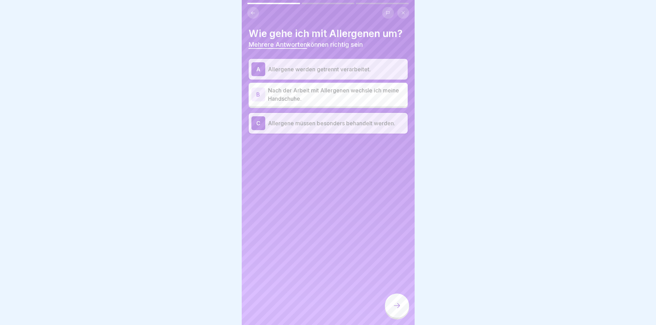
click at [287, 93] on p "Nach der Arbeit mit Allergenen wechsle ich meine Handschuhe." at bounding box center [336, 94] width 137 height 17
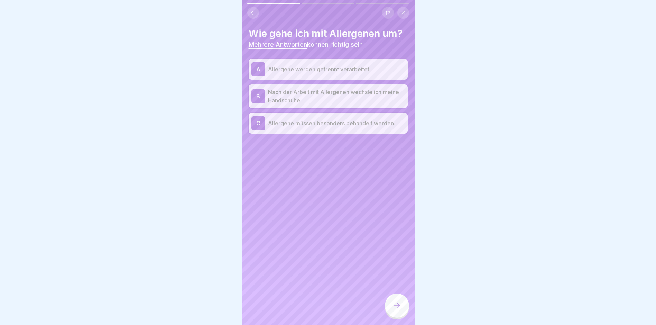
click at [401, 309] on div at bounding box center [397, 305] width 24 height 24
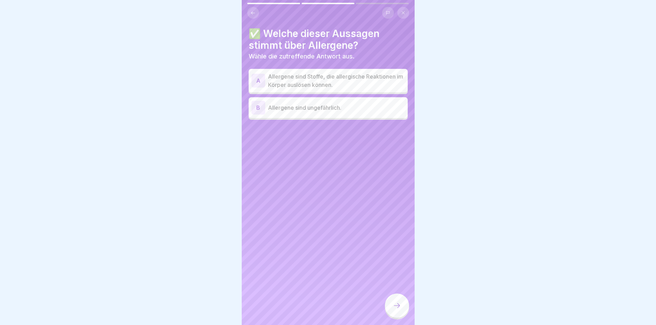
click at [304, 84] on p "Allergene sind Stoffe, die allergische Reaktionen im Körper auslösen können." at bounding box center [336, 80] width 137 height 17
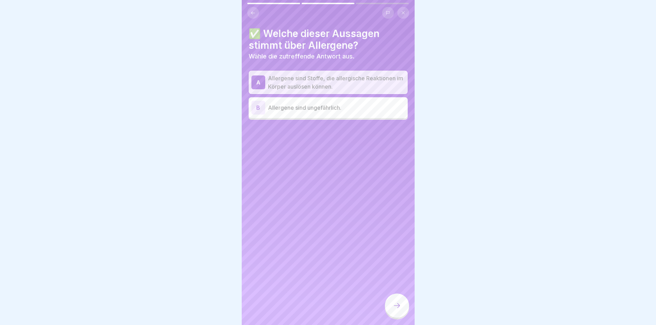
click at [401, 307] on div at bounding box center [397, 305] width 24 height 24
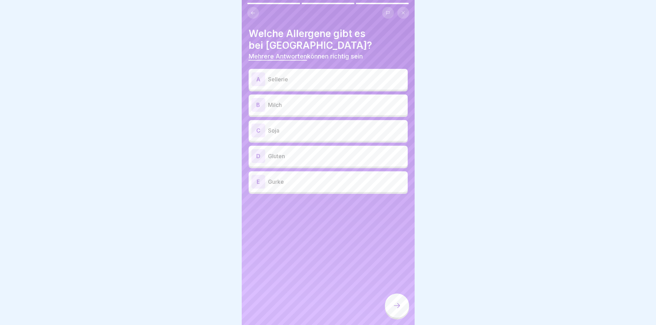
click at [278, 81] on p "Sellerie" at bounding box center [336, 79] width 137 height 8
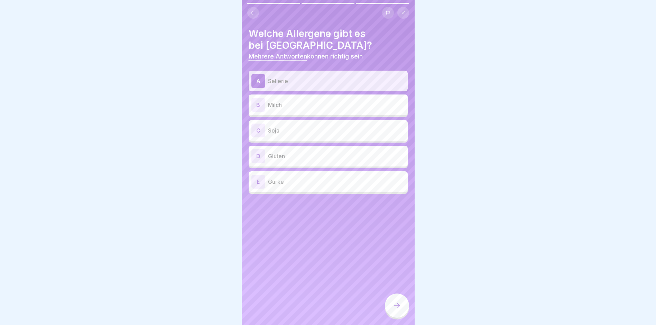
click at [281, 110] on div "B Milch" at bounding box center [327, 105] width 153 height 14
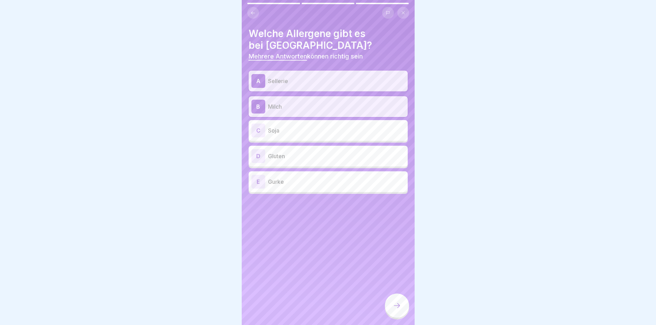
click at [275, 132] on p "Soja" at bounding box center [336, 130] width 137 height 8
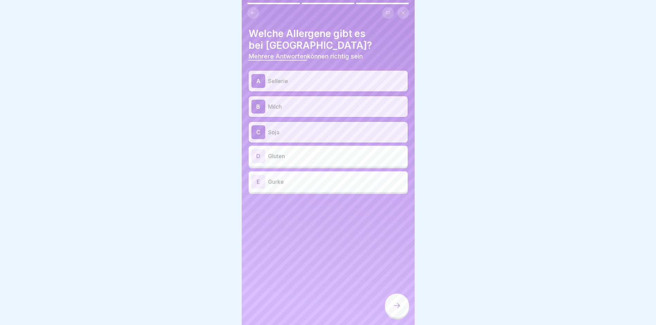
click at [275, 159] on p "Gluten" at bounding box center [336, 156] width 137 height 8
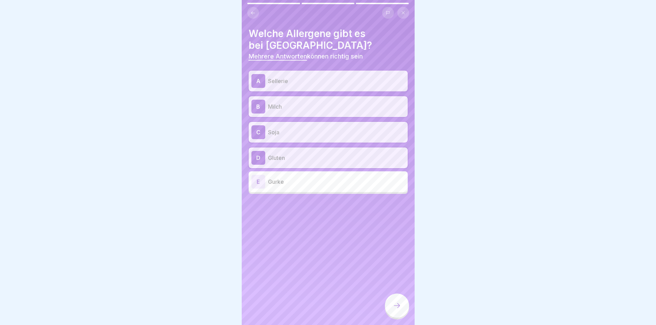
click at [389, 310] on div at bounding box center [397, 305] width 24 height 24
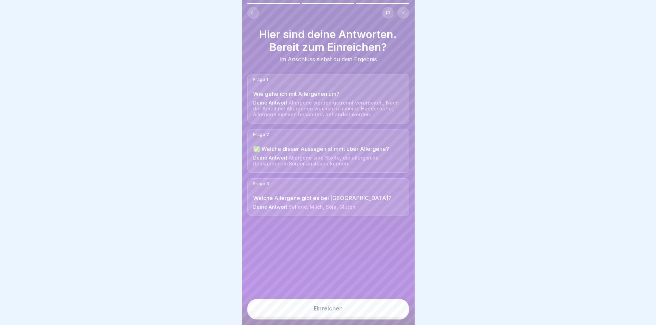
click at [256, 15] on button at bounding box center [253, 13] width 12 height 12
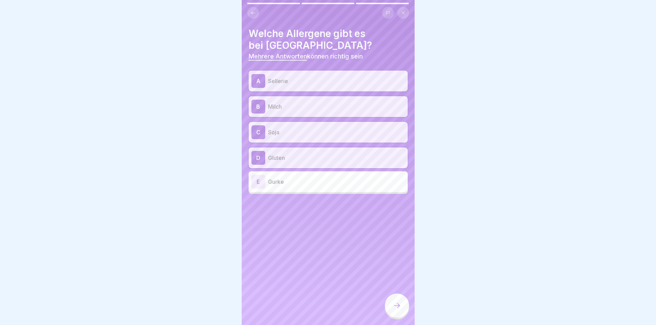
click at [399, 306] on div at bounding box center [397, 305] width 24 height 24
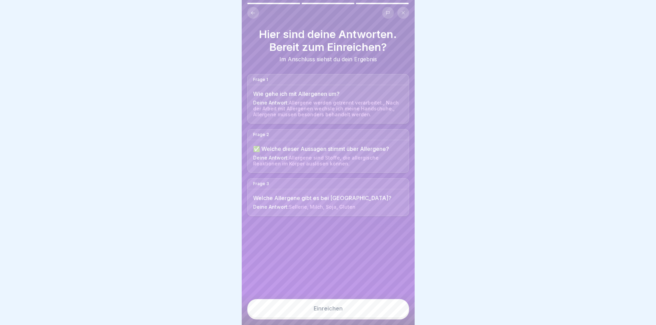
click at [397, 311] on button "Einreichen" at bounding box center [328, 308] width 162 height 19
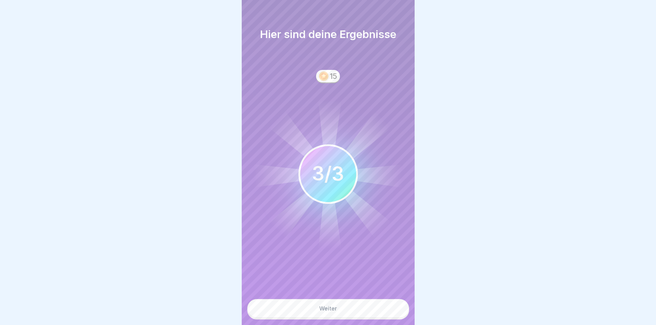
click at [292, 313] on button "Weiter" at bounding box center [328, 308] width 162 height 19
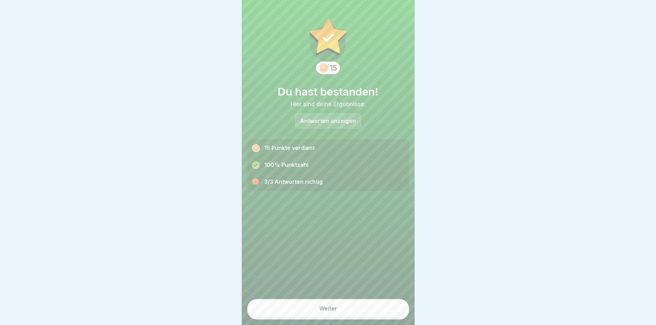
click at [323, 317] on button "Weiter" at bounding box center [328, 308] width 162 height 19
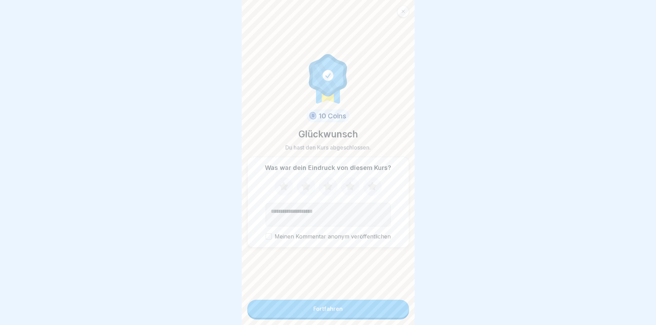
click at [328, 317] on button "Fortfahren" at bounding box center [328, 308] width 162 height 18
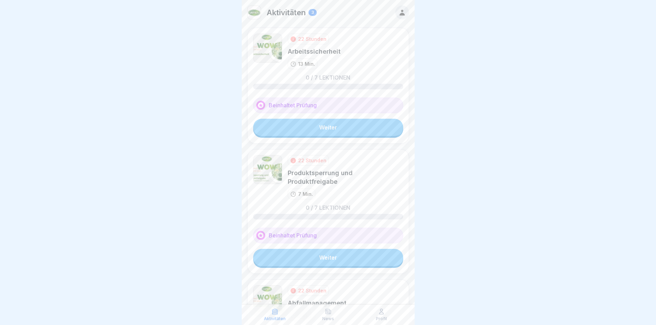
click at [301, 125] on link "Weiter" at bounding box center [328, 127] width 150 height 17
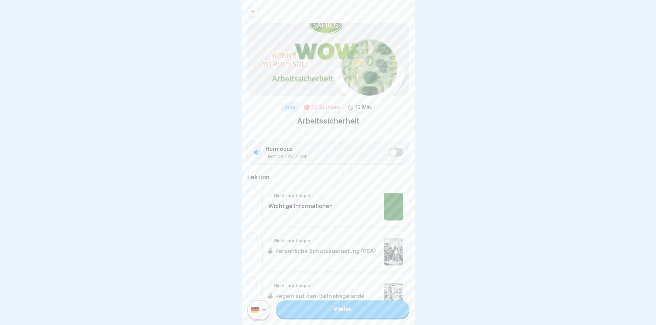
click at [325, 317] on link "Weiter" at bounding box center [342, 308] width 133 height 17
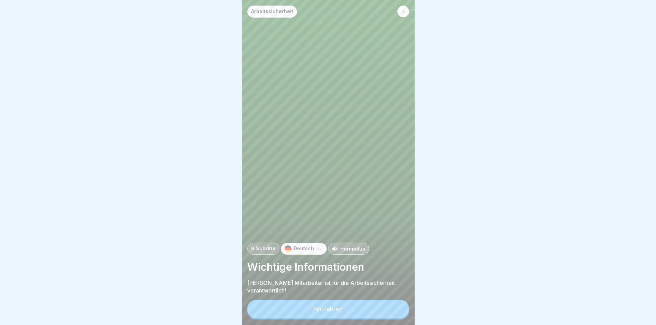
click at [308, 317] on button "Fortfahren" at bounding box center [328, 308] width 162 height 18
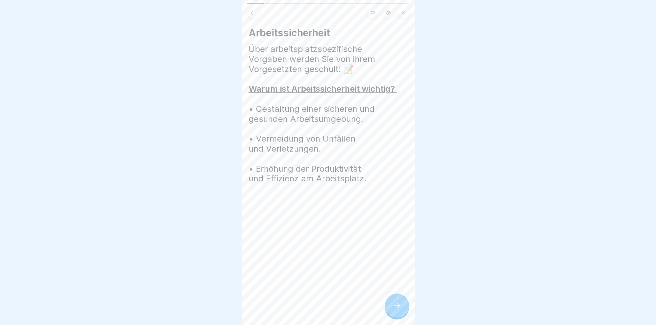
click at [388, 312] on div at bounding box center [397, 305] width 24 height 24
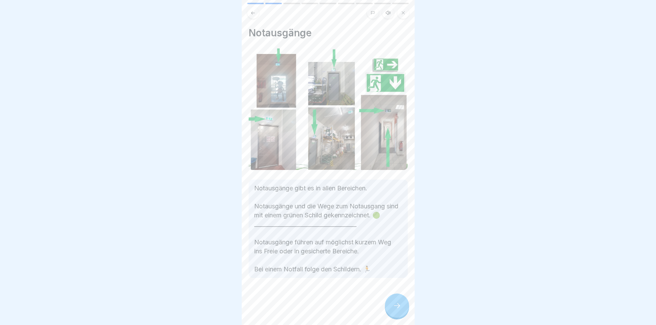
click at [391, 311] on div at bounding box center [397, 305] width 24 height 24
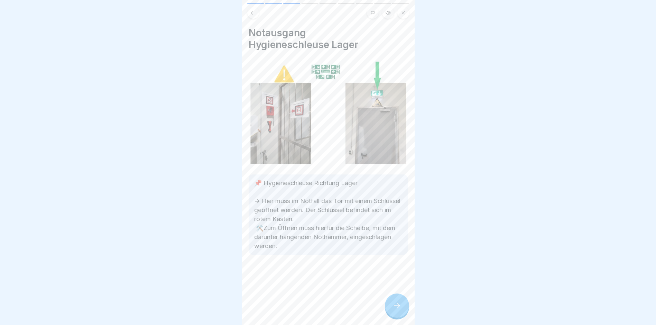
click at [391, 311] on div at bounding box center [397, 305] width 24 height 24
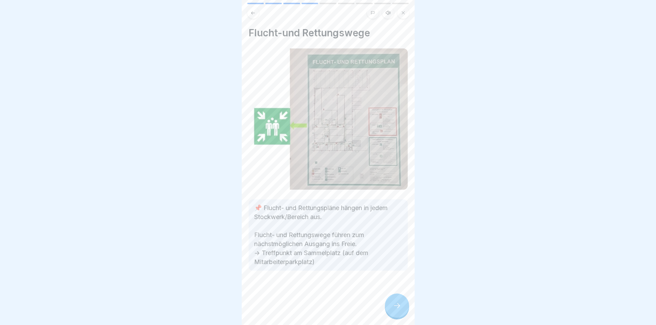
click at [391, 311] on div at bounding box center [397, 305] width 24 height 24
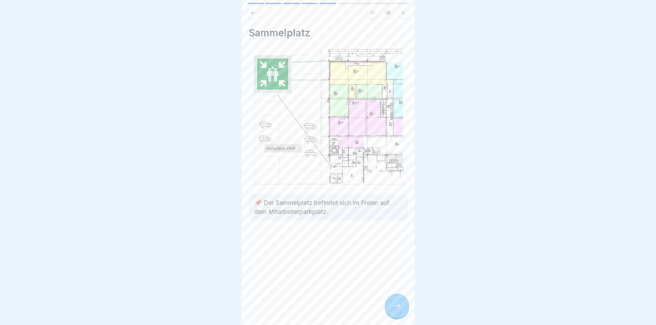
click at [391, 311] on div at bounding box center [397, 305] width 24 height 24
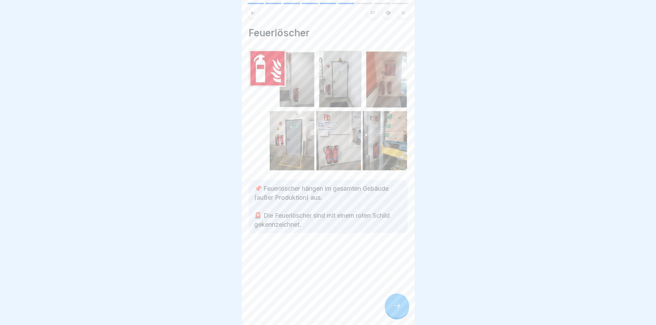
click at [391, 311] on div at bounding box center [397, 305] width 24 height 24
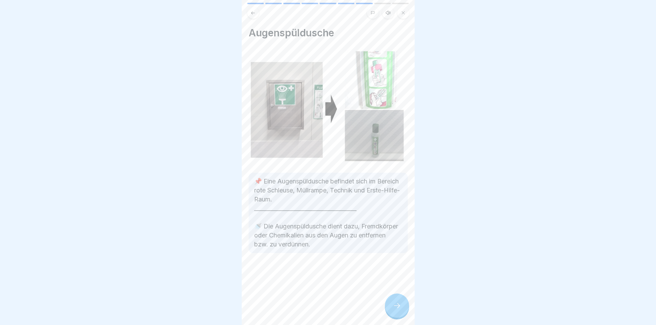
click at [391, 311] on div at bounding box center [397, 305] width 24 height 24
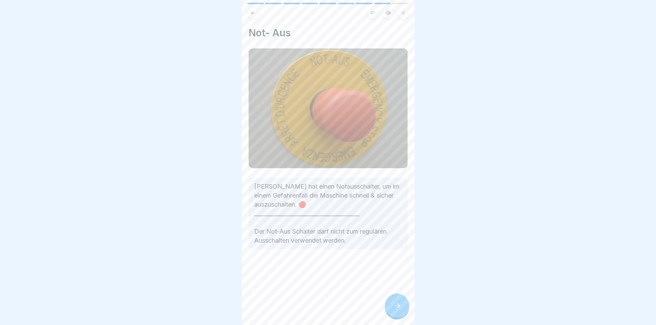
click at [391, 311] on div at bounding box center [397, 305] width 24 height 24
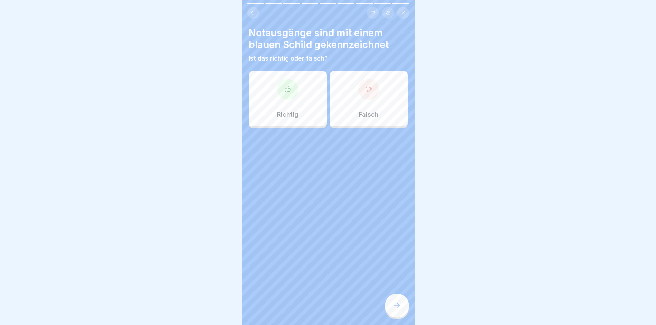
click at [391, 311] on div at bounding box center [397, 305] width 24 height 24
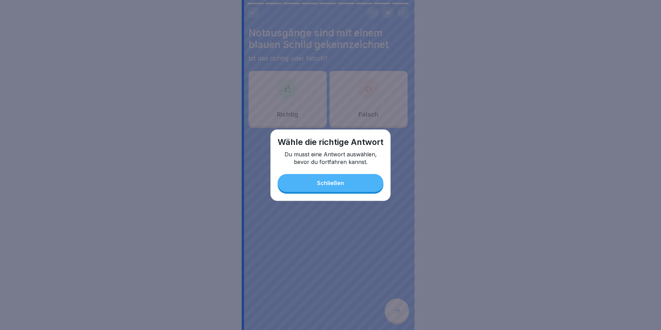
click at [335, 191] on button "Schließen" at bounding box center [331, 183] width 106 height 18
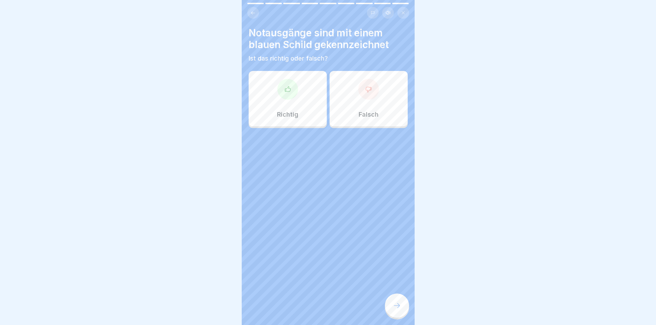
click at [249, 15] on button at bounding box center [253, 13] width 12 height 12
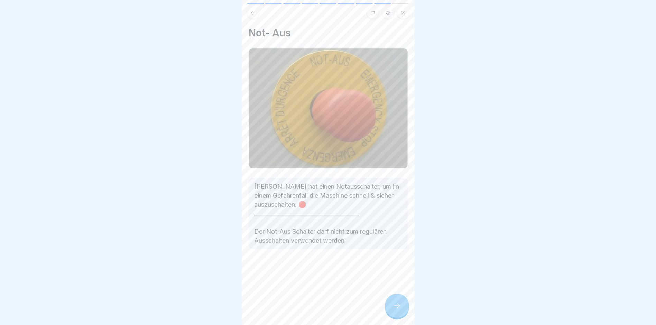
click at [249, 15] on button at bounding box center [253, 13] width 12 height 12
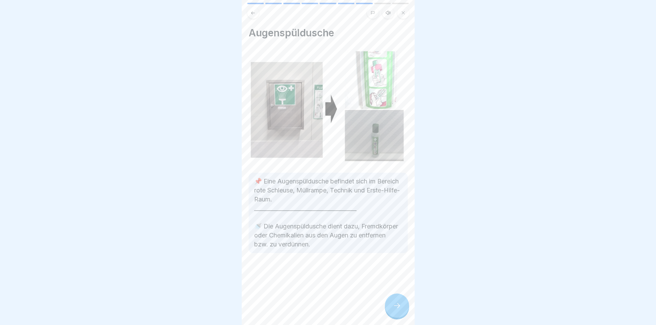
click at [251, 10] on button at bounding box center [253, 13] width 12 height 12
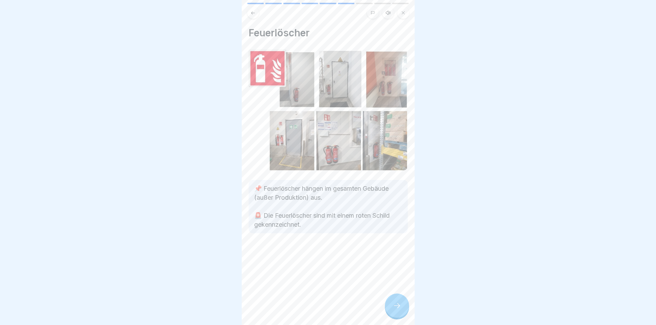
click at [251, 10] on button at bounding box center [253, 13] width 12 height 12
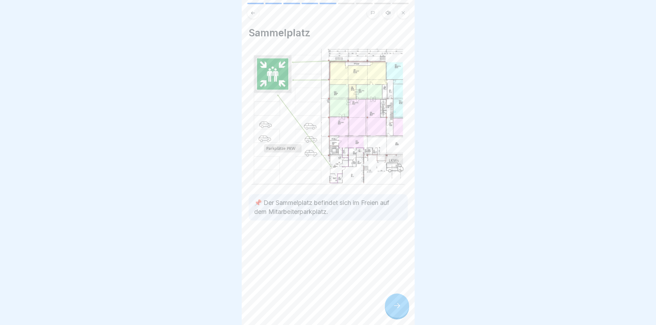
click at [251, 10] on button at bounding box center [253, 13] width 12 height 12
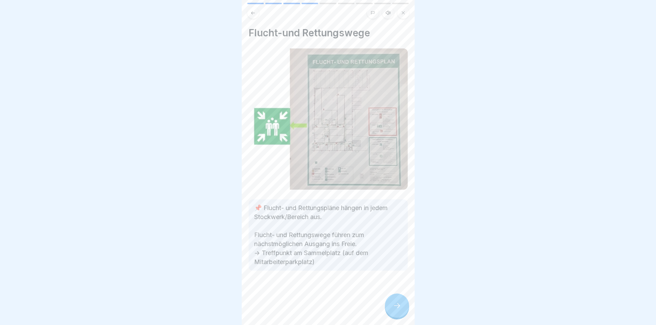
click at [251, 10] on button at bounding box center [253, 13] width 12 height 12
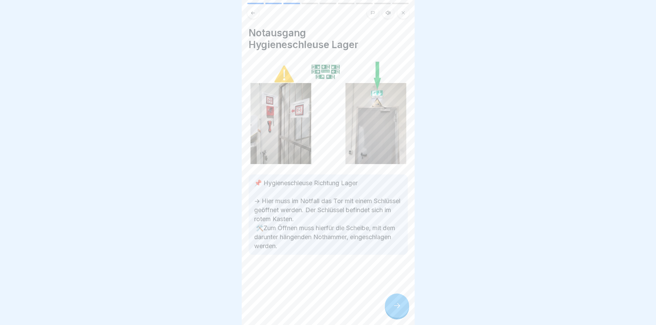
click at [251, 14] on icon at bounding box center [252, 12] width 5 height 5
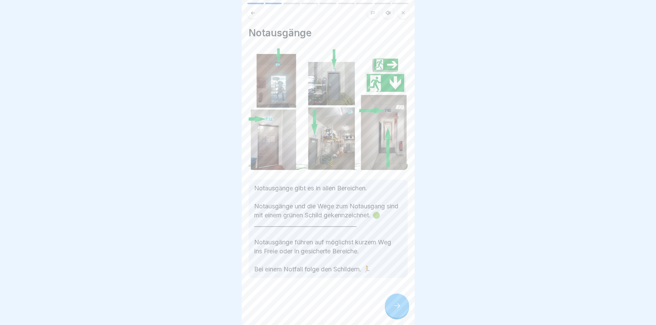
click at [403, 307] on div at bounding box center [397, 305] width 24 height 24
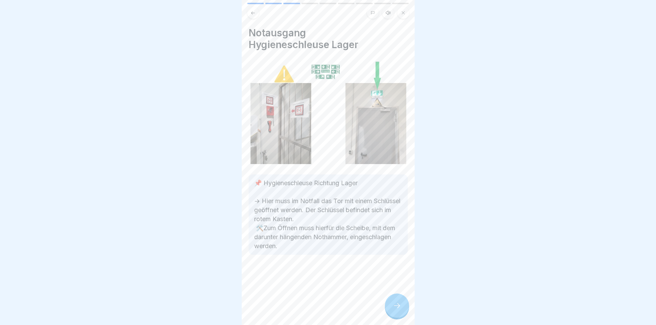
click at [402, 307] on div at bounding box center [397, 305] width 24 height 24
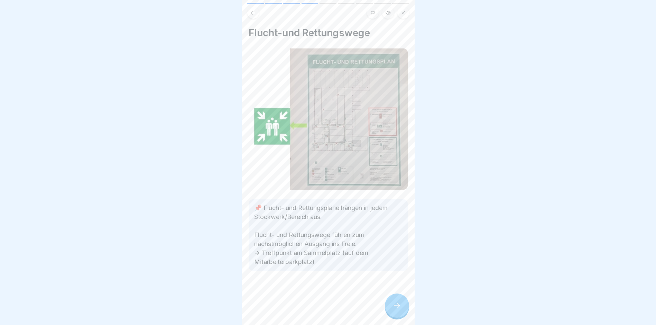
click at [401, 306] on div at bounding box center [397, 305] width 24 height 24
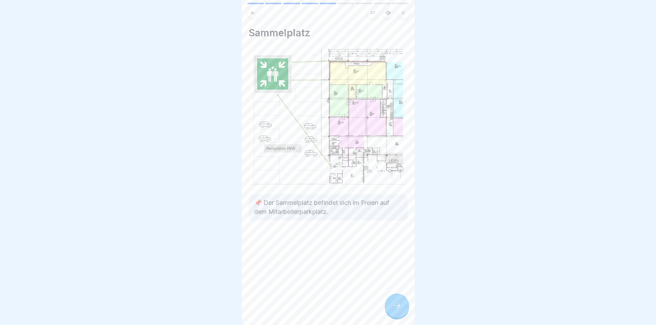
click at [399, 309] on icon at bounding box center [397, 305] width 8 height 8
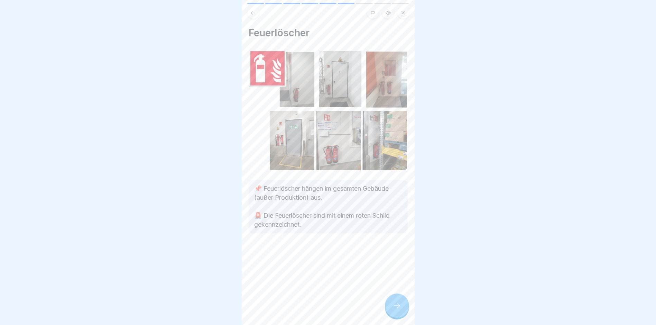
click at [399, 309] on icon at bounding box center [397, 305] width 8 height 8
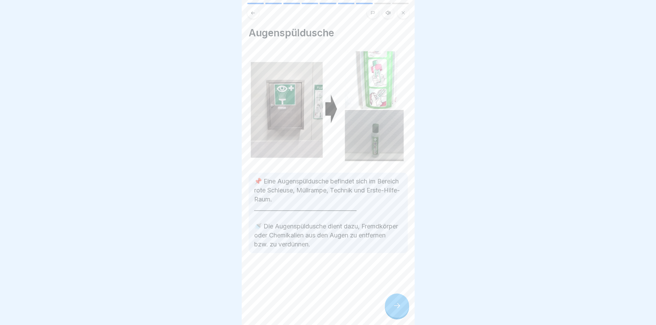
click at [399, 309] on icon at bounding box center [397, 305] width 8 height 8
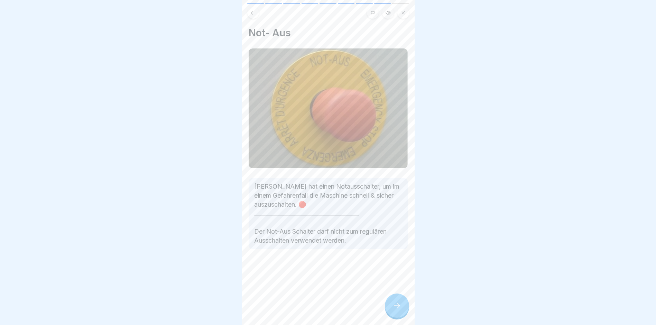
click at [399, 309] on icon at bounding box center [397, 305] width 8 height 8
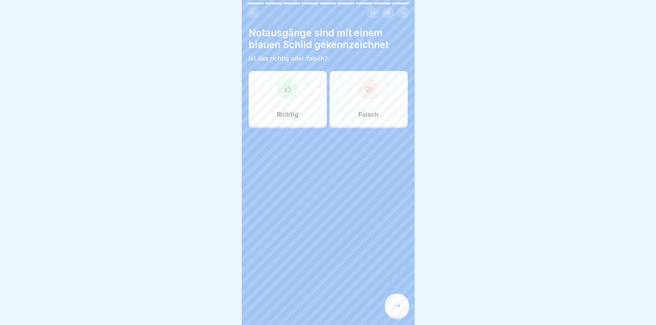
click at [295, 90] on div at bounding box center [287, 89] width 21 height 21
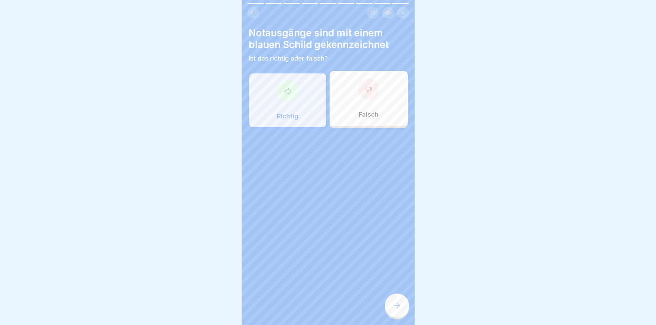
click at [400, 309] on icon at bounding box center [397, 305] width 8 height 8
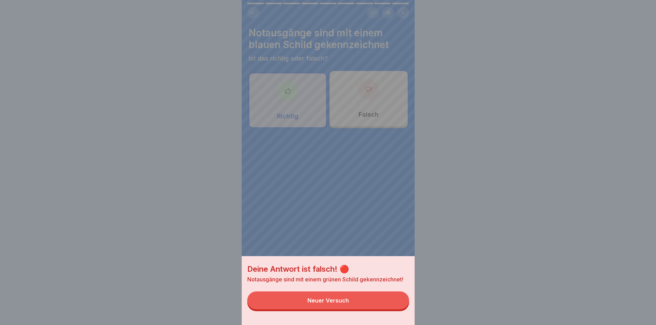
drag, startPoint x: 328, startPoint y: 300, endPoint x: 317, endPoint y: 310, distance: 14.9
click at [324, 301] on button "Neuer Versuch" at bounding box center [328, 300] width 162 height 18
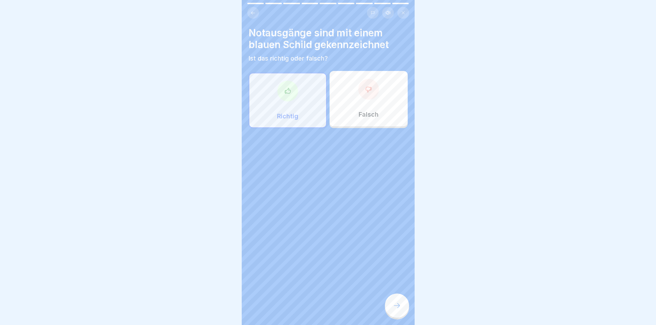
click at [370, 88] on div at bounding box center [368, 89] width 21 height 21
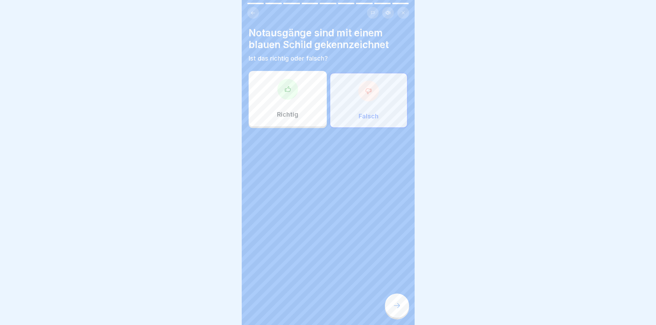
click at [397, 309] on icon at bounding box center [397, 305] width 8 height 8
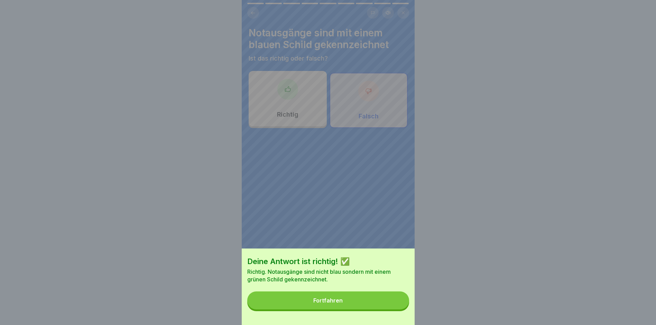
click at [306, 308] on button "Fortfahren" at bounding box center [328, 300] width 162 height 18
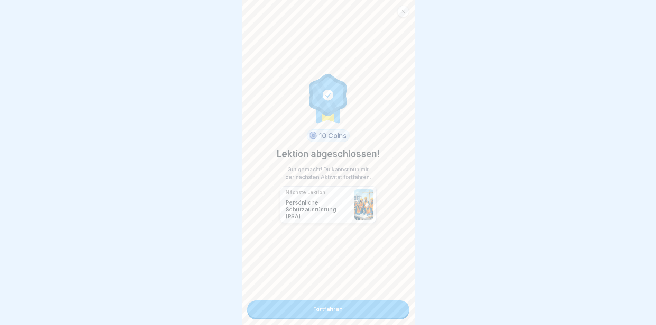
click at [322, 315] on link "Fortfahren" at bounding box center [328, 308] width 162 height 17
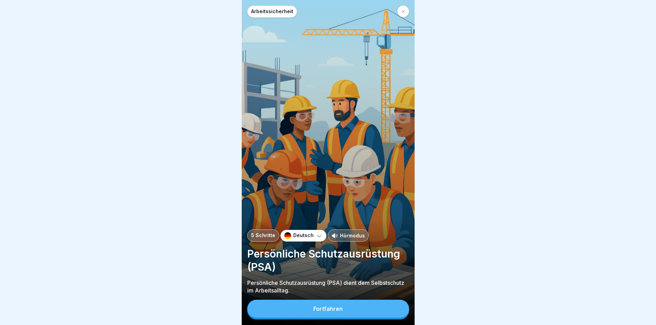
click at [338, 311] on div "Fortfahren" at bounding box center [327, 308] width 29 height 6
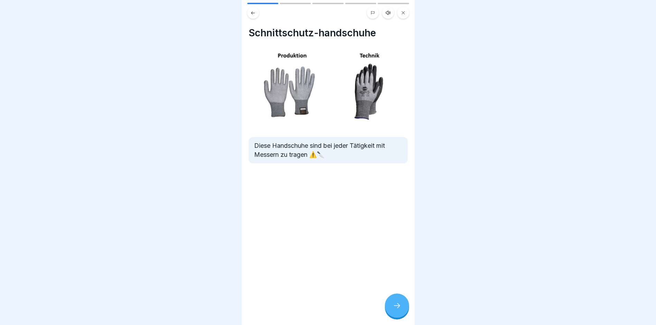
click at [393, 309] on icon at bounding box center [397, 305] width 8 height 8
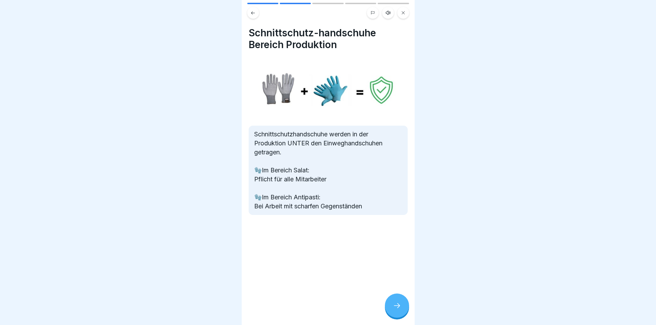
click at [393, 309] on icon at bounding box center [397, 305] width 8 height 8
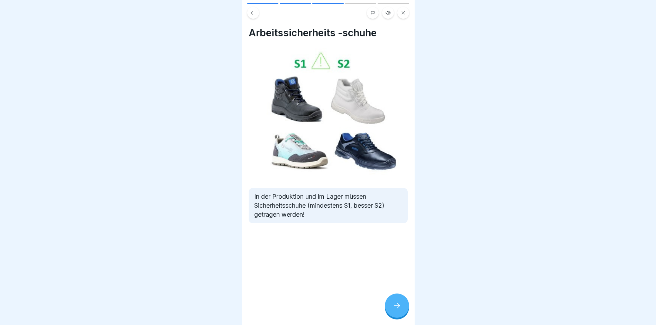
click at [393, 309] on icon at bounding box center [397, 305] width 8 height 8
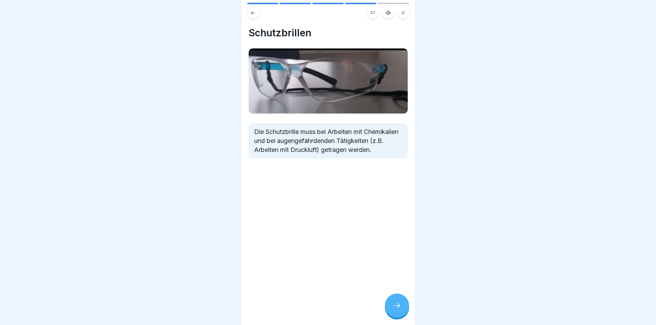
click at [393, 309] on icon at bounding box center [397, 305] width 8 height 8
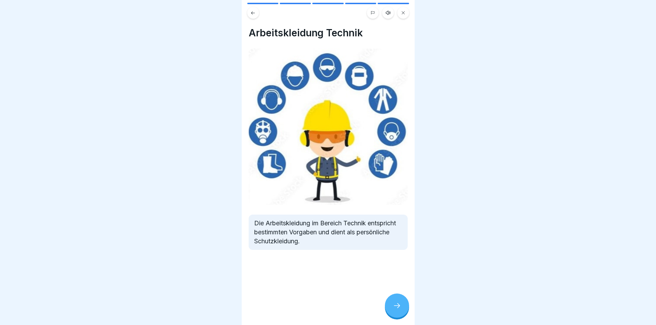
click at [393, 309] on icon at bounding box center [397, 305] width 8 height 8
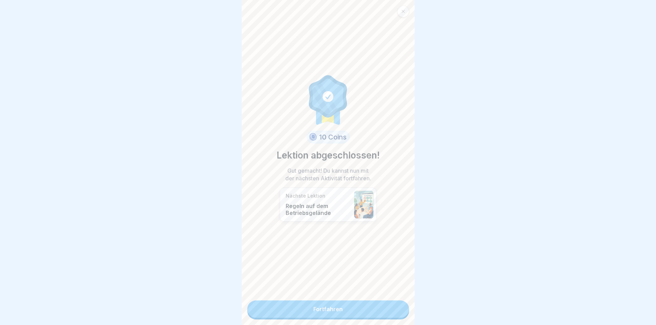
click at [393, 310] on link "Fortfahren" at bounding box center [328, 308] width 162 height 17
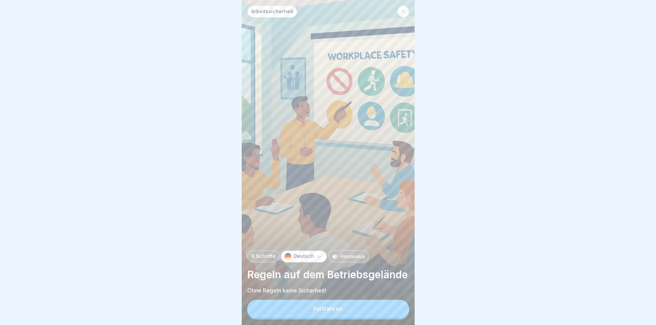
click at [372, 313] on button "Fortfahren" at bounding box center [328, 308] width 162 height 18
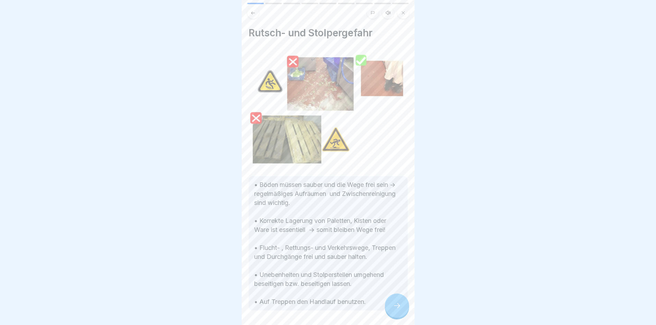
click at [397, 304] on div at bounding box center [397, 305] width 24 height 24
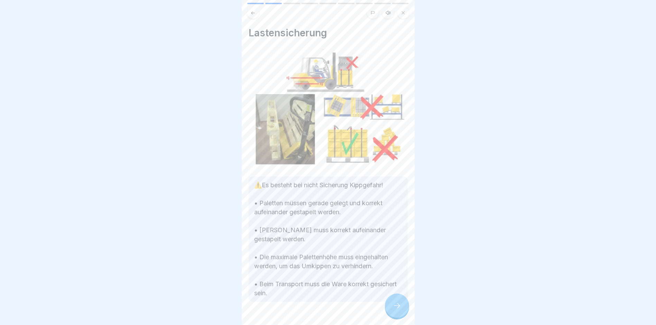
click at [397, 304] on div at bounding box center [397, 305] width 24 height 24
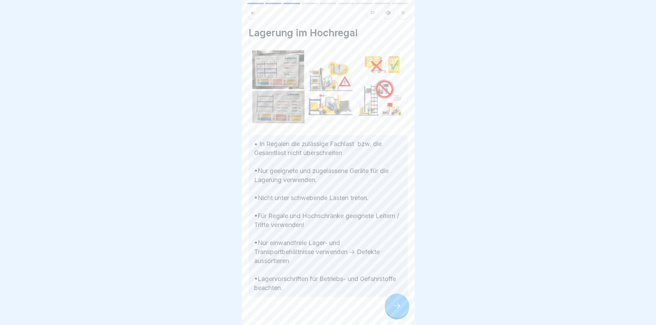
click at [396, 305] on div at bounding box center [397, 305] width 24 height 24
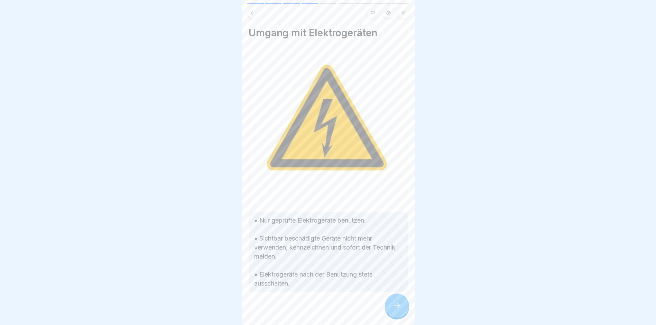
click at [396, 305] on div at bounding box center [397, 305] width 24 height 24
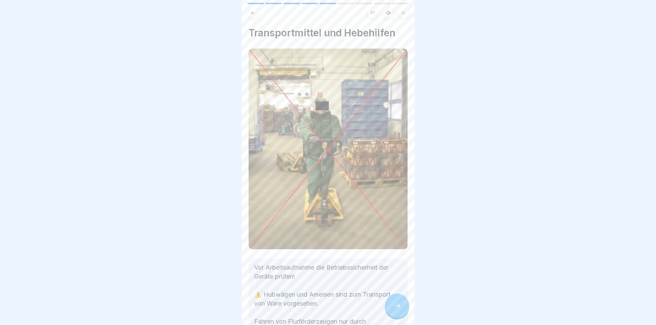
click at [396, 305] on div at bounding box center [397, 305] width 24 height 24
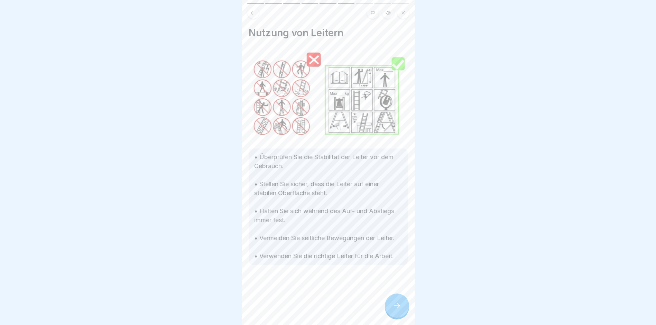
click at [396, 305] on div at bounding box center [397, 305] width 24 height 24
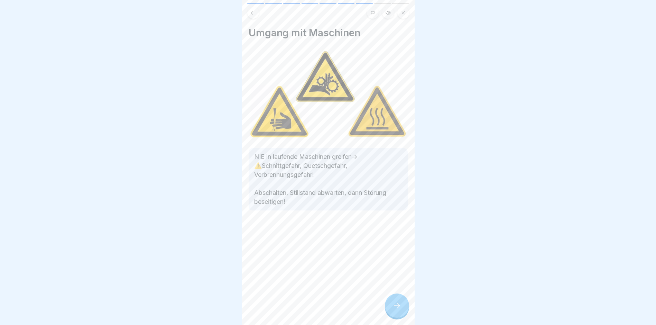
click at [396, 305] on div at bounding box center [397, 305] width 24 height 24
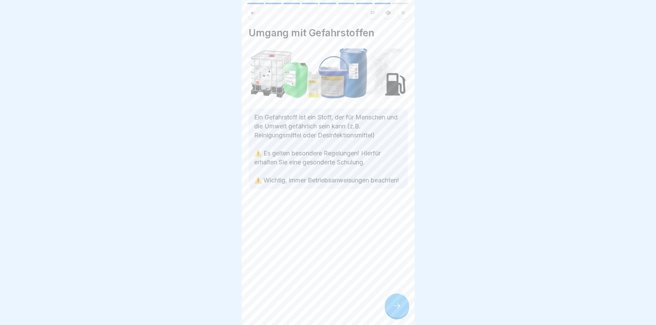
click at [396, 305] on div at bounding box center [397, 305] width 24 height 24
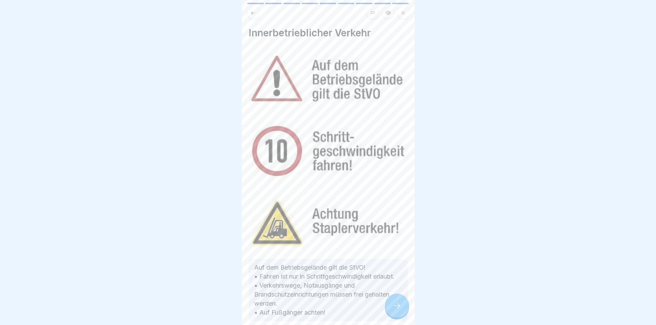
click at [396, 305] on div at bounding box center [397, 305] width 24 height 24
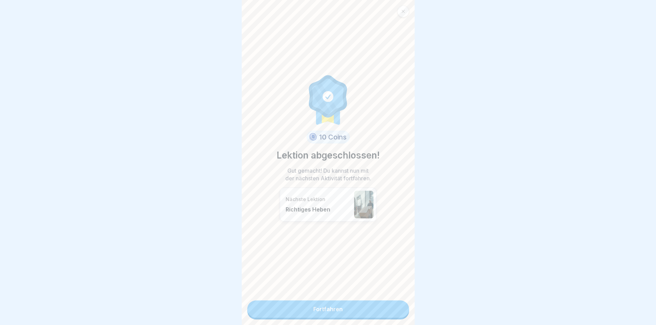
click at [362, 302] on link "Fortfahren" at bounding box center [328, 308] width 162 height 17
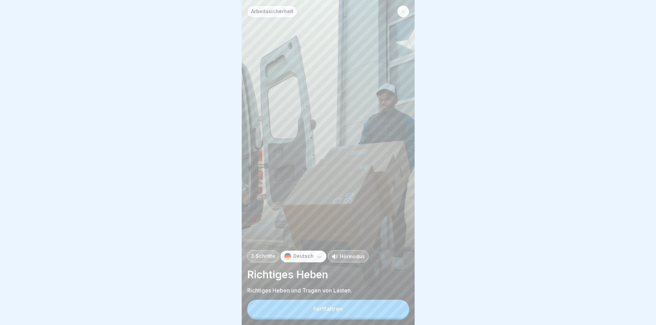
click at [329, 311] on div "Fortfahren" at bounding box center [327, 308] width 29 height 6
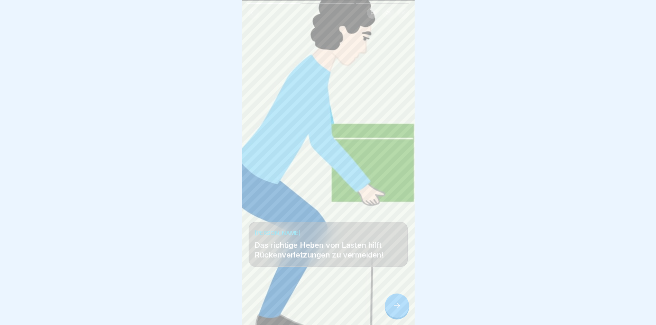
click at [400, 309] on icon at bounding box center [397, 305] width 8 height 8
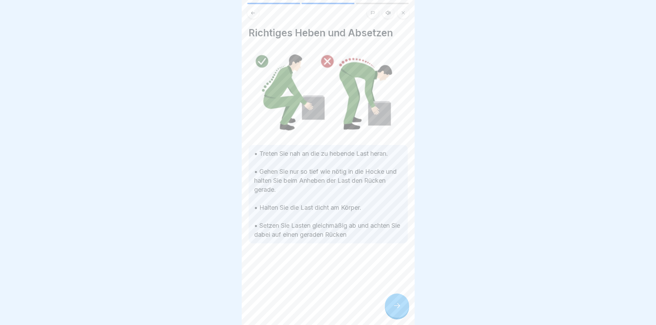
click at [400, 309] on icon at bounding box center [397, 305] width 8 height 8
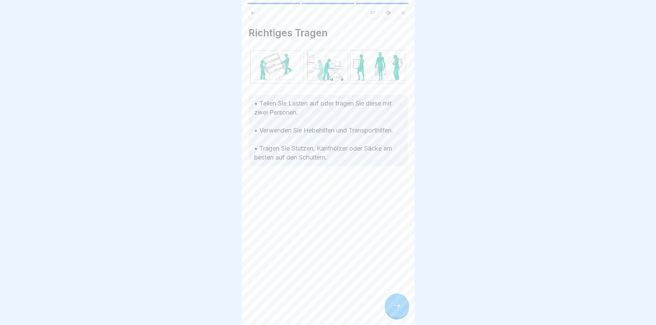
click at [400, 309] on icon at bounding box center [397, 305] width 8 height 8
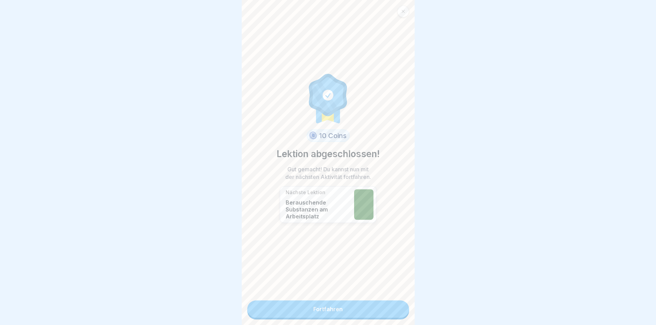
click at [400, 312] on link "Fortfahren" at bounding box center [328, 308] width 162 height 17
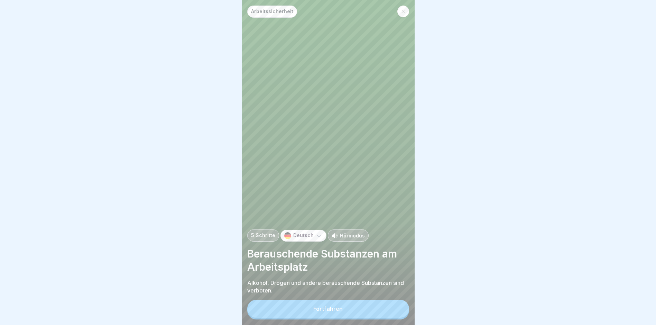
click at [400, 312] on button "Fortfahren" at bounding box center [328, 308] width 162 height 18
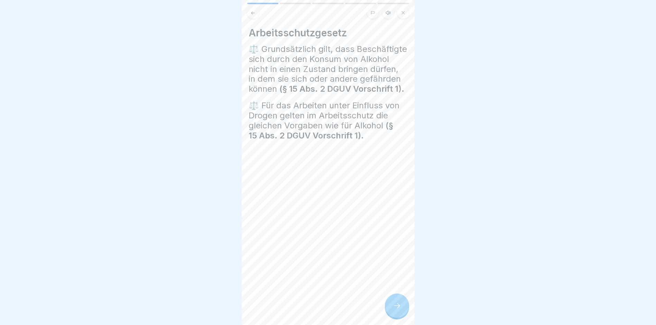
click at [400, 309] on icon at bounding box center [397, 305] width 8 height 8
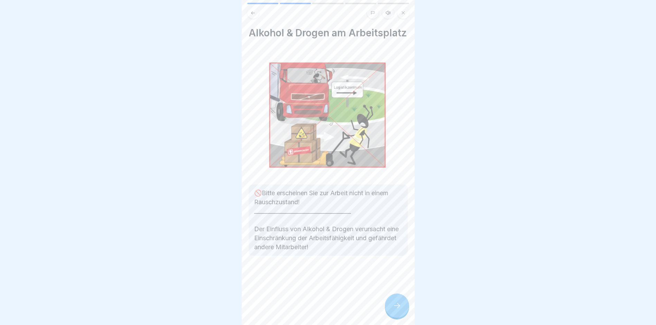
click at [399, 309] on icon at bounding box center [397, 305] width 8 height 8
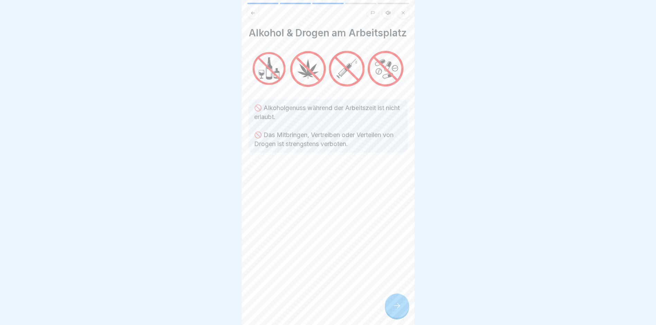
click at [399, 309] on icon at bounding box center [397, 305] width 8 height 8
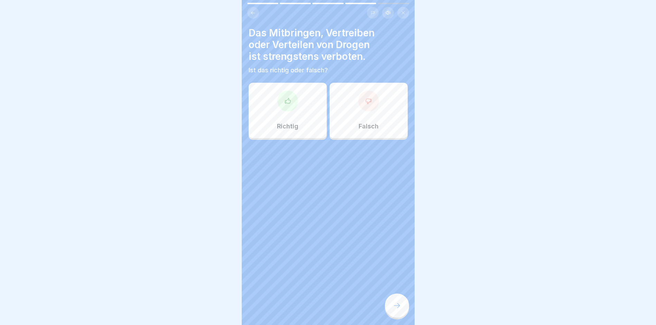
click at [399, 309] on icon at bounding box center [397, 305] width 8 height 8
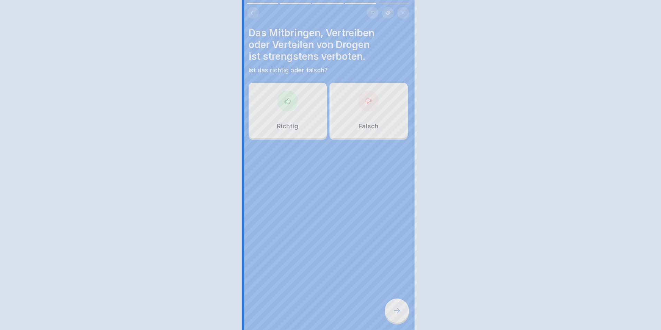
click at [399, 312] on div at bounding box center [330, 165] width 661 height 330
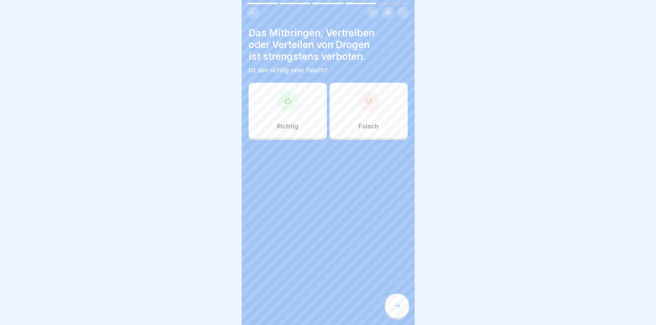
click at [399, 309] on icon at bounding box center [397, 305] width 8 height 8
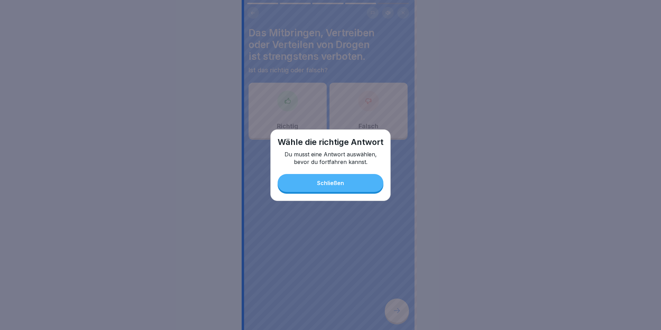
click at [343, 189] on button "Schließen" at bounding box center [331, 183] width 106 height 18
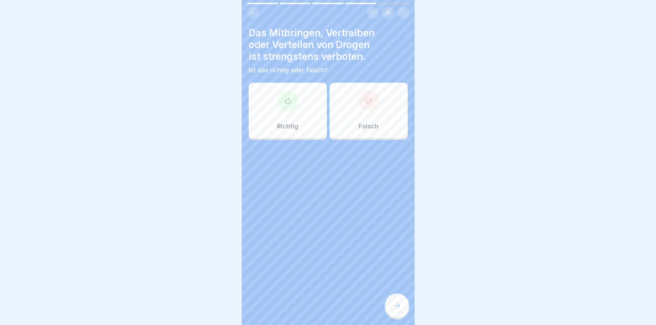
click at [289, 113] on div "Richtig" at bounding box center [287, 110] width 78 height 55
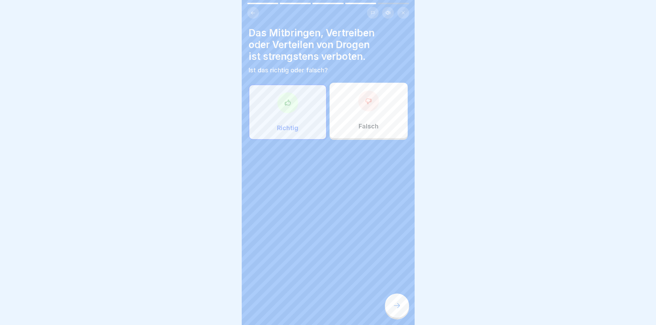
click at [397, 309] on icon at bounding box center [397, 305] width 8 height 8
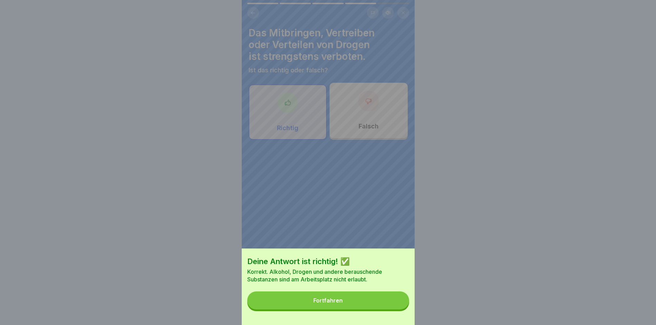
click at [319, 309] on button "Fortfahren" at bounding box center [328, 300] width 162 height 18
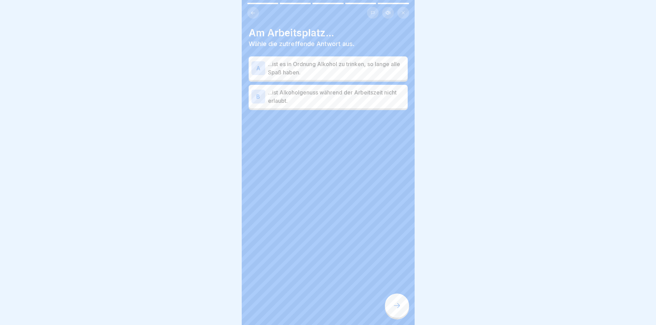
click at [330, 99] on p "...ist Alkoholgenuss während der Arbeitszeit nicht erlaubt." at bounding box center [336, 96] width 137 height 17
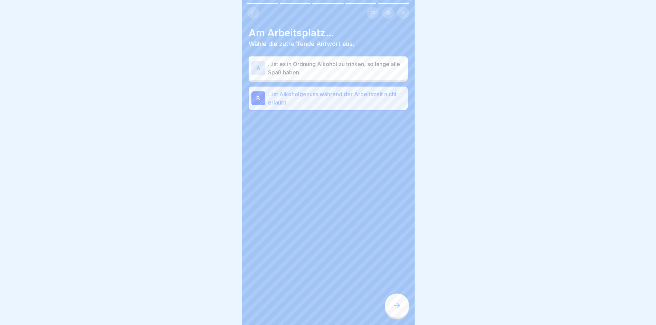
click at [398, 309] on icon at bounding box center [397, 305] width 8 height 8
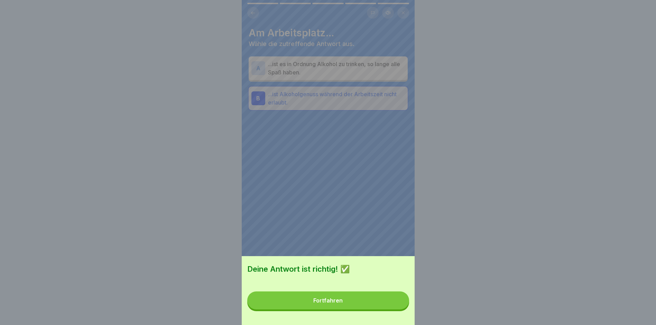
click at [331, 303] on div "Fortfahren" at bounding box center [327, 300] width 29 height 6
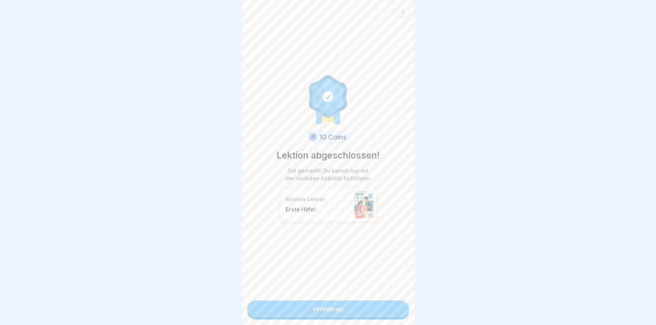
click at [314, 317] on link "Fortfahren" at bounding box center [328, 308] width 162 height 17
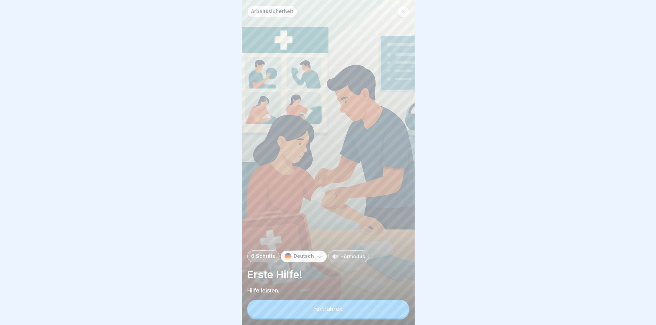
click at [314, 311] on div "Fortfahren" at bounding box center [327, 308] width 29 height 6
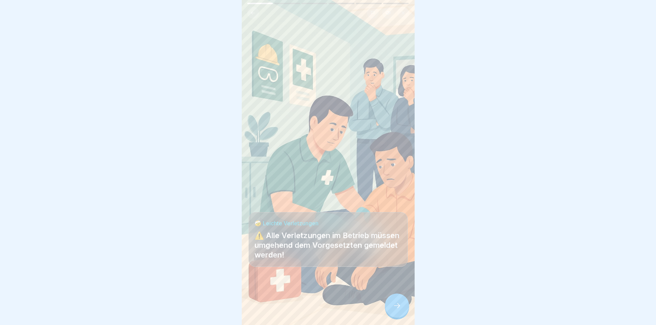
click at [390, 311] on div at bounding box center [397, 305] width 24 height 24
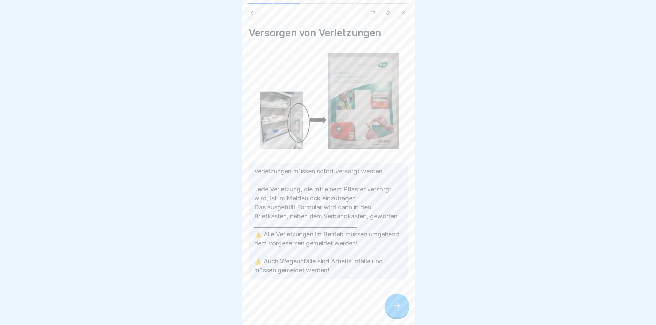
click at [390, 311] on div at bounding box center [397, 305] width 24 height 24
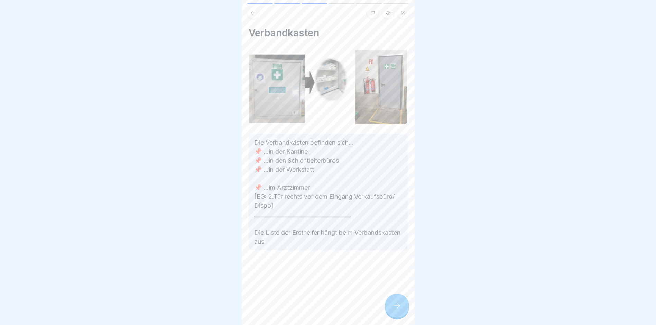
click at [390, 311] on div at bounding box center [397, 305] width 24 height 24
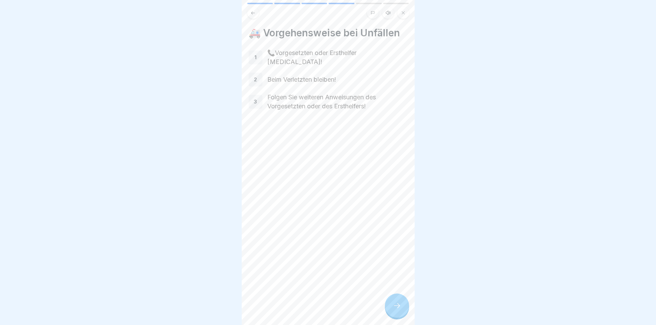
click at [390, 311] on div at bounding box center [397, 305] width 24 height 24
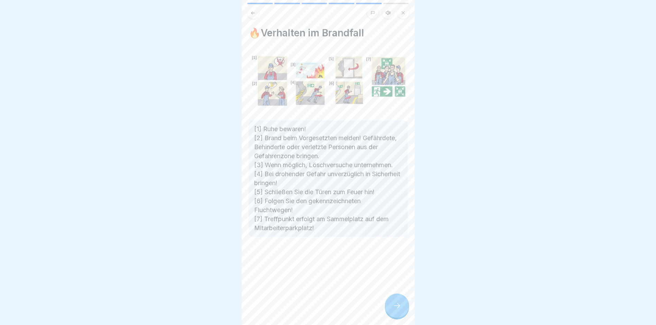
click at [390, 311] on div at bounding box center [397, 305] width 24 height 24
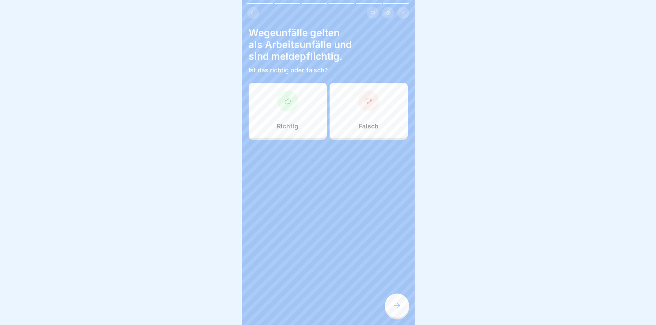
click at [390, 311] on div at bounding box center [397, 305] width 24 height 24
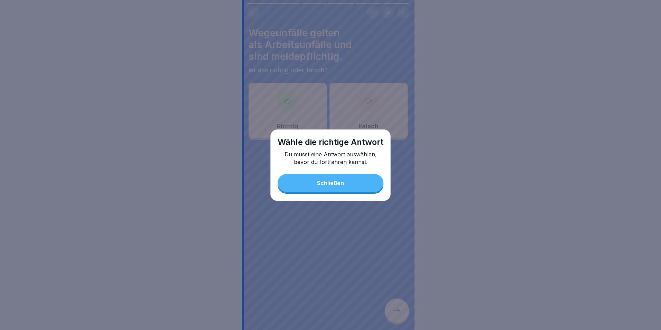
click at [323, 185] on div "Schließen" at bounding box center [330, 183] width 27 height 6
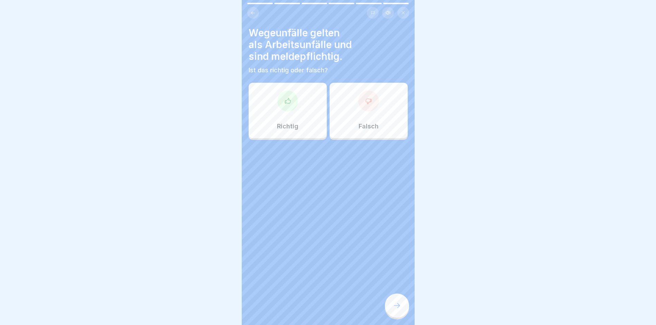
click at [288, 107] on div at bounding box center [287, 101] width 21 height 21
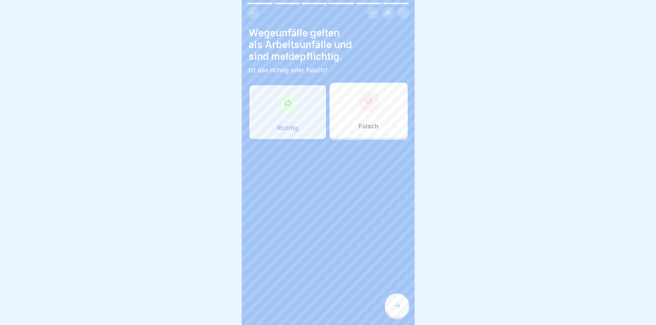
click at [401, 311] on div at bounding box center [397, 305] width 24 height 24
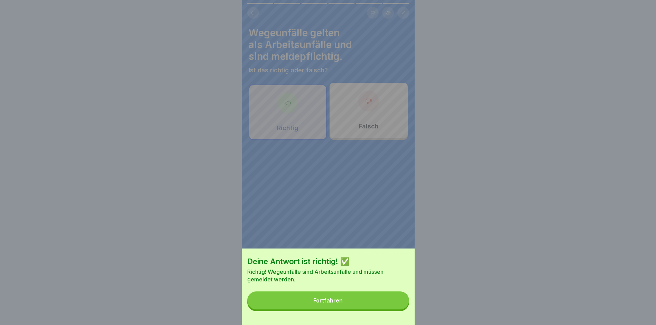
click at [327, 303] on div "Fortfahren" at bounding box center [327, 300] width 29 height 6
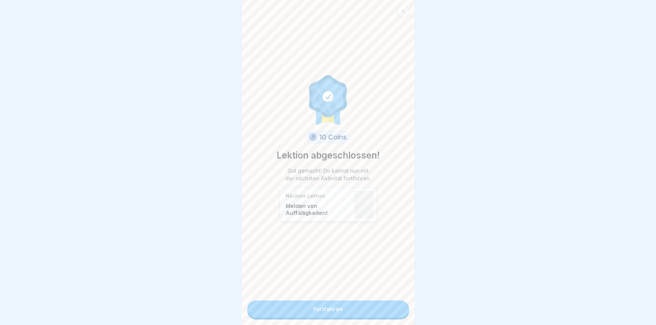
click at [312, 311] on link "Fortfahren" at bounding box center [328, 308] width 162 height 17
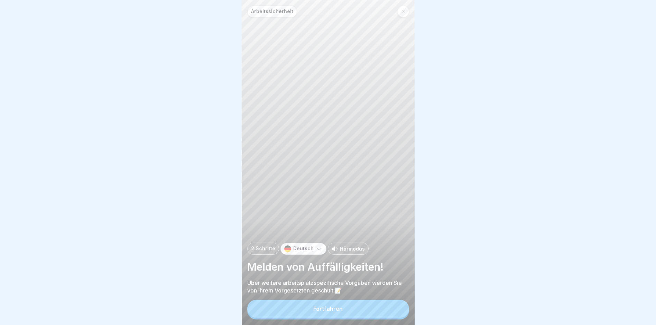
click at [297, 316] on button "Fortfahren" at bounding box center [328, 308] width 162 height 18
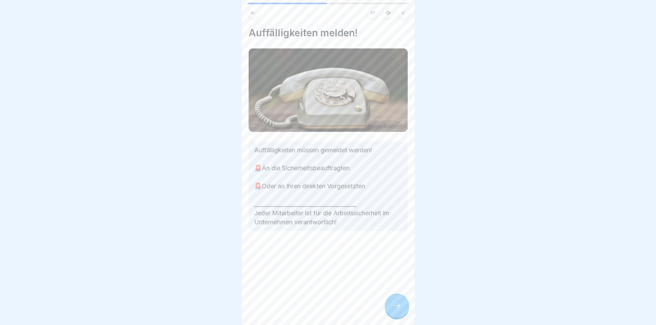
click at [394, 307] on icon at bounding box center [397, 305] width 8 height 8
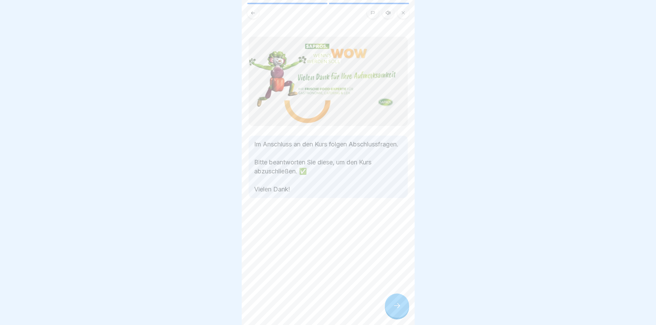
click at [394, 307] on icon at bounding box center [397, 305] width 8 height 8
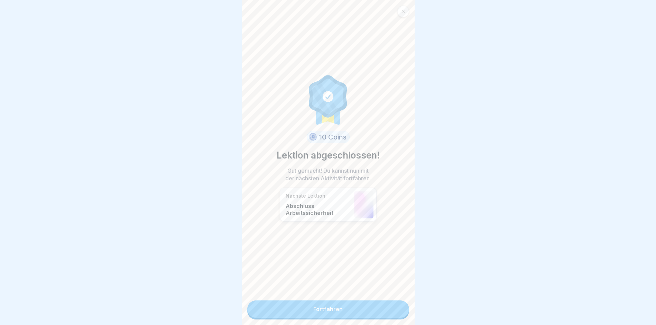
click at [362, 310] on link "Fortfahren" at bounding box center [328, 308] width 162 height 17
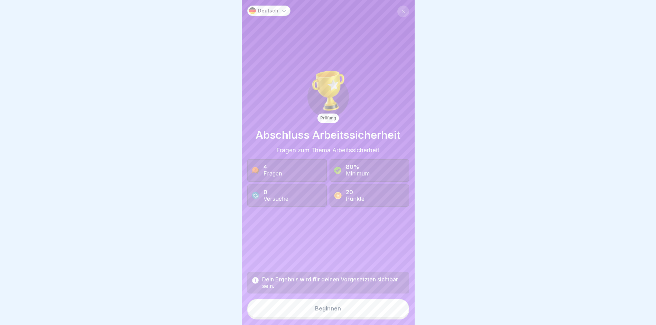
click at [324, 311] on div "Beginnen" at bounding box center [328, 308] width 26 height 6
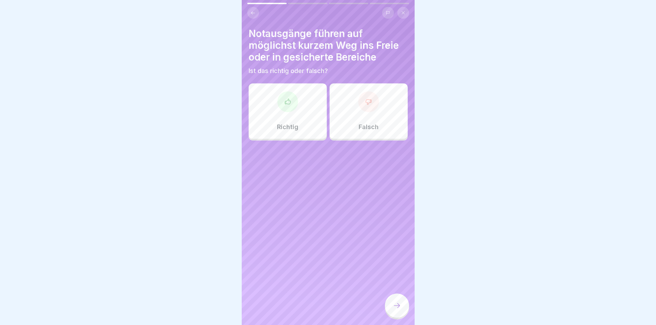
click at [287, 110] on div at bounding box center [287, 101] width 21 height 21
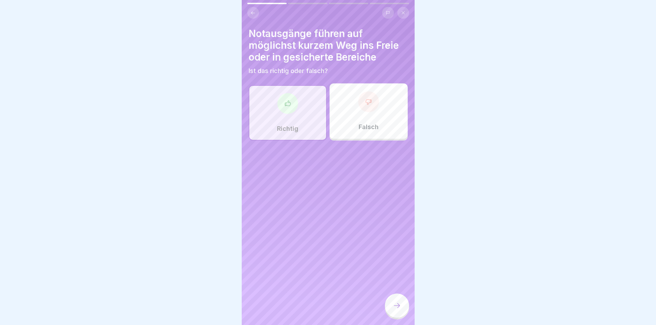
click at [393, 309] on icon at bounding box center [397, 305] width 8 height 8
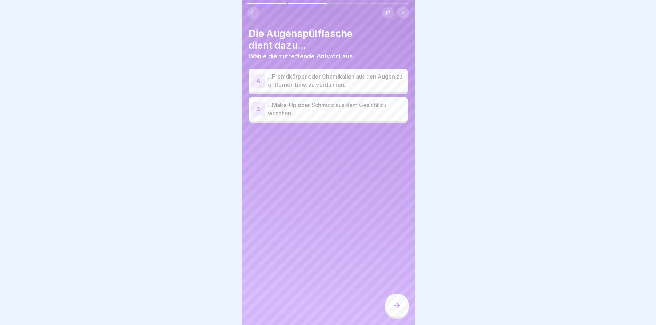
click at [306, 79] on p "...Fremdkörper oder Chemikalien aus den Augen zu entfernen bzw. zu verdünnen." at bounding box center [336, 80] width 137 height 17
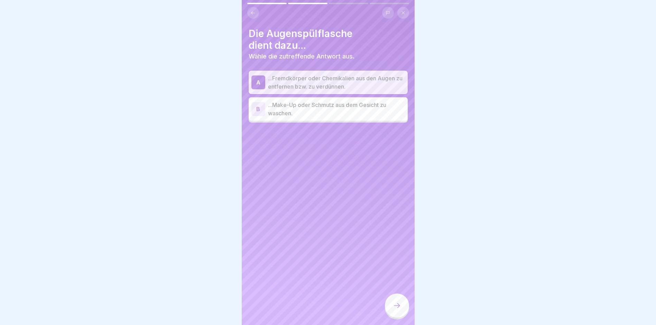
click at [397, 309] on icon at bounding box center [397, 305] width 8 height 8
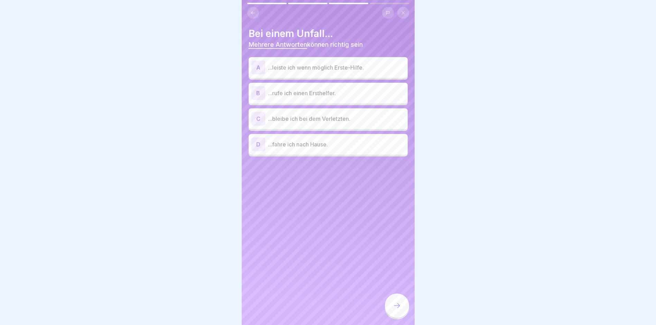
click at [330, 69] on p "...leiste ich wenn möglich Erste-Hilfe." at bounding box center [336, 67] width 137 height 8
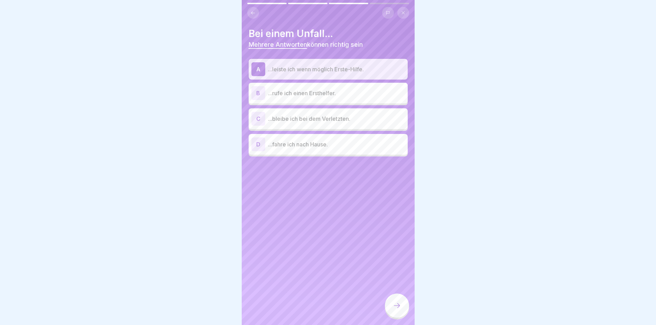
click at [307, 96] on p "...rufe ich einen Ersthelfer." at bounding box center [336, 93] width 137 height 8
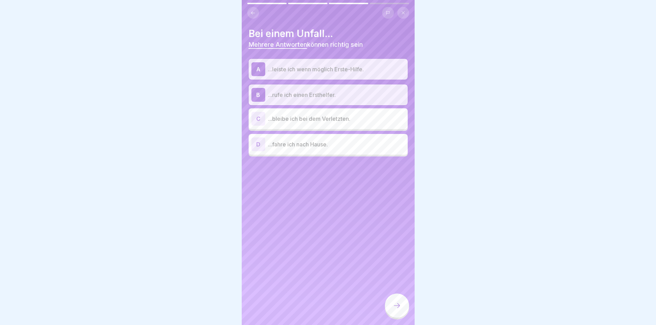
click at [300, 116] on p "...bleibe ich bei dem Verletzten." at bounding box center [336, 118] width 137 height 8
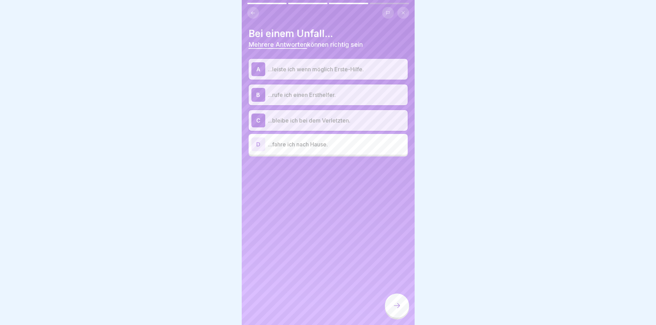
click at [394, 309] on icon at bounding box center [397, 305] width 8 height 8
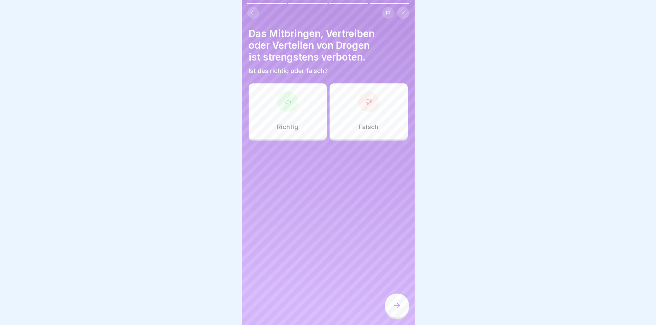
click at [287, 111] on div at bounding box center [287, 101] width 21 height 21
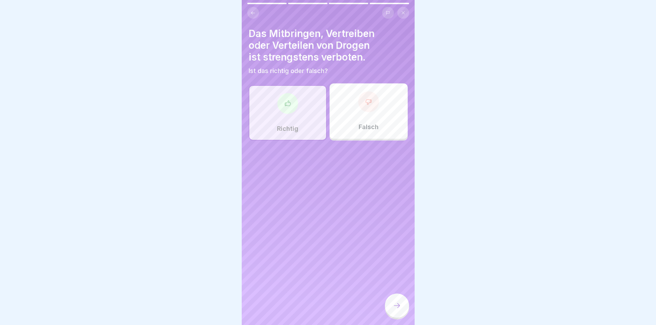
click at [390, 305] on div at bounding box center [397, 305] width 24 height 24
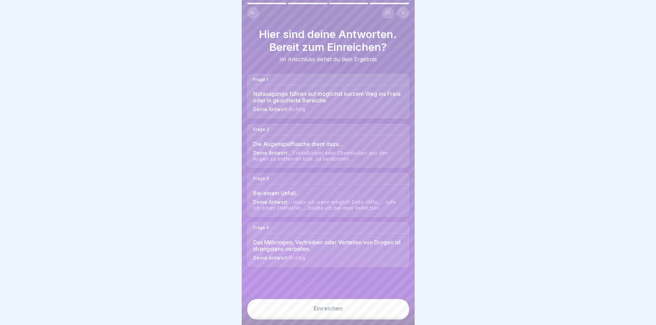
click at [370, 317] on button "Einreichen" at bounding box center [328, 308] width 162 height 19
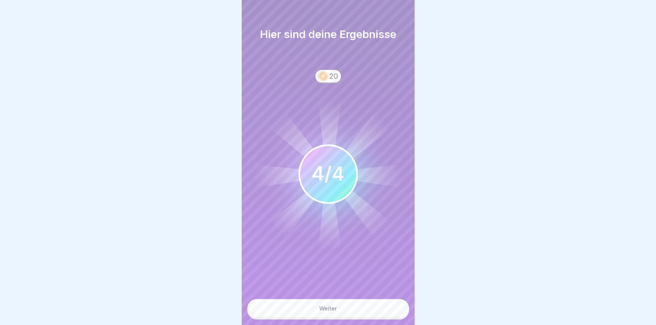
click at [315, 317] on button "Weiter" at bounding box center [328, 308] width 162 height 19
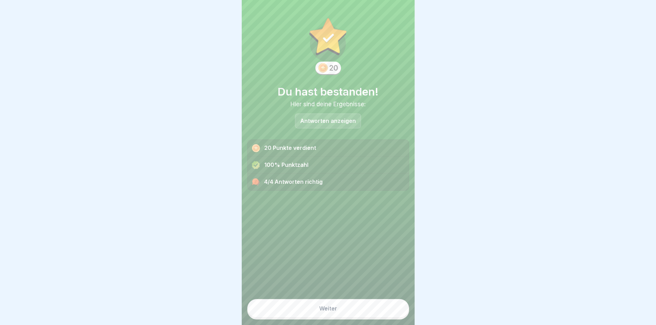
click at [311, 317] on button "Weiter" at bounding box center [328, 308] width 162 height 19
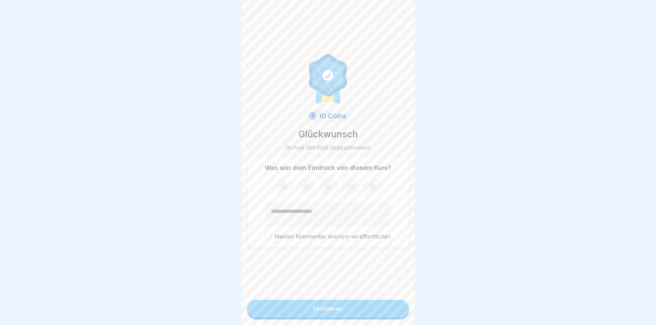
click at [309, 315] on button "Fortfahren" at bounding box center [328, 308] width 162 height 18
